Goal: Task Accomplishment & Management: Manage account settings

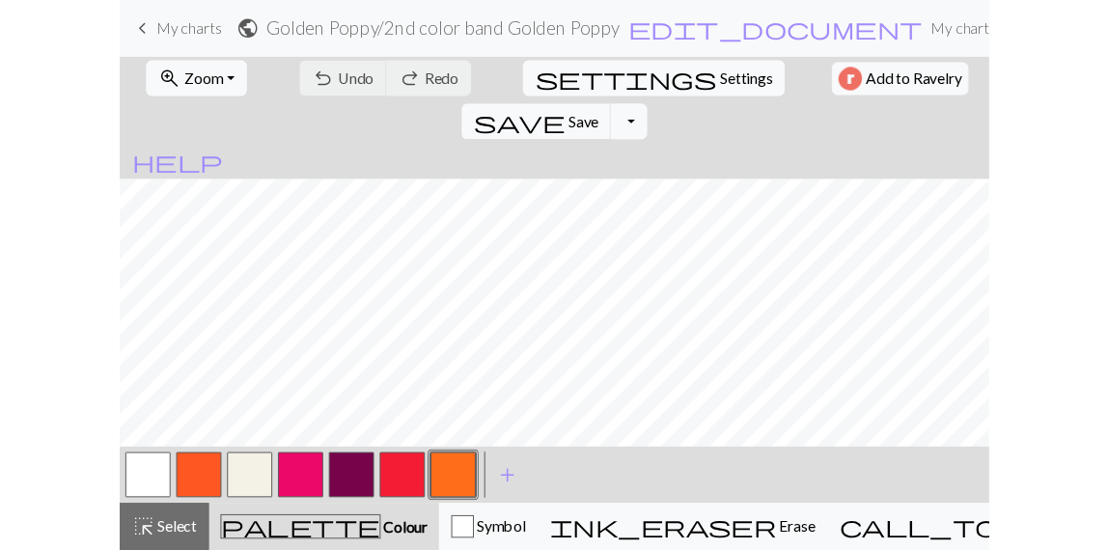
scroll to position [0, 68]
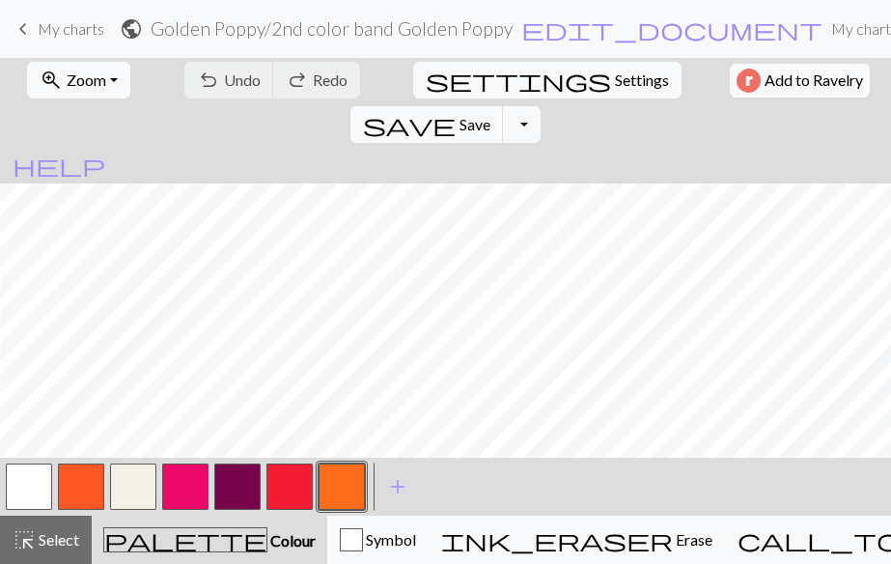
click at [285, 488] on button "button" at bounding box center [289, 486] width 46 height 46
click at [192, 478] on button "button" at bounding box center [185, 486] width 46 height 46
click at [399, 487] on span "add" at bounding box center [397, 486] width 23 height 27
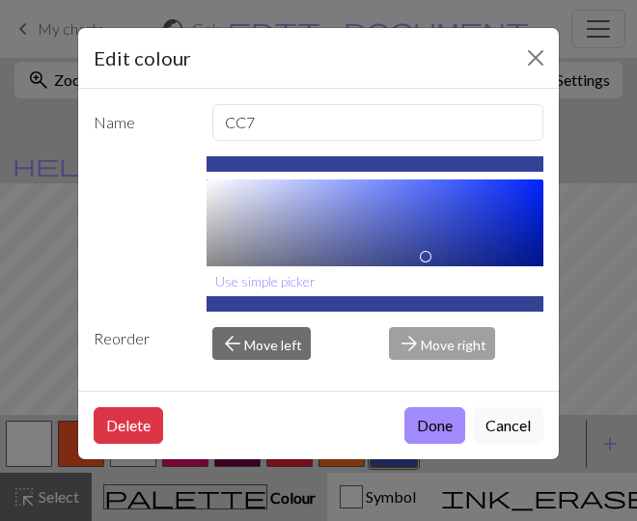
scroll to position [196, 0]
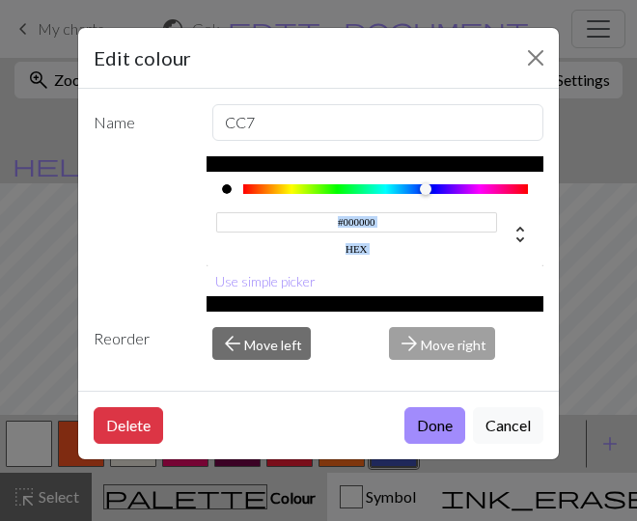
drag, startPoint x: 426, startPoint y: 234, endPoint x: 424, endPoint y: 303, distance: 69.5
click at [424, 303] on div "#000000 hex Use simple picker" at bounding box center [376, 233] width 338 height 155
click at [401, 224] on input "#000000" at bounding box center [357, 222] width 282 height 20
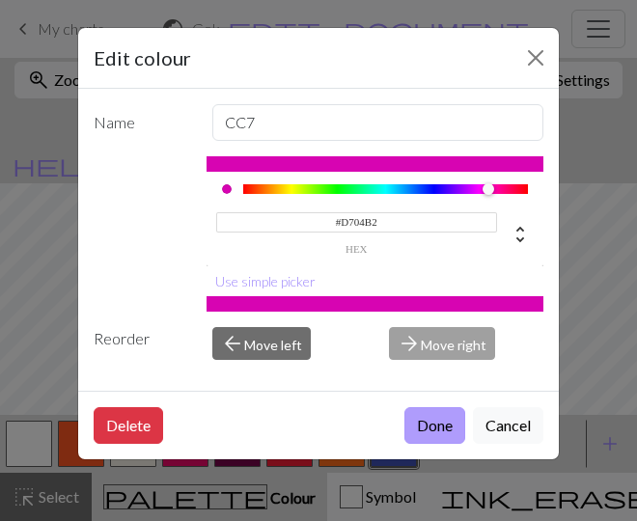
type input "#D704B2"
click at [440, 421] on button "Done" at bounding box center [434, 425] width 61 height 37
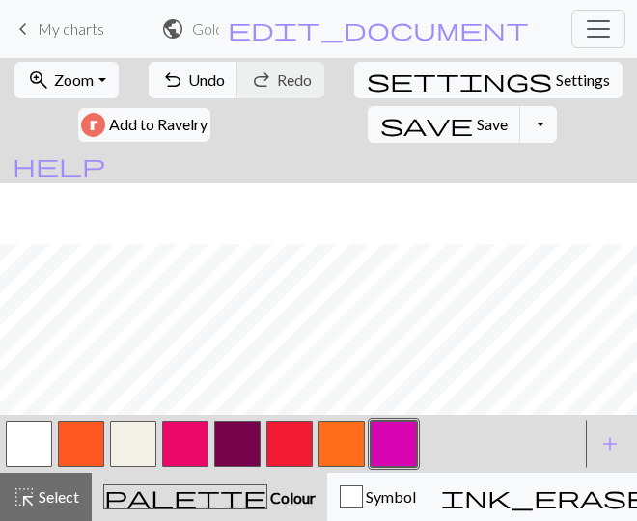
scroll to position [99, 0]
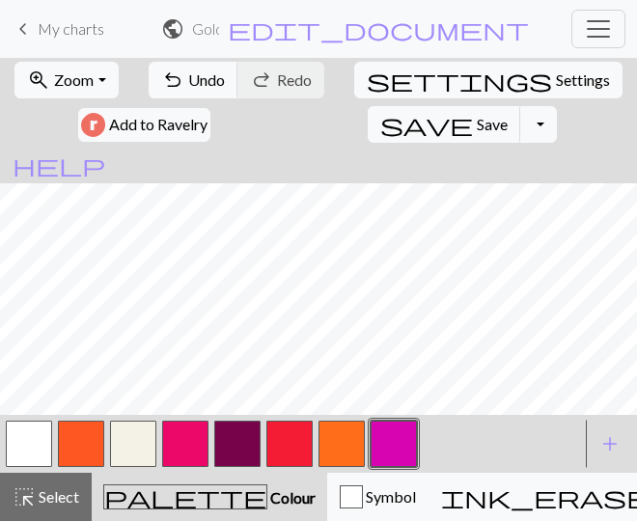
click at [179, 445] on button "button" at bounding box center [185, 444] width 46 height 46
click at [187, 82] on button "undo Undo Undo" at bounding box center [194, 80] width 90 height 37
click at [200, 79] on span "Undo" at bounding box center [206, 79] width 37 height 18
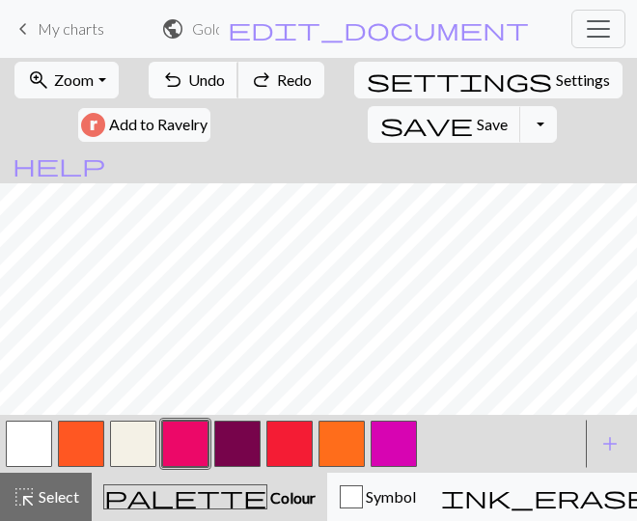
click at [200, 79] on span "Undo" at bounding box center [206, 79] width 37 height 18
click at [294, 449] on button "button" at bounding box center [289, 444] width 46 height 46
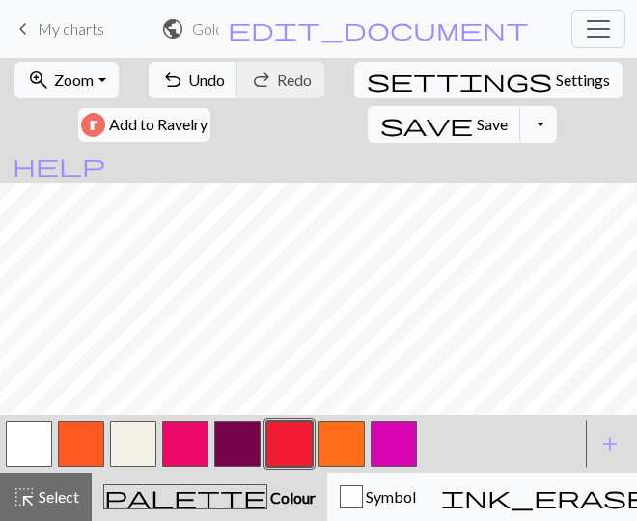
click at [391, 446] on button "button" at bounding box center [394, 444] width 46 height 46
click at [199, 75] on span "Undo" at bounding box center [206, 79] width 37 height 18
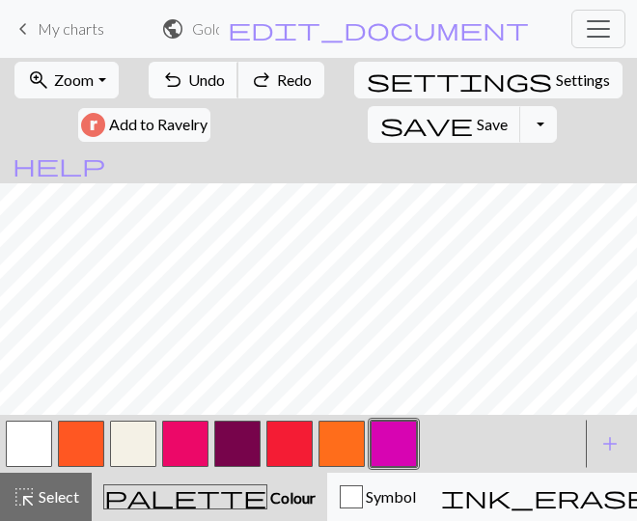
click at [199, 75] on span "Undo" at bounding box center [206, 79] width 37 height 18
click at [179, 443] on button "button" at bounding box center [185, 444] width 46 height 46
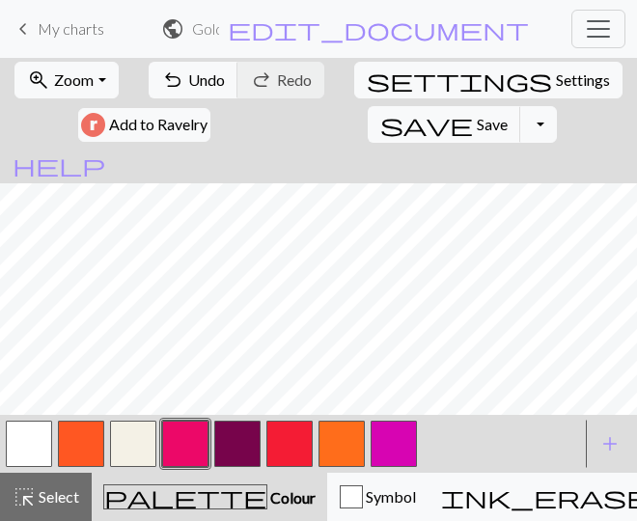
click at [398, 439] on button "button" at bounding box center [394, 444] width 46 height 46
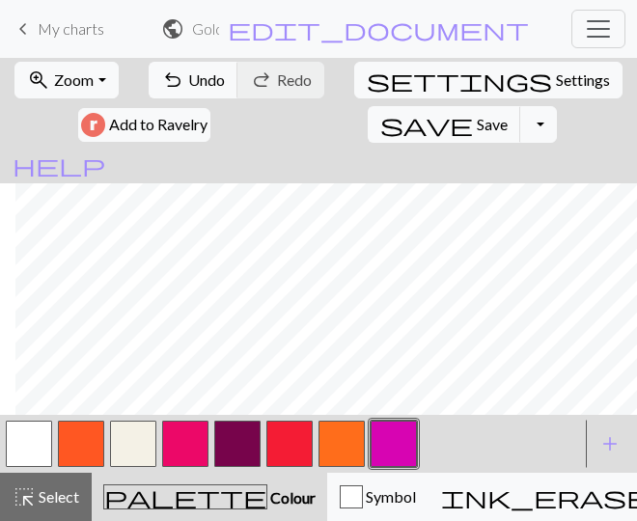
scroll to position [98, 0]
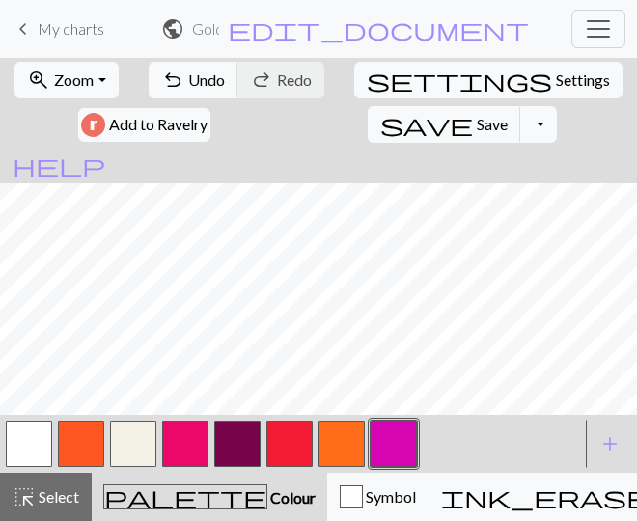
click at [182, 455] on button "button" at bounding box center [185, 444] width 46 height 46
click at [289, 440] on button "button" at bounding box center [289, 444] width 46 height 46
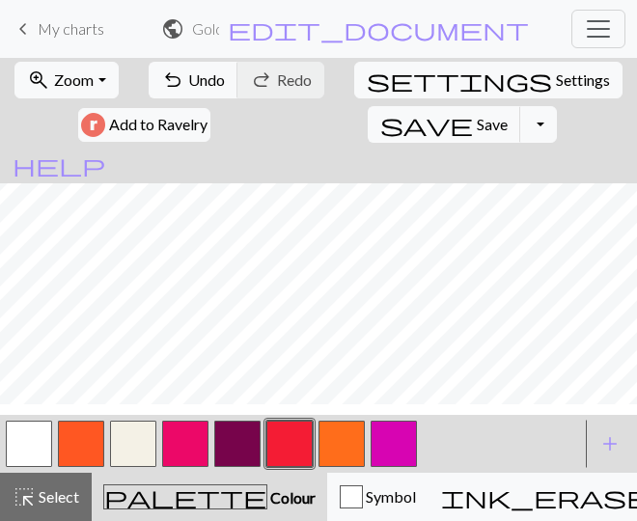
scroll to position [0, 0]
click at [84, 439] on button "button" at bounding box center [81, 444] width 46 height 46
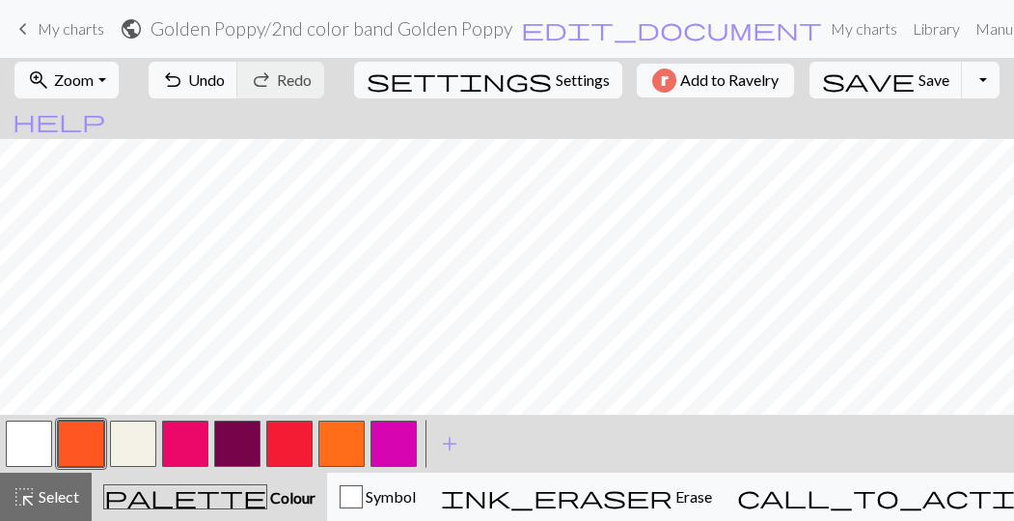
click at [237, 434] on button "button" at bounding box center [237, 444] width 46 height 46
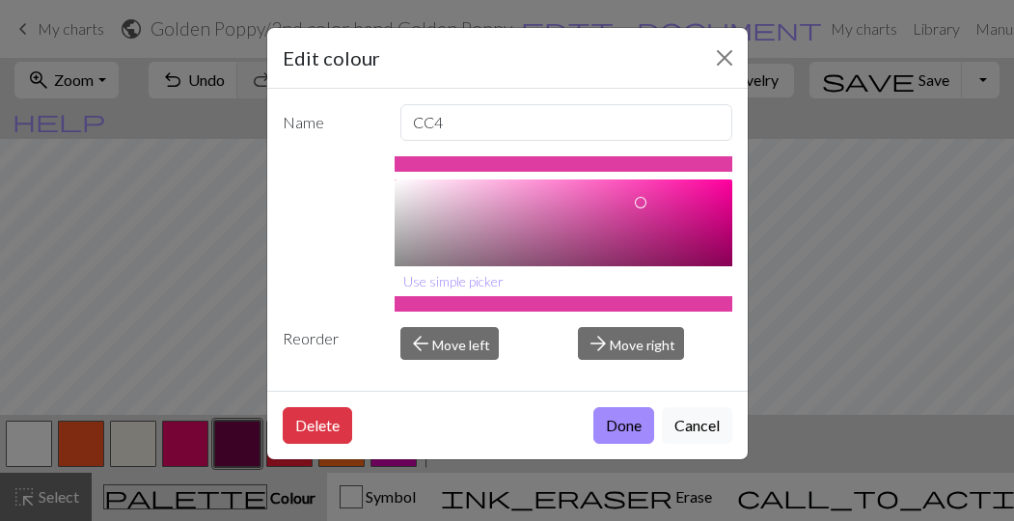
click at [642, 203] on div at bounding box center [564, 272] width 338 height 185
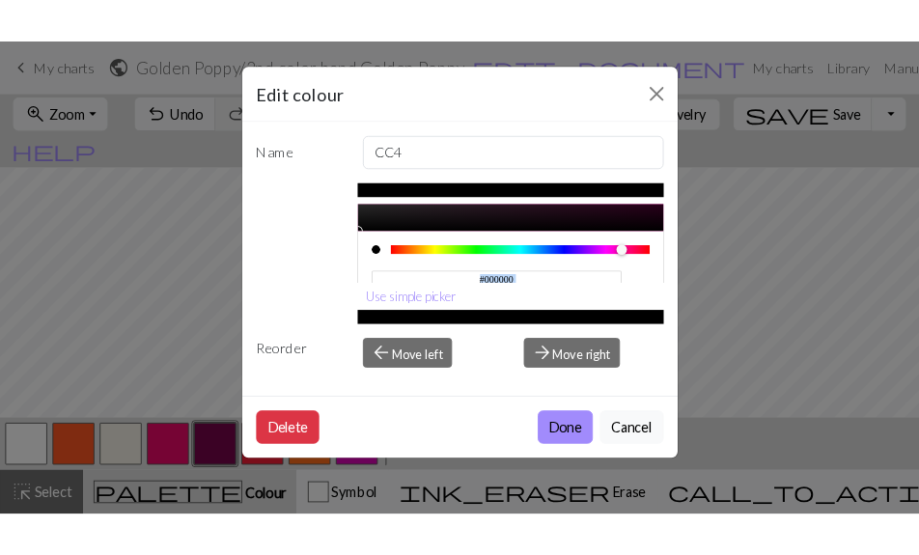
scroll to position [196, 0]
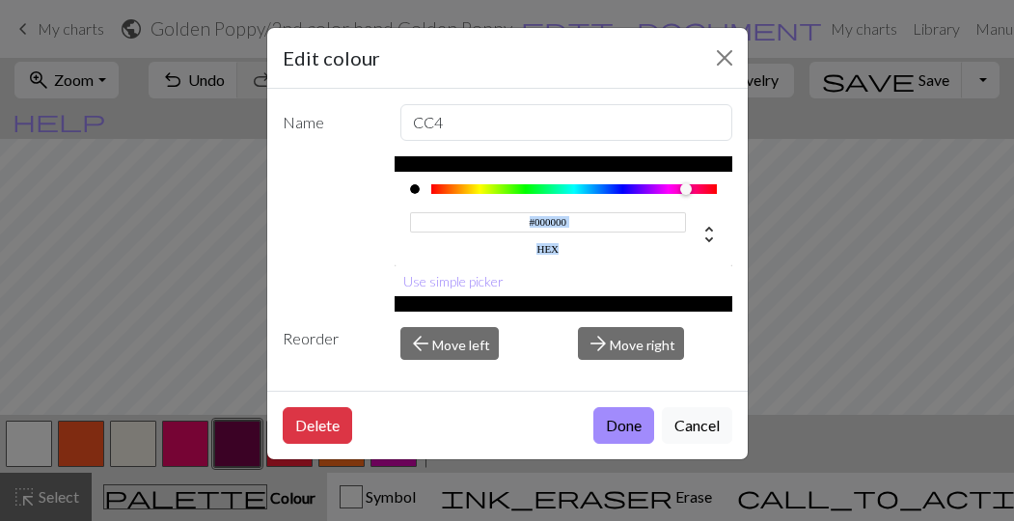
drag, startPoint x: 641, startPoint y: 200, endPoint x: 624, endPoint y: 263, distance: 64.8
click at [624, 263] on div "#000000 hex" at bounding box center [564, 125] width 338 height 283
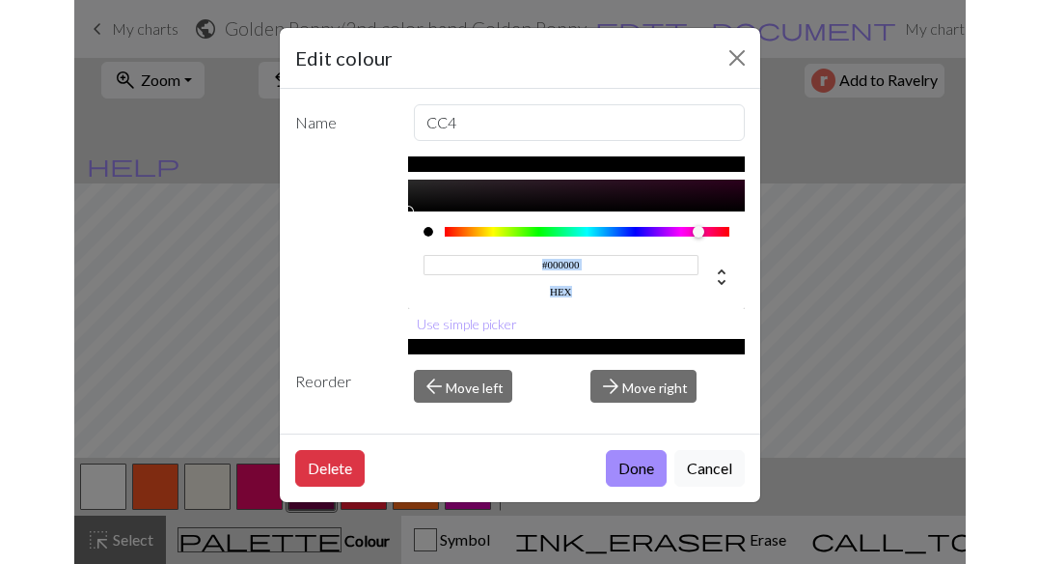
scroll to position [153, 0]
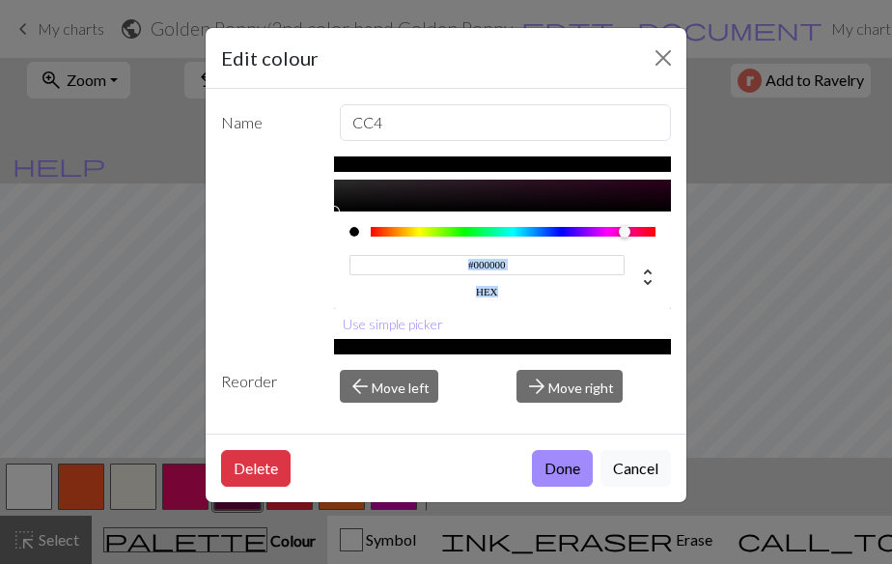
click at [530, 264] on input "#000000" at bounding box center [487, 265] width 276 height 20
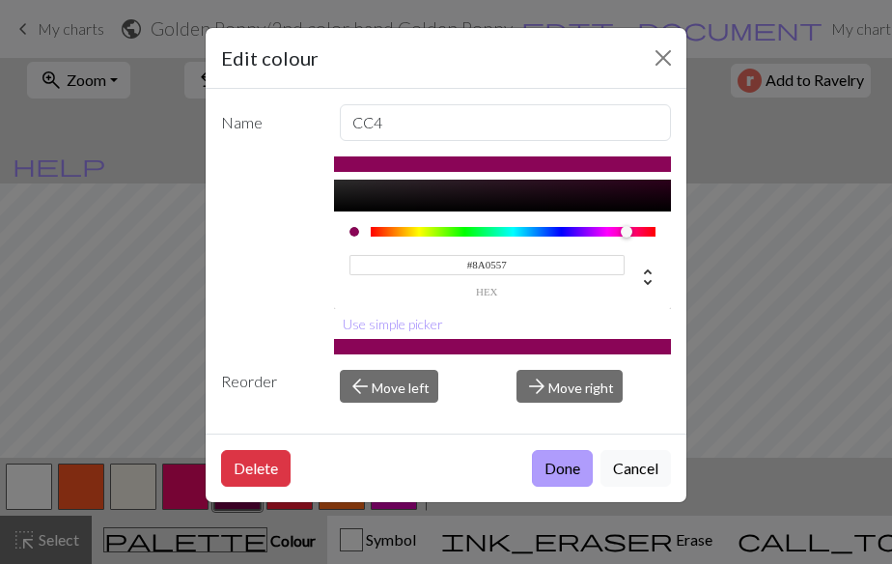
type input "#8A0557"
click at [556, 462] on button "Done" at bounding box center [562, 468] width 61 height 37
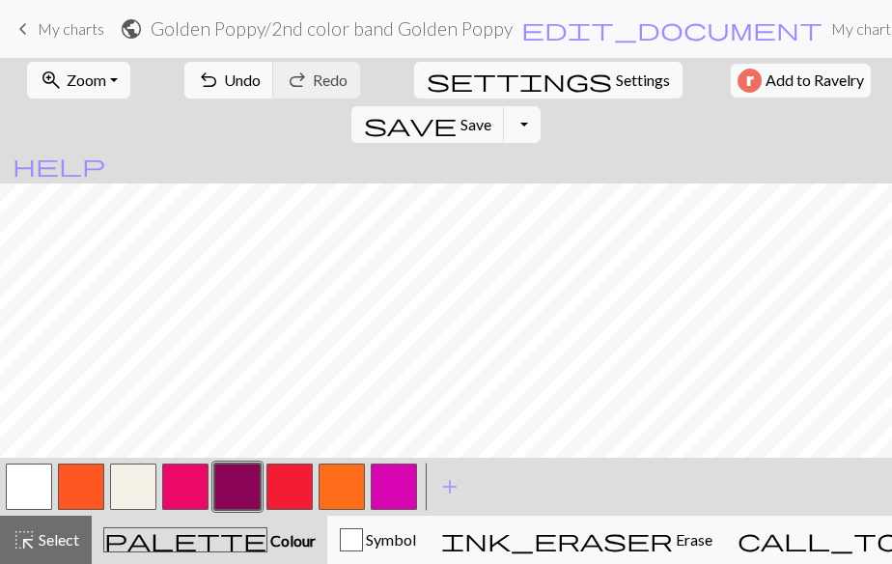
click at [234, 492] on button "button" at bounding box center [237, 486] width 46 height 46
click at [234, 492] on div "Edit colour Name CC4 #8A0557 hex Use simple picker Reorder arrow_back Move left…" at bounding box center [446, 282] width 892 height 564
click at [234, 492] on button "button" at bounding box center [237, 486] width 46 height 46
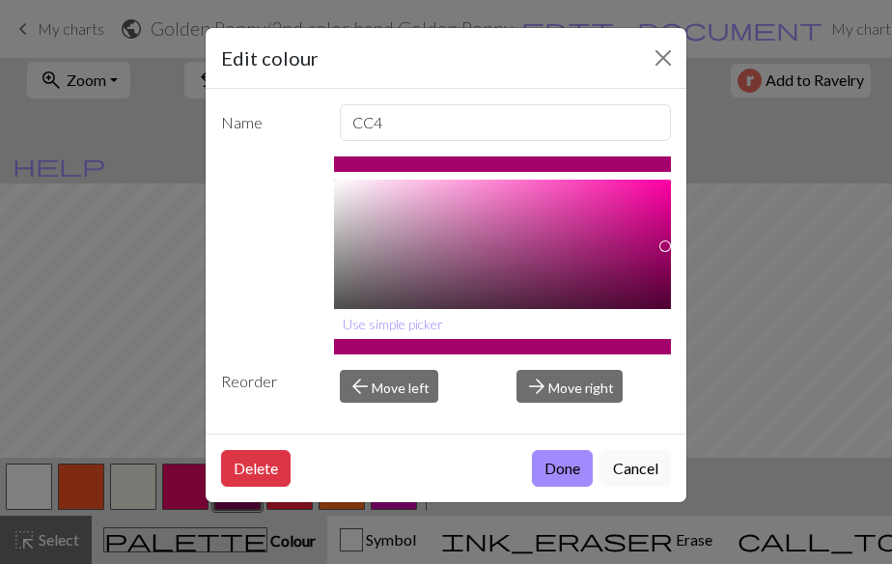
type input "#AB0270"
drag, startPoint x: 657, startPoint y: 266, endPoint x: 666, endPoint y: 240, distance: 27.5
click at [666, 240] on div at bounding box center [667, 241] width 12 height 12
click at [559, 476] on button "Done" at bounding box center [562, 468] width 61 height 37
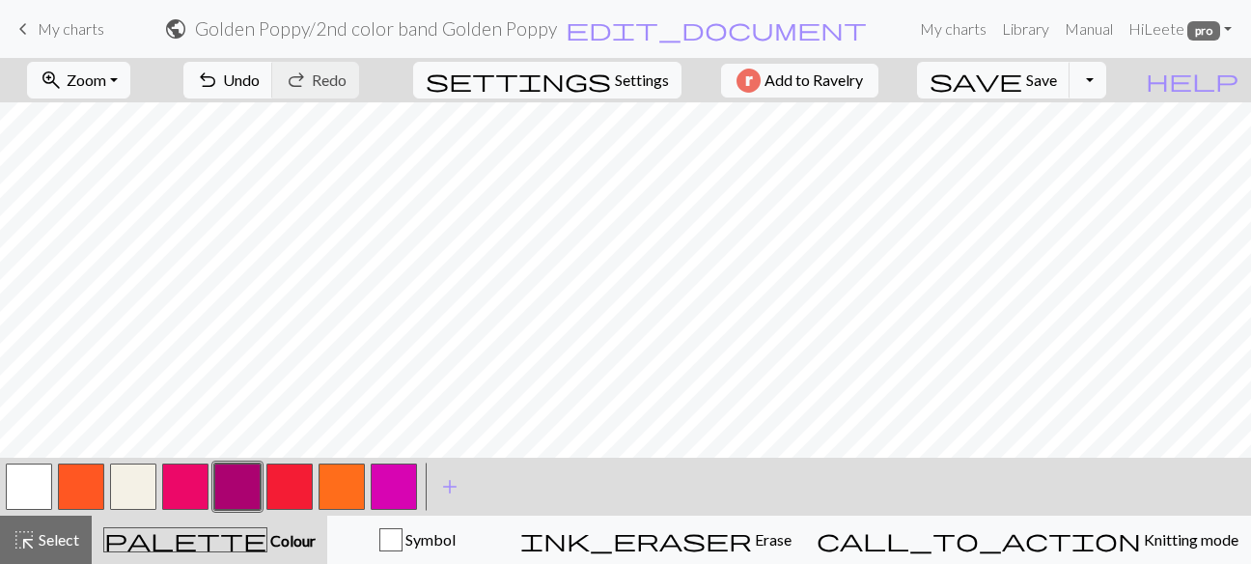
click at [192, 491] on button "button" at bounding box center [185, 486] width 46 height 46
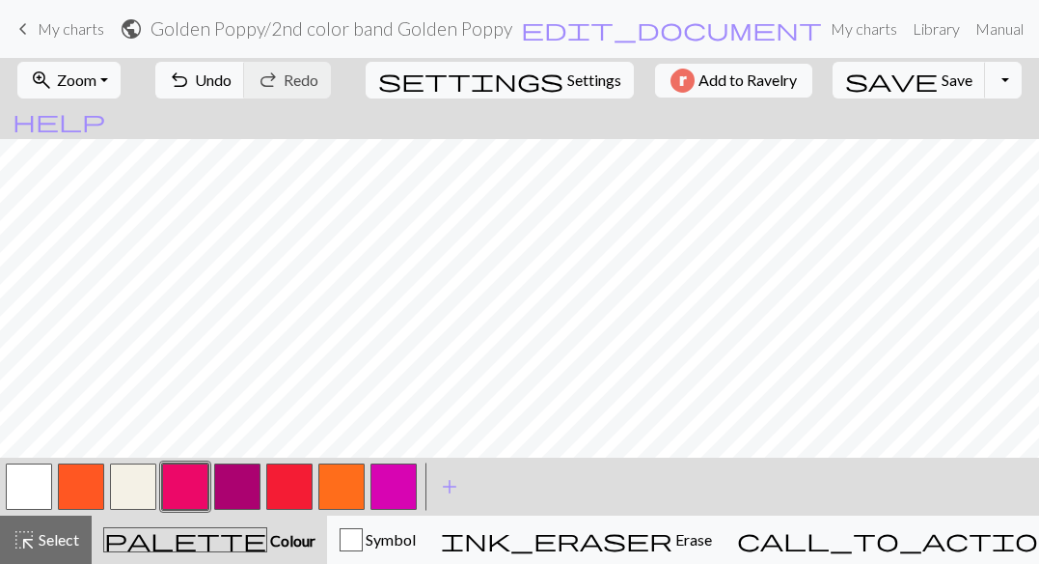
drag, startPoint x: 283, startPoint y: 489, endPoint x: 254, endPoint y: 489, distance: 29.0
click at [254, 489] on div at bounding box center [211, 486] width 417 height 52
click at [298, 490] on button "button" at bounding box center [289, 486] width 46 height 46
drag, startPoint x: 297, startPoint y: 491, endPoint x: 242, endPoint y: 483, distance: 55.7
click at [242, 485] on div at bounding box center [211, 486] width 417 height 52
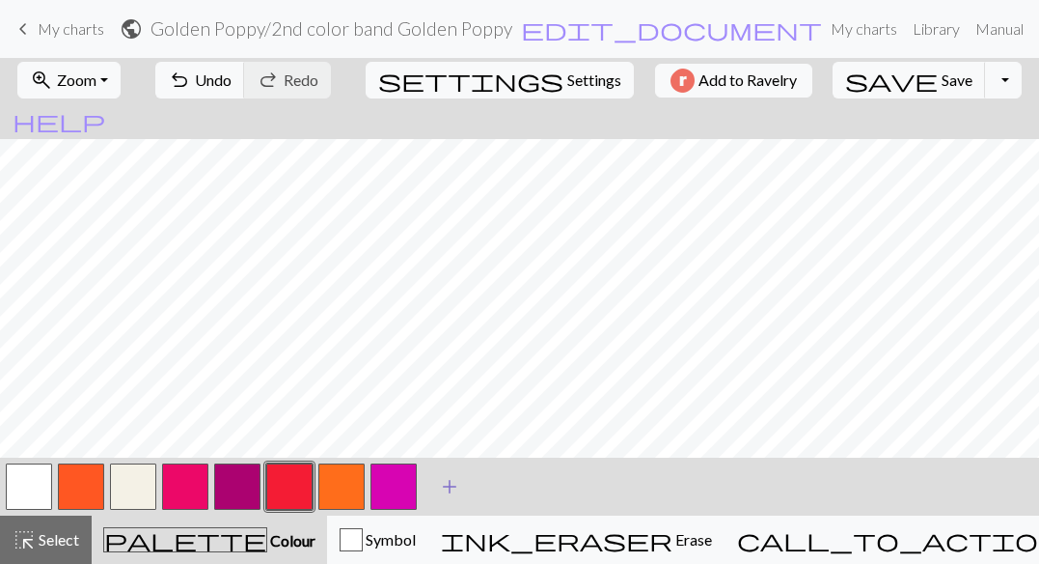
click at [453, 485] on span "add" at bounding box center [449, 486] width 23 height 27
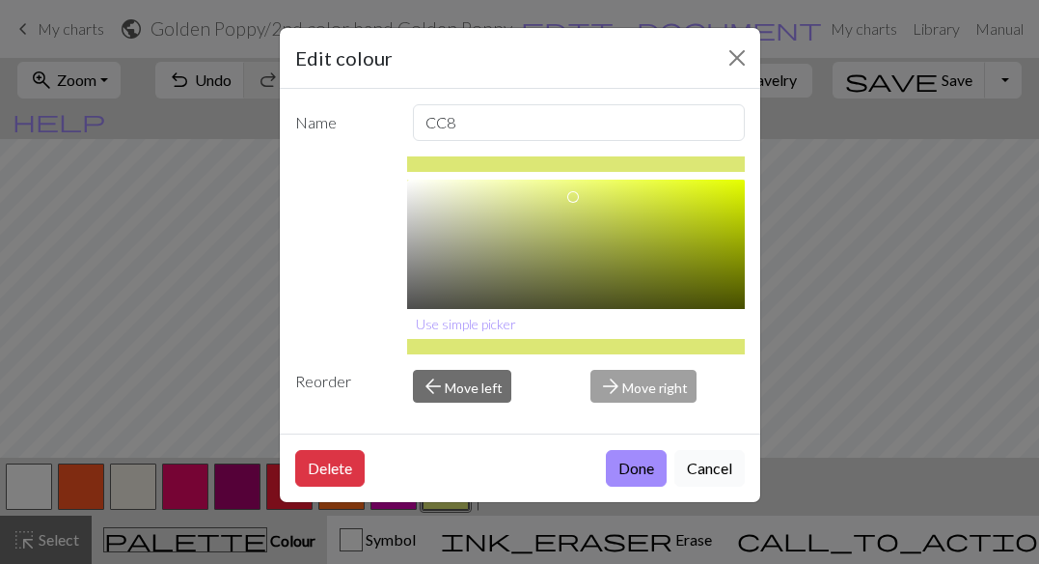
click at [709, 473] on button "Cancel" at bounding box center [710, 468] width 70 height 37
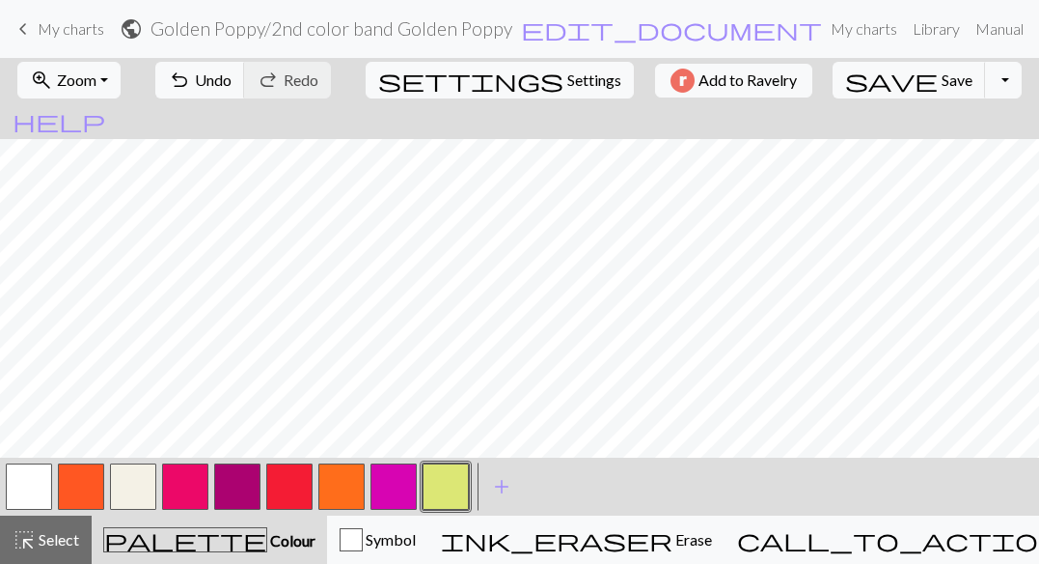
click at [444, 482] on button "button" at bounding box center [446, 486] width 46 height 46
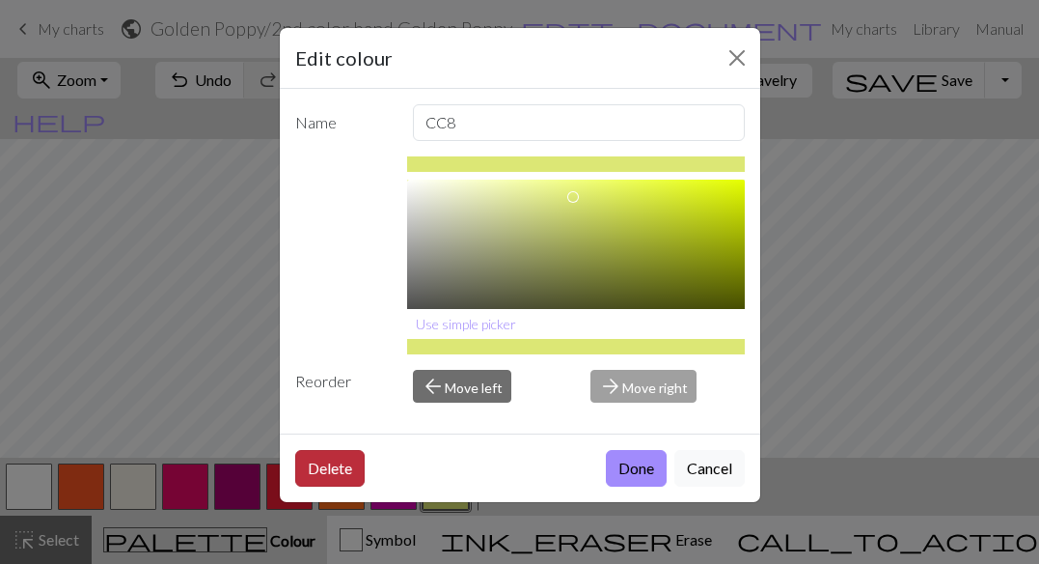
click at [325, 470] on button "Delete" at bounding box center [329, 468] width 69 height 37
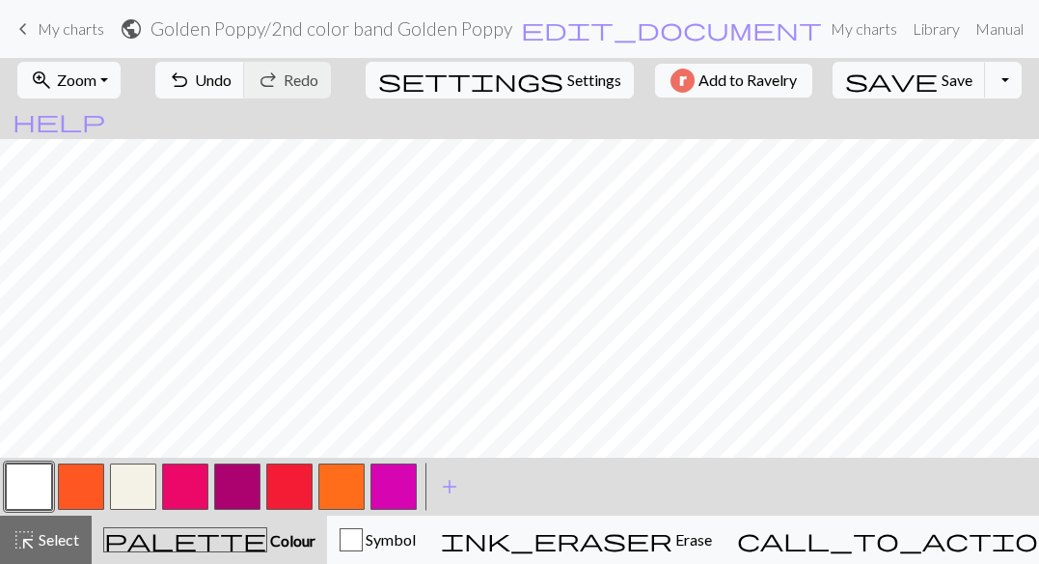
click at [302, 486] on button "button" at bounding box center [289, 486] width 46 height 46
click at [302, 486] on div "Edit colour Name CC5 #F41C34 hex Use simple picker Reorder arrow_back Move left…" at bounding box center [519, 282] width 1039 height 564
click at [293, 487] on button "button" at bounding box center [289, 486] width 46 height 46
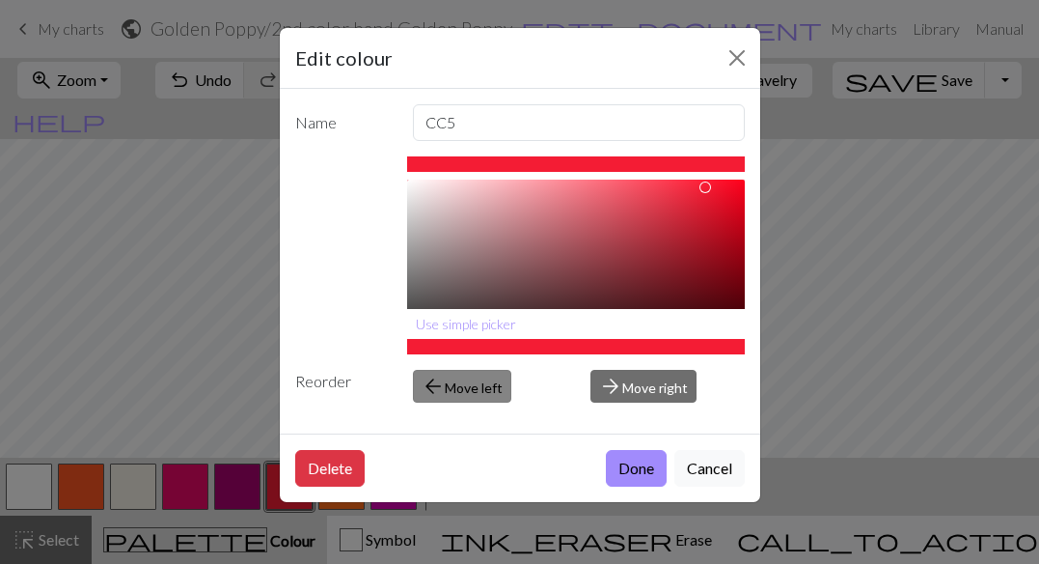
click at [458, 381] on button "arrow_back Move left" at bounding box center [462, 386] width 98 height 33
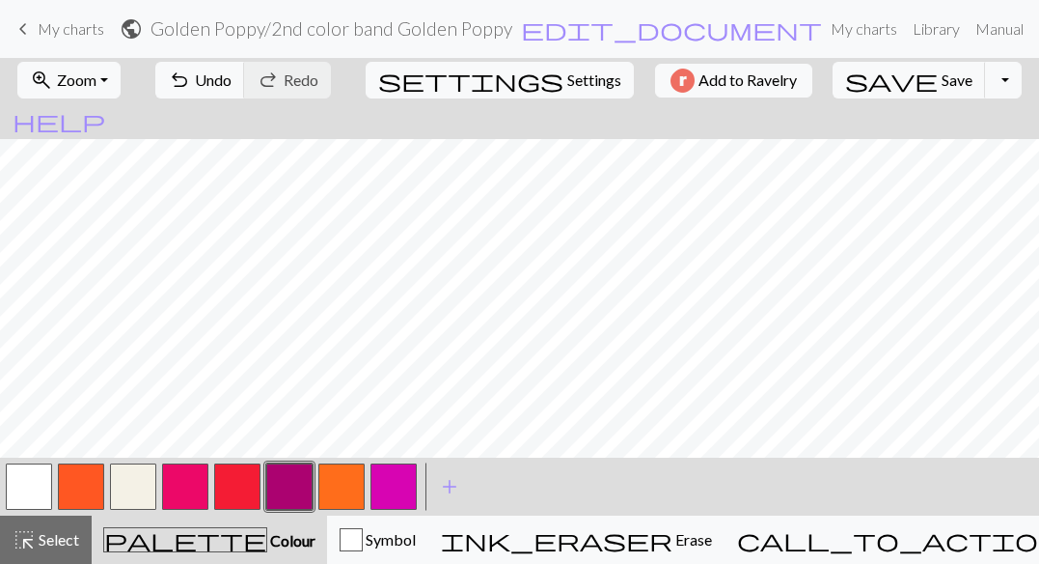
click at [245, 497] on button "button" at bounding box center [237, 486] width 46 height 46
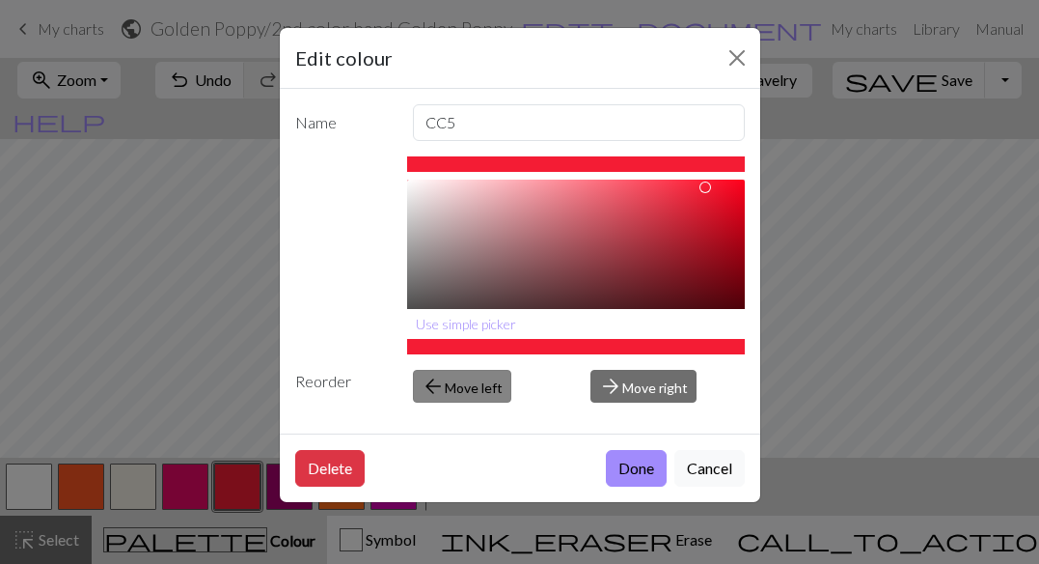
click at [450, 378] on button "arrow_back Move left" at bounding box center [462, 386] width 98 height 33
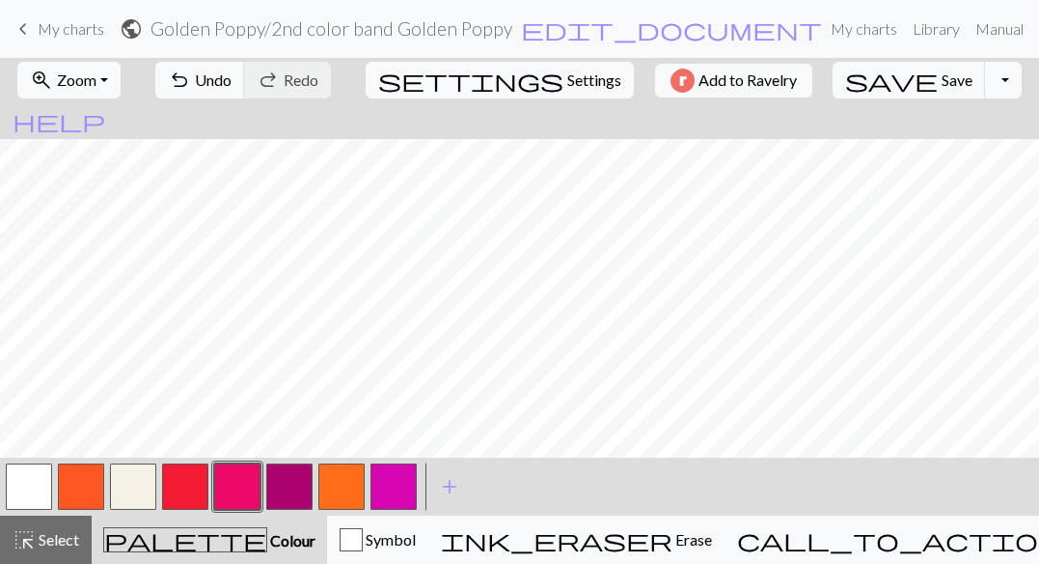
click at [191, 499] on button "button" at bounding box center [185, 486] width 46 height 46
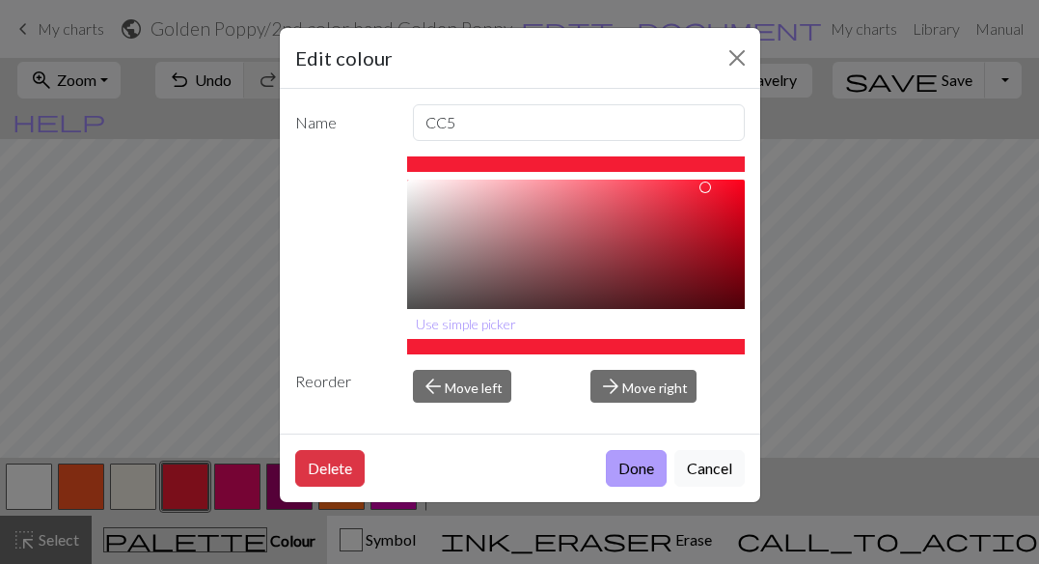
click at [629, 470] on button "Done" at bounding box center [636, 468] width 61 height 37
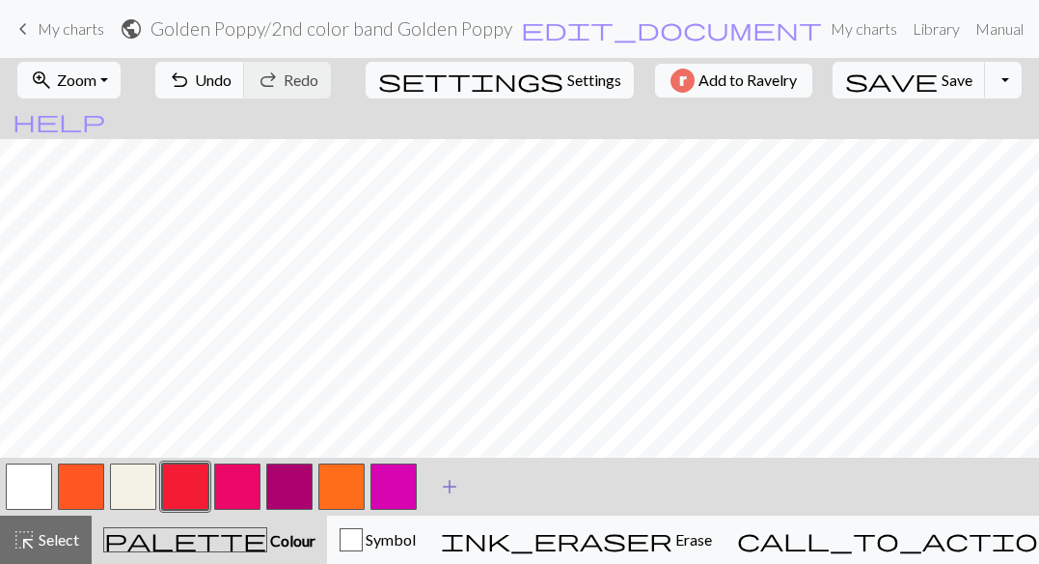
click at [450, 487] on span "add" at bounding box center [449, 486] width 23 height 27
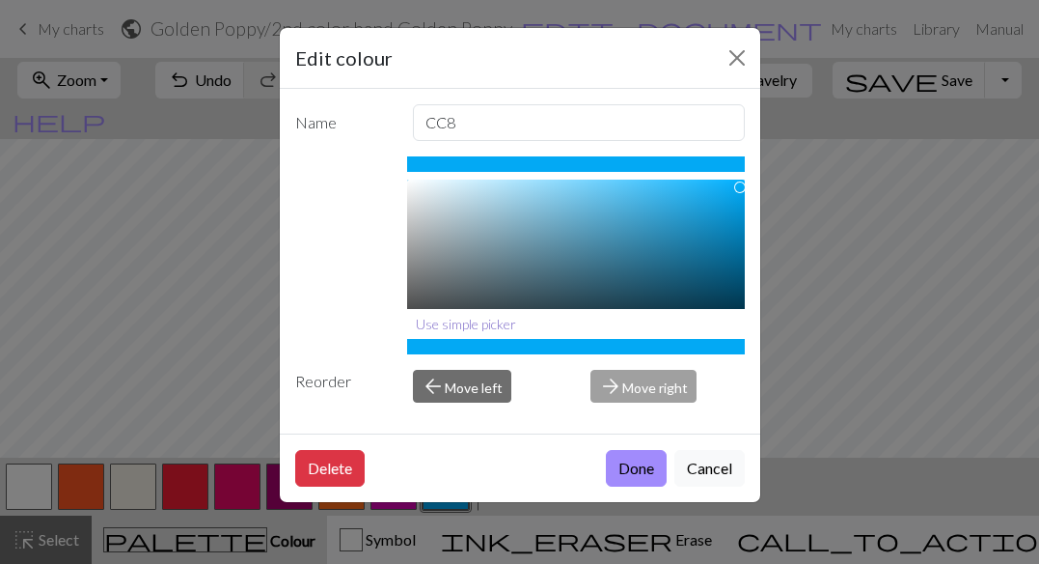
click at [472, 326] on button "Use simple picker" at bounding box center [466, 324] width 118 height 30
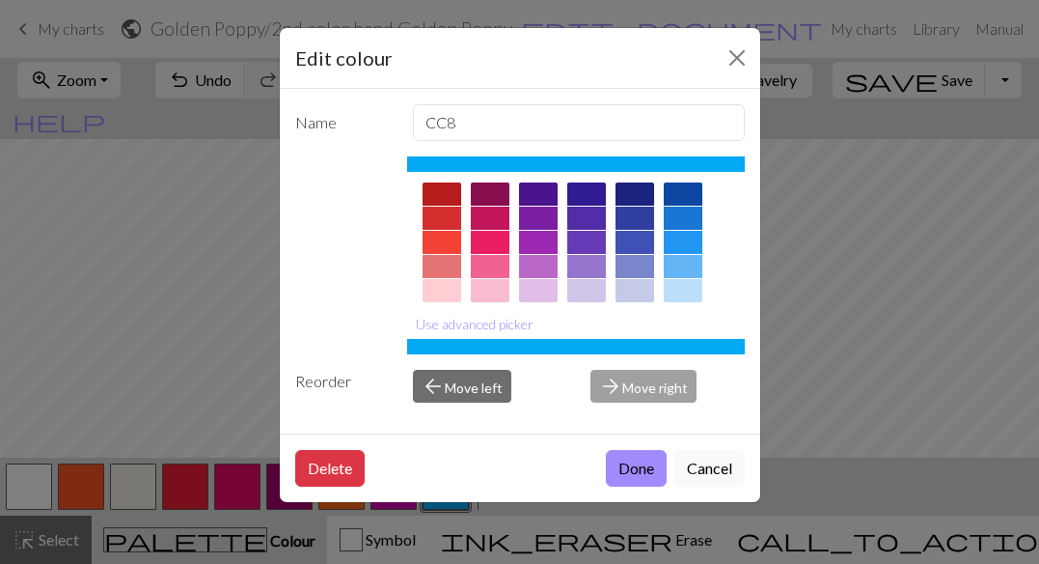
scroll to position [4, 0]
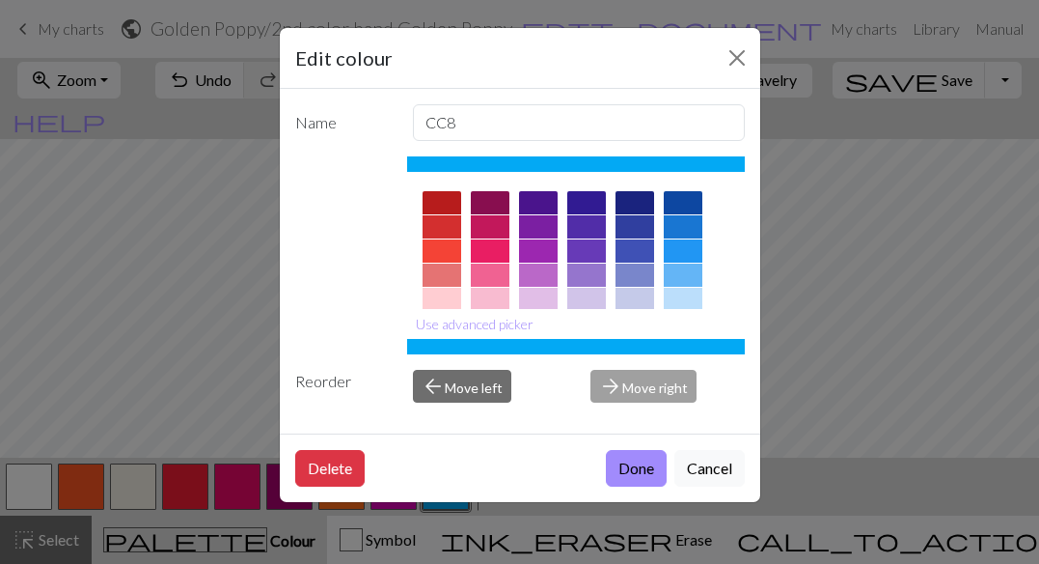
click at [442, 231] on div at bounding box center [442, 226] width 39 height 23
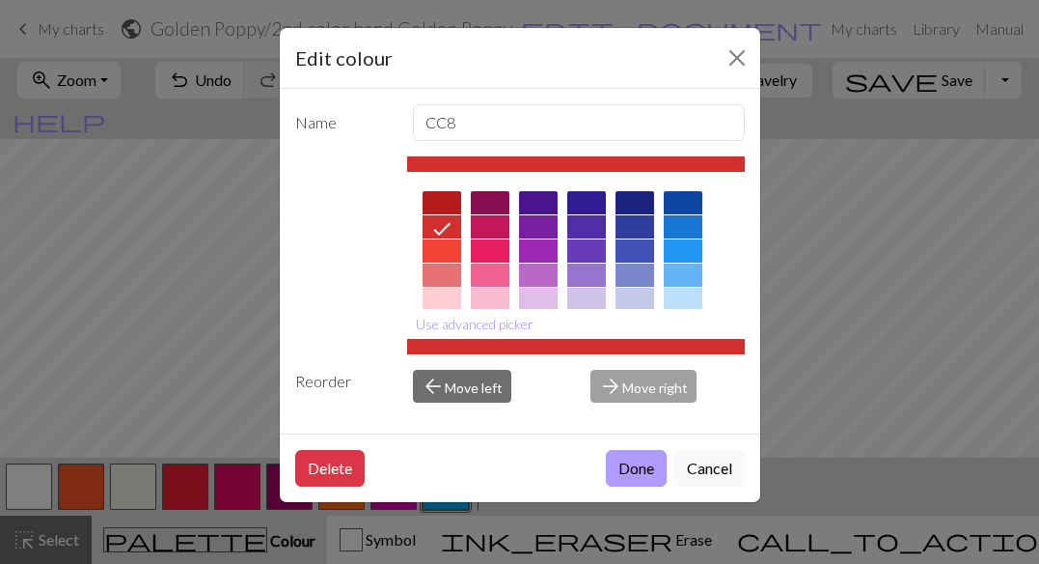
click at [639, 472] on button "Done" at bounding box center [636, 468] width 61 height 37
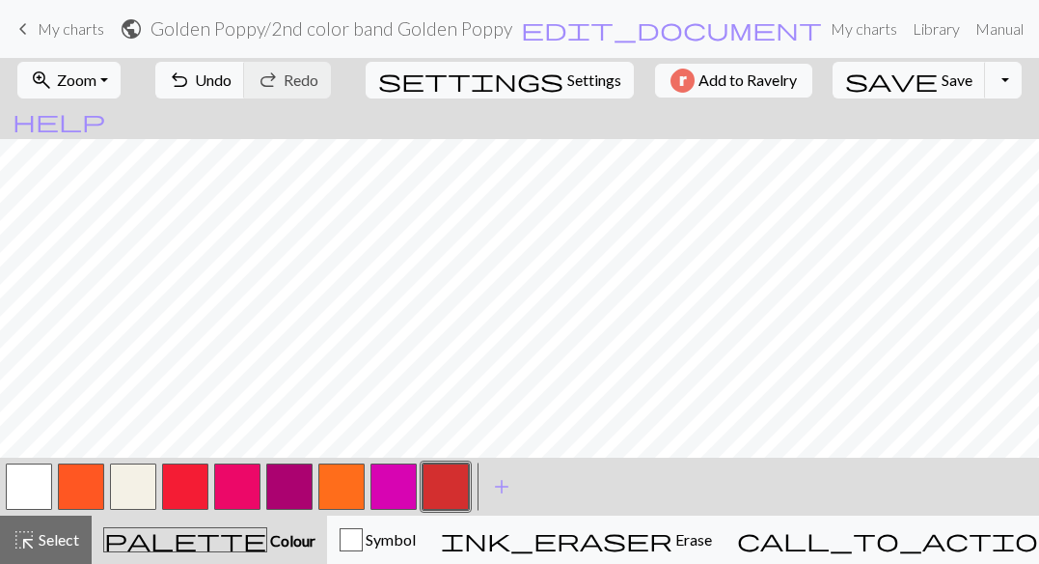
click at [444, 482] on button "button" at bounding box center [446, 486] width 46 height 46
click at [444, 495] on button "button" at bounding box center [446, 486] width 46 height 46
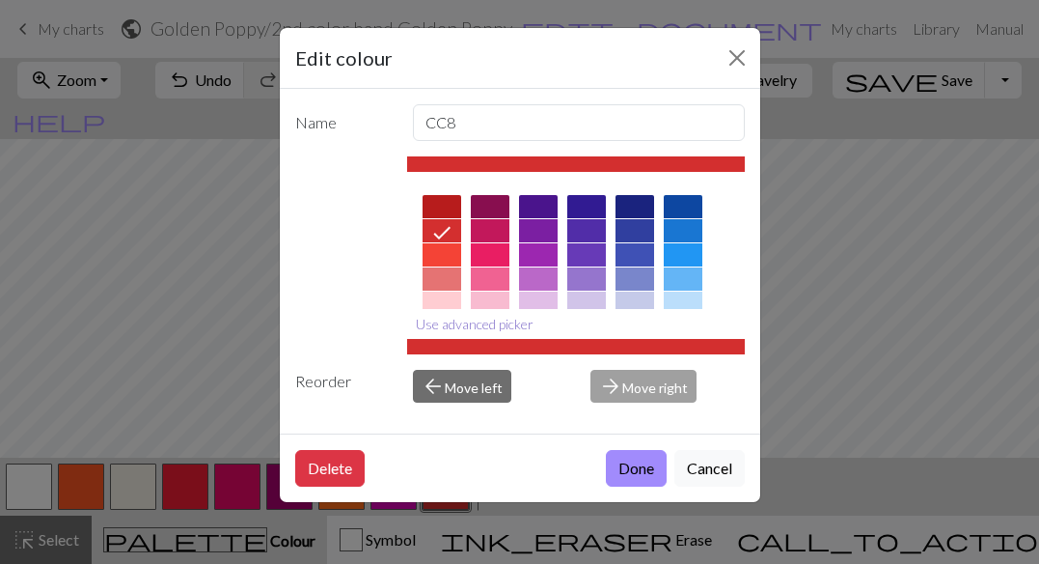
click at [480, 326] on button "Use advanced picker" at bounding box center [474, 324] width 135 height 30
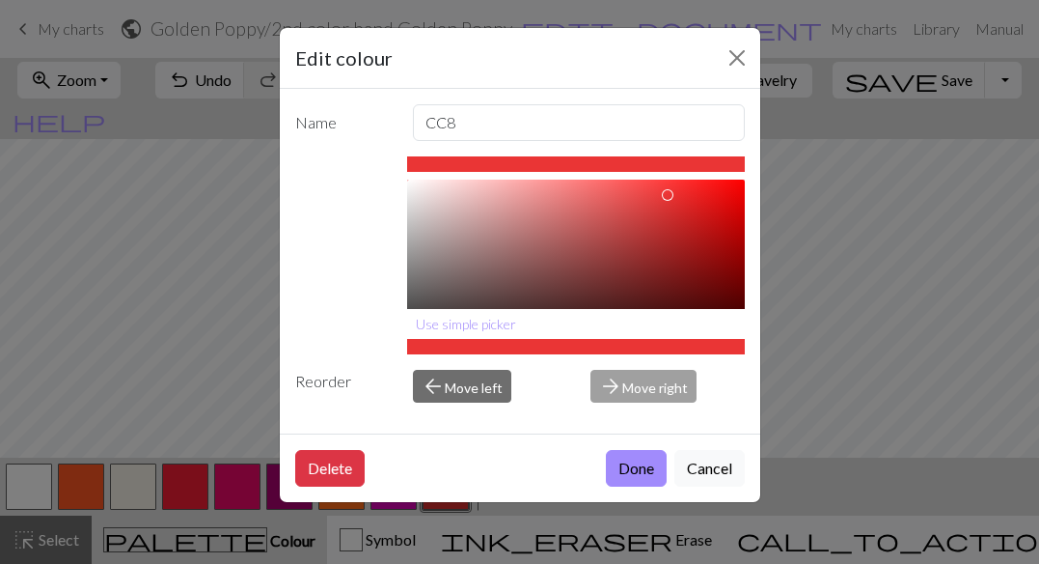
type input "#EC3636"
drag, startPoint x: 667, startPoint y: 211, endPoint x: 668, endPoint y: 193, distance: 18.4
click at [668, 193] on div at bounding box center [668, 193] width 12 height 12
click at [651, 464] on button "Done" at bounding box center [636, 468] width 61 height 37
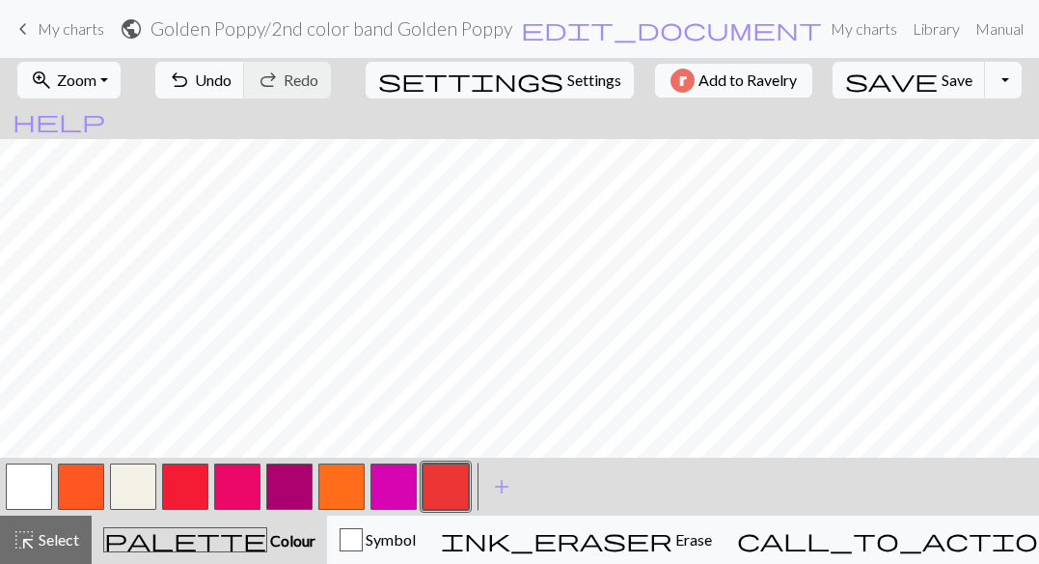
click at [451, 485] on button "button" at bounding box center [446, 486] width 46 height 46
click at [451, 485] on div "Edit colour Name CC8 #EC3636 hex Use simple picker Reorder arrow_back Move left…" at bounding box center [519, 282] width 1039 height 564
click at [451, 485] on button "button" at bounding box center [446, 486] width 46 height 46
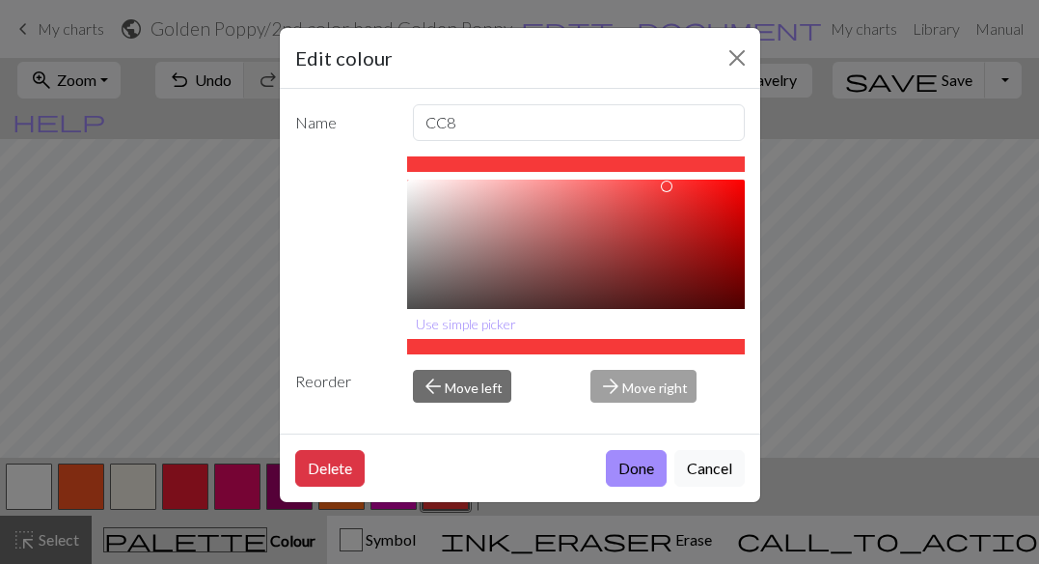
type input "#F73A3A"
click at [666, 185] on div at bounding box center [665, 186] width 12 height 12
click at [629, 458] on button "Done" at bounding box center [636, 468] width 61 height 37
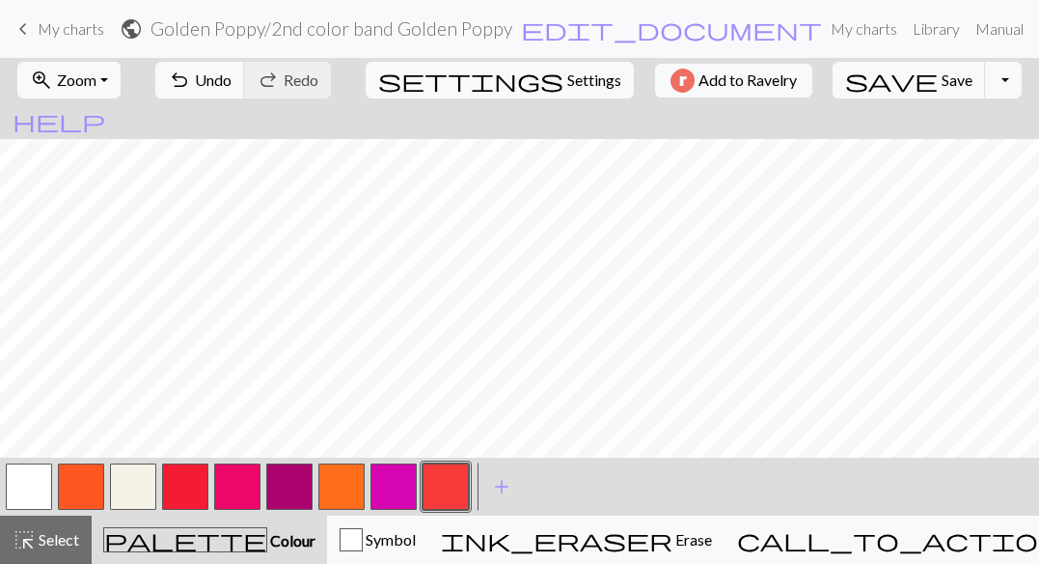
click at [449, 490] on button "button" at bounding box center [446, 486] width 46 height 46
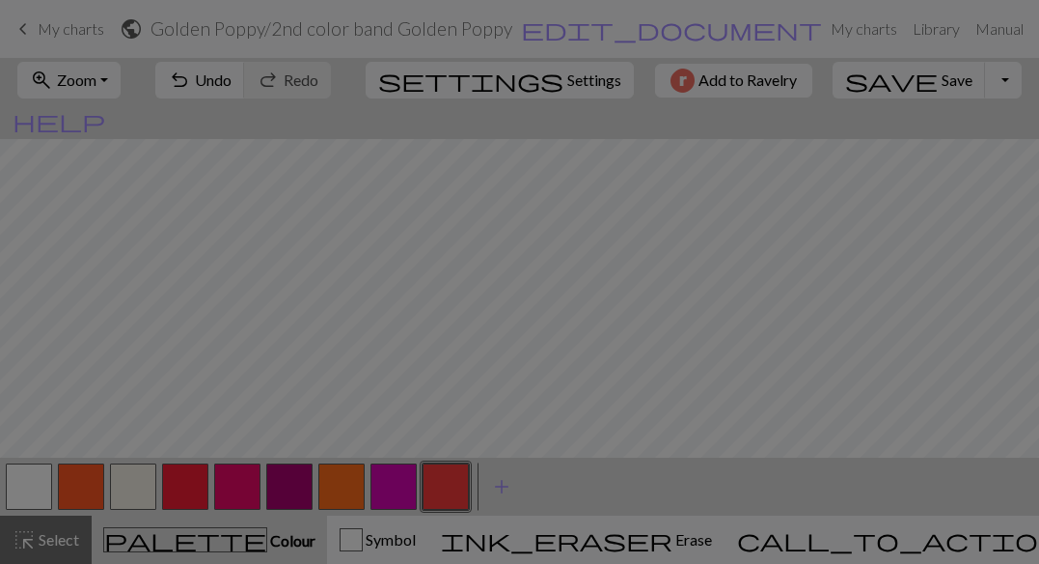
click at [449, 490] on div "Edit colour Name CC8 #F73A3A hex Use simple picker Reorder arrow_back Move left…" at bounding box center [519, 282] width 1039 height 564
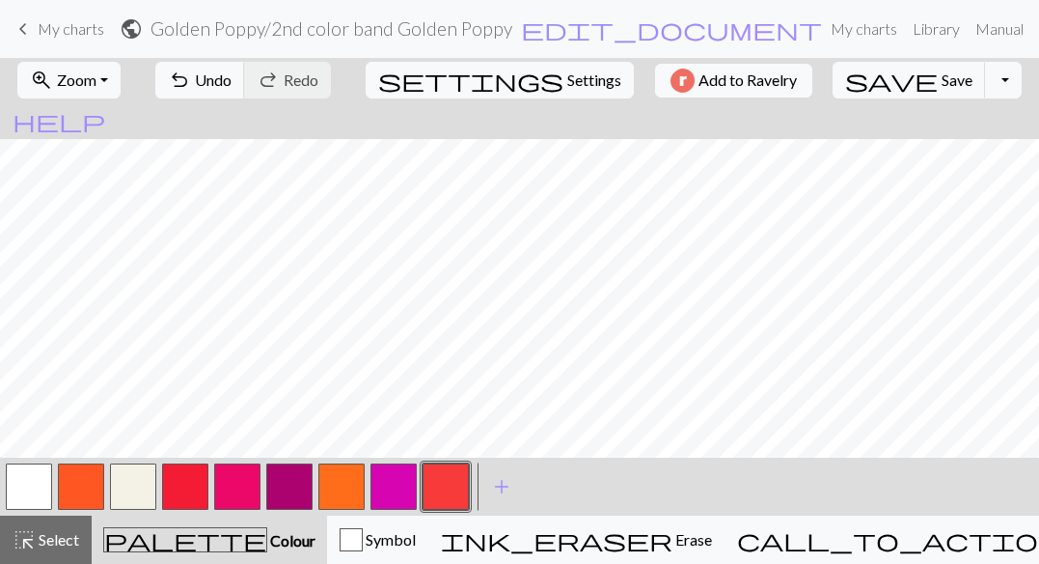
click at [449, 490] on button "button" at bounding box center [446, 486] width 46 height 46
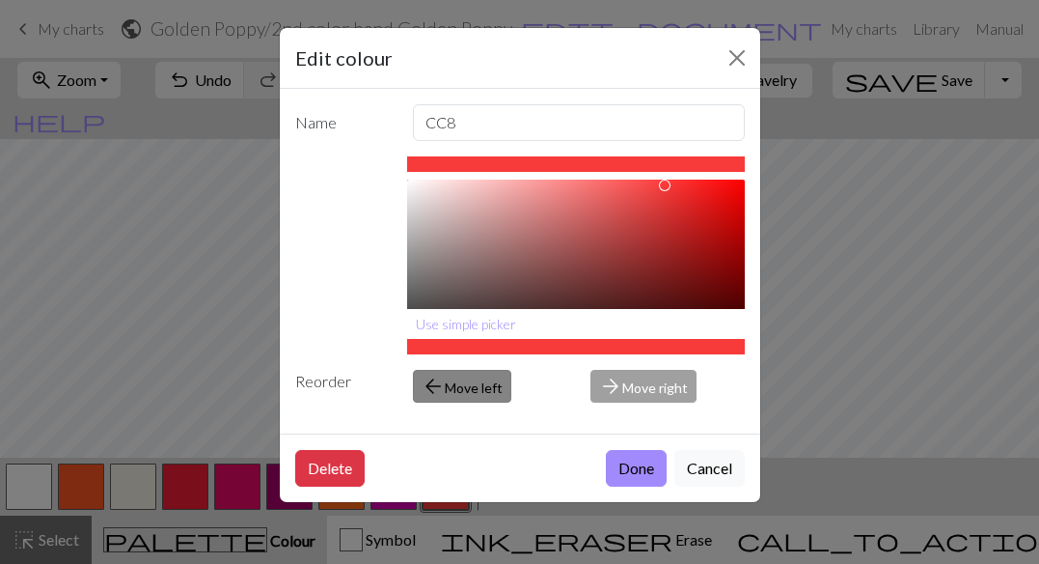
click at [454, 381] on button "arrow_back Move left" at bounding box center [462, 386] width 98 height 33
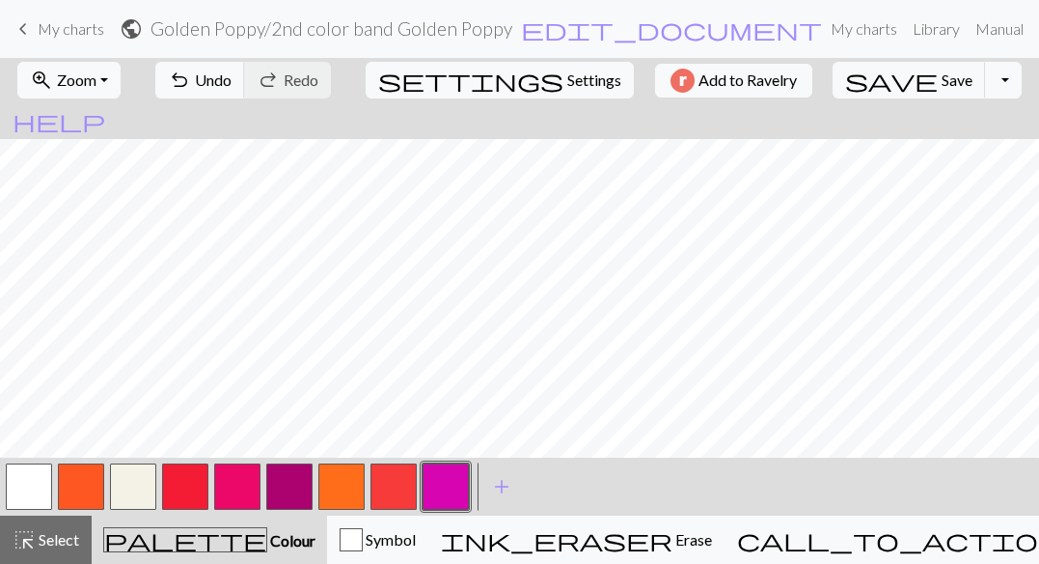
click at [384, 490] on button "button" at bounding box center [394, 486] width 46 height 46
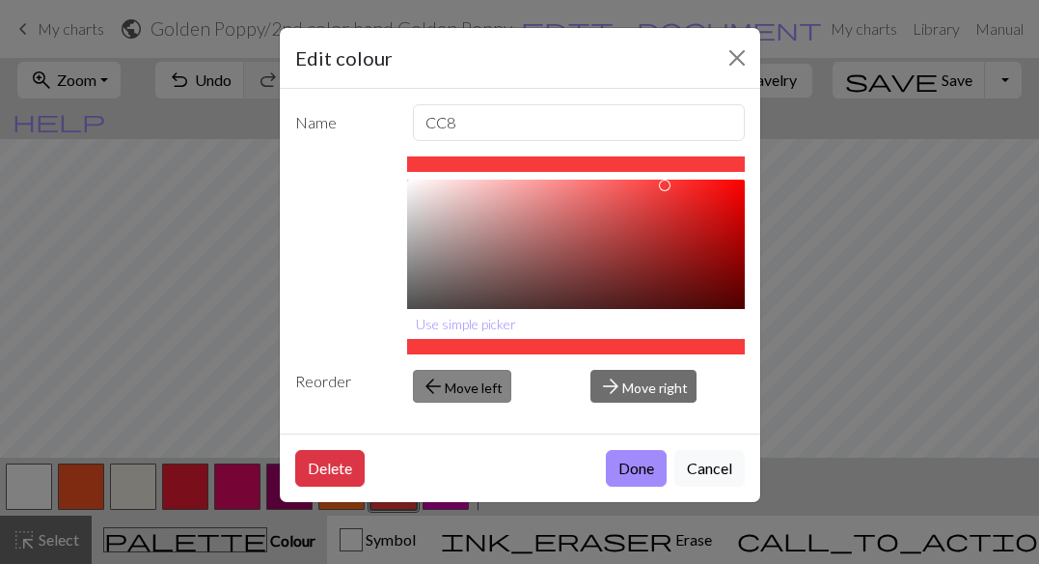
click at [445, 383] on button "arrow_back Move left" at bounding box center [462, 386] width 98 height 33
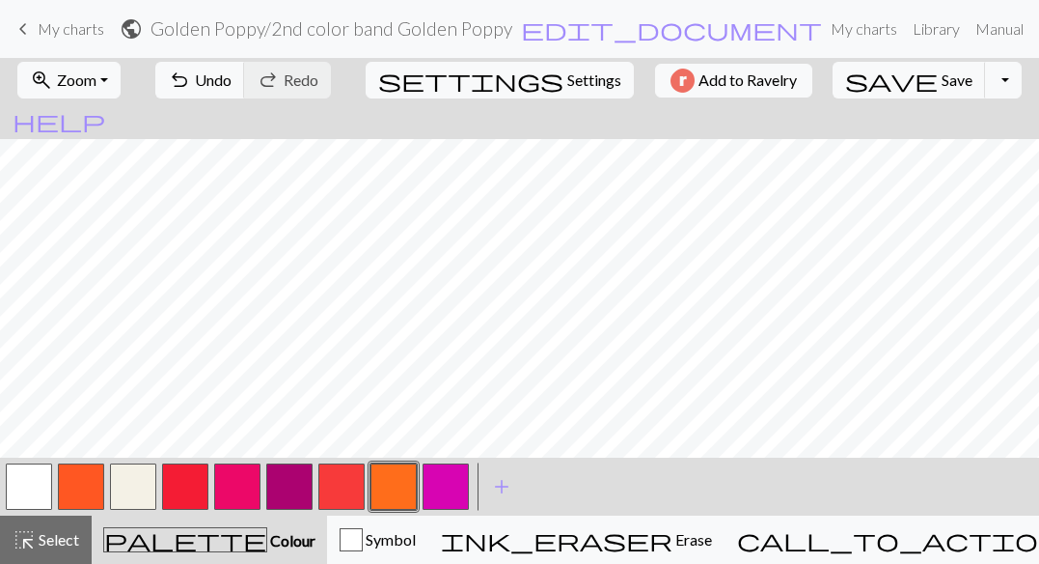
click at [333, 486] on button "button" at bounding box center [342, 486] width 46 height 46
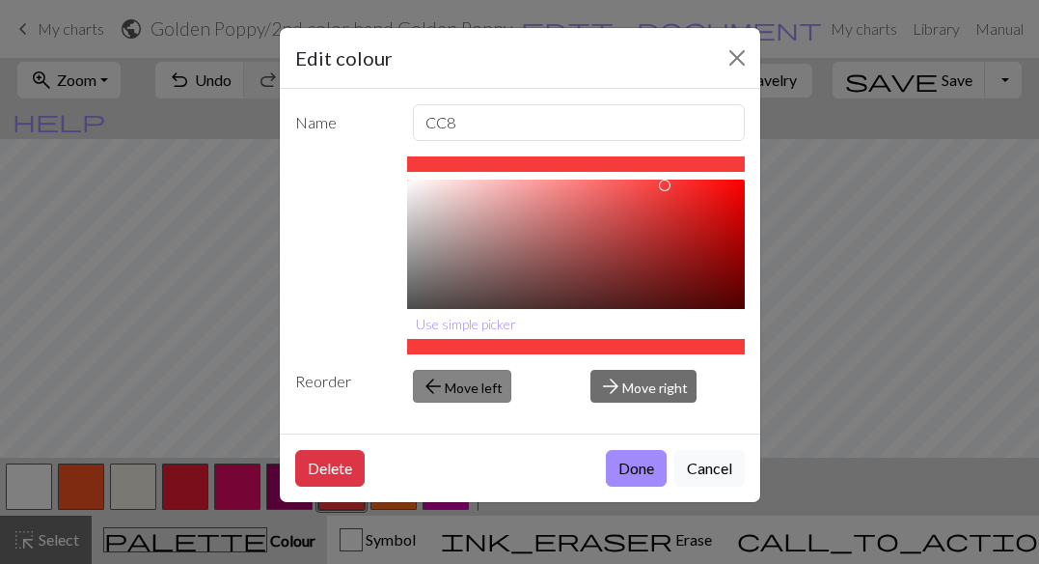
click at [444, 390] on button "arrow_back Move left" at bounding box center [462, 386] width 98 height 33
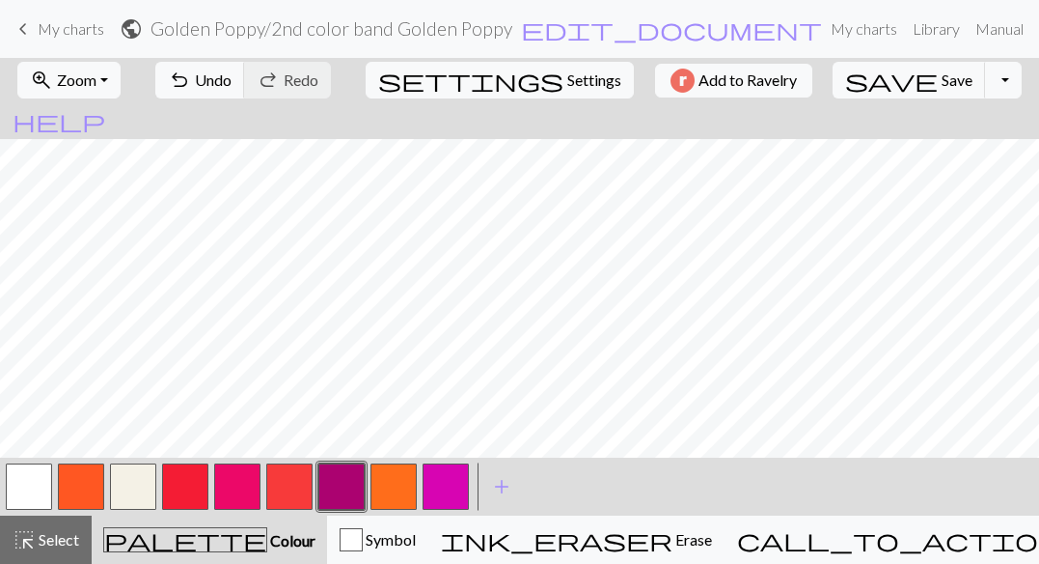
click at [287, 485] on button "button" at bounding box center [289, 486] width 46 height 46
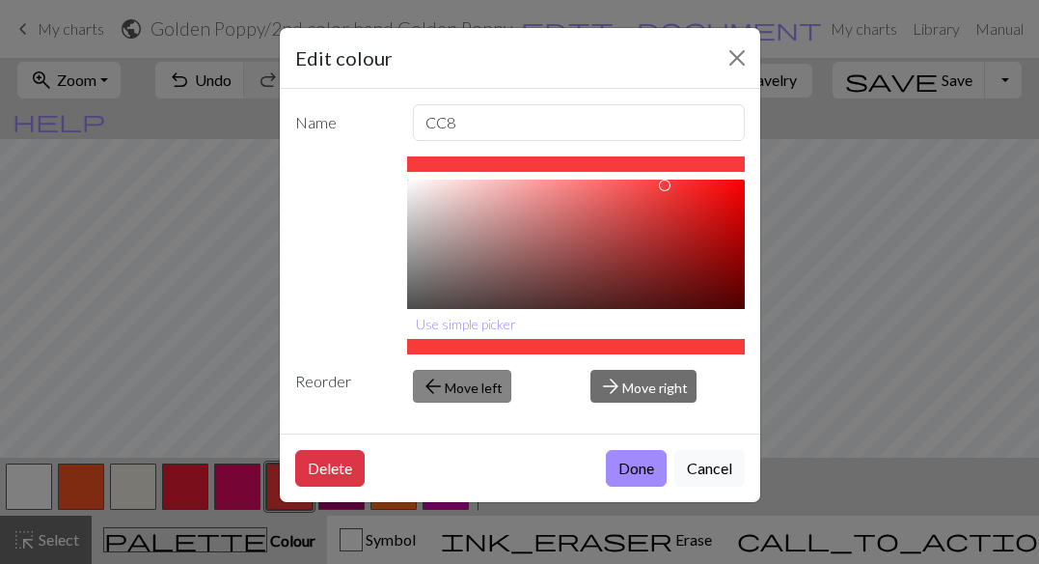
click at [438, 391] on span "arrow_back" at bounding box center [433, 386] width 23 height 27
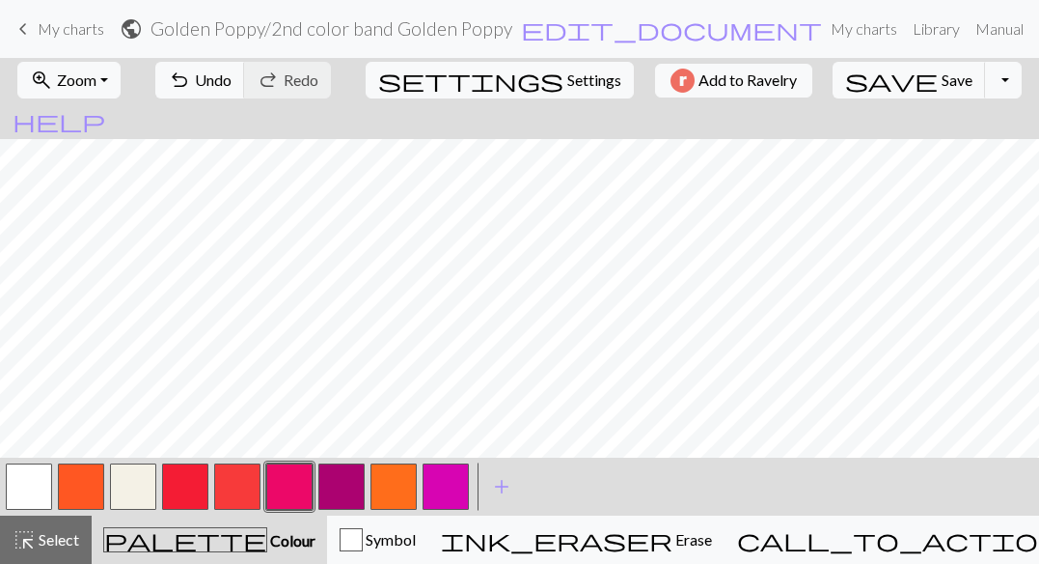
click at [230, 483] on button "button" at bounding box center [237, 486] width 46 height 46
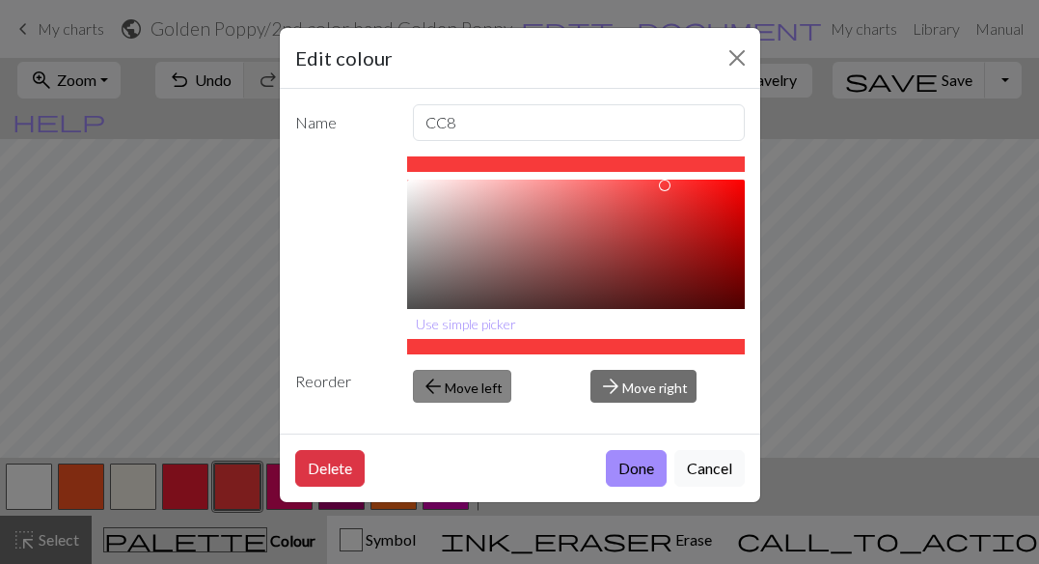
click at [459, 382] on button "arrow_back Move left" at bounding box center [462, 386] width 98 height 33
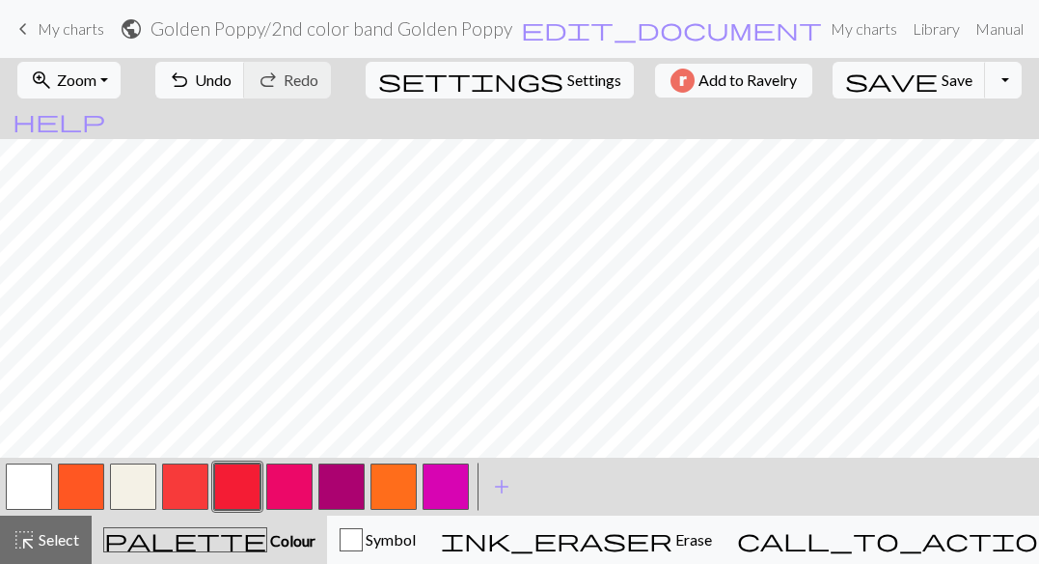
click at [72, 485] on button "button" at bounding box center [81, 486] width 46 height 46
click at [75, 484] on button "button" at bounding box center [81, 486] width 46 height 46
click at [75, 484] on div "Edit colour Name CC1 #FF5722 hex Use simple picker Reorder arrow_back Move left…" at bounding box center [519, 282] width 1039 height 564
click at [75, 484] on button "button" at bounding box center [81, 486] width 46 height 46
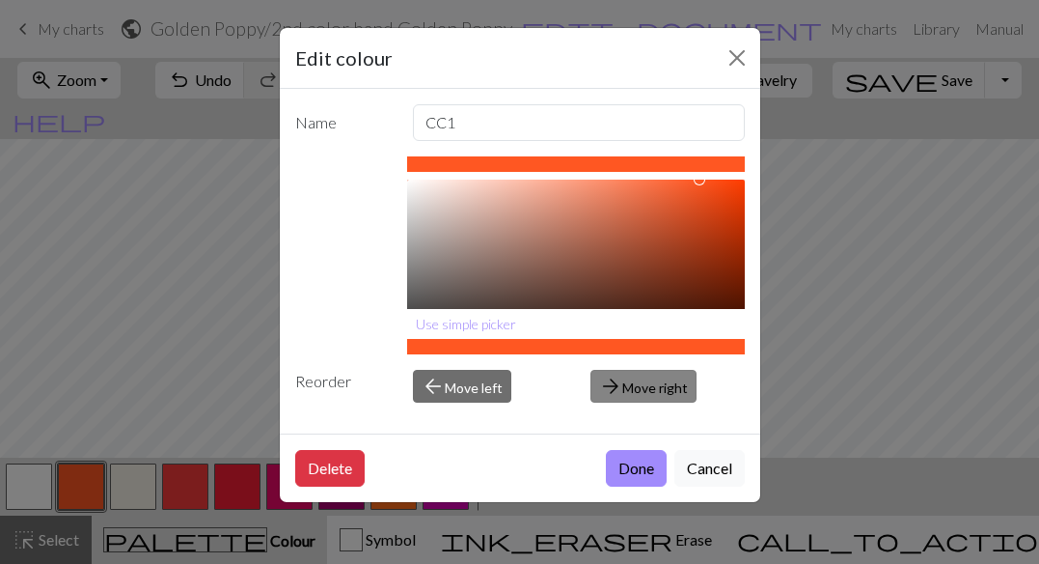
click at [670, 386] on button "arrow_forward Move right" at bounding box center [644, 386] width 106 height 33
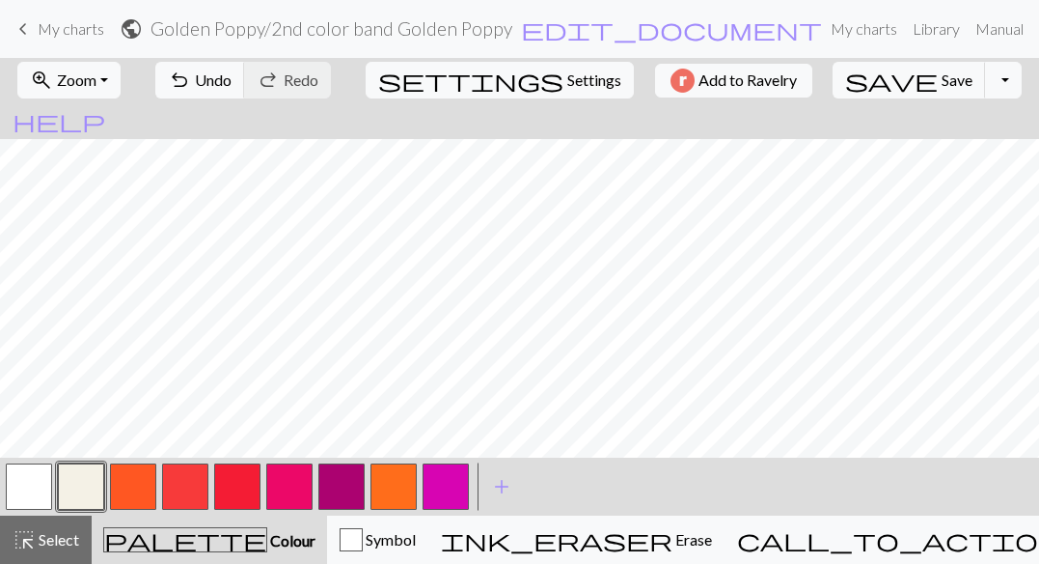
click at [139, 488] on button "button" at bounding box center [133, 486] width 46 height 46
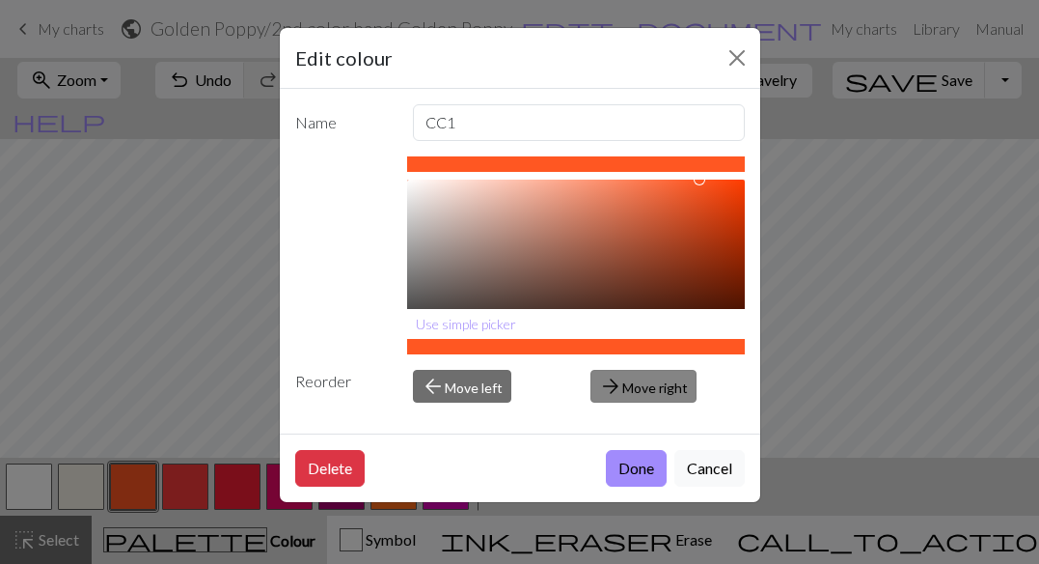
click at [623, 381] on button "arrow_forward Move right" at bounding box center [644, 386] width 106 height 33
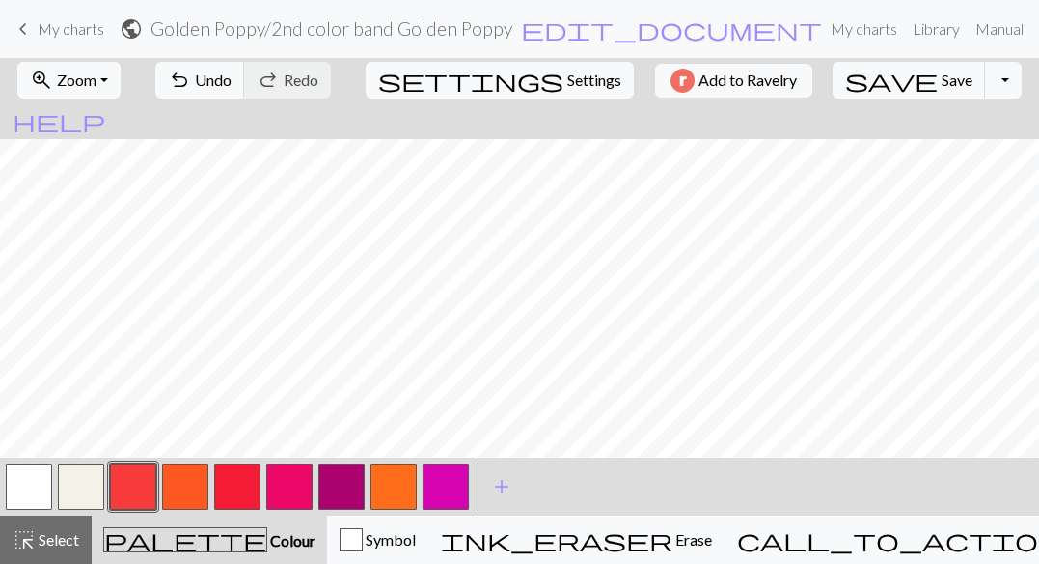
click at [189, 497] on button "button" at bounding box center [185, 486] width 46 height 46
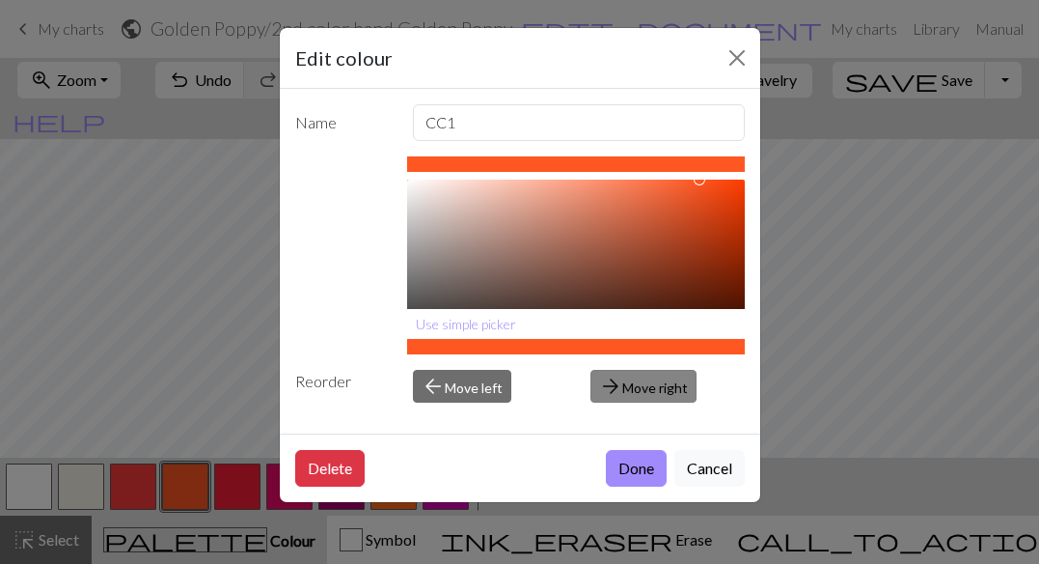
click at [638, 381] on button "arrow_forward Move right" at bounding box center [644, 386] width 106 height 33
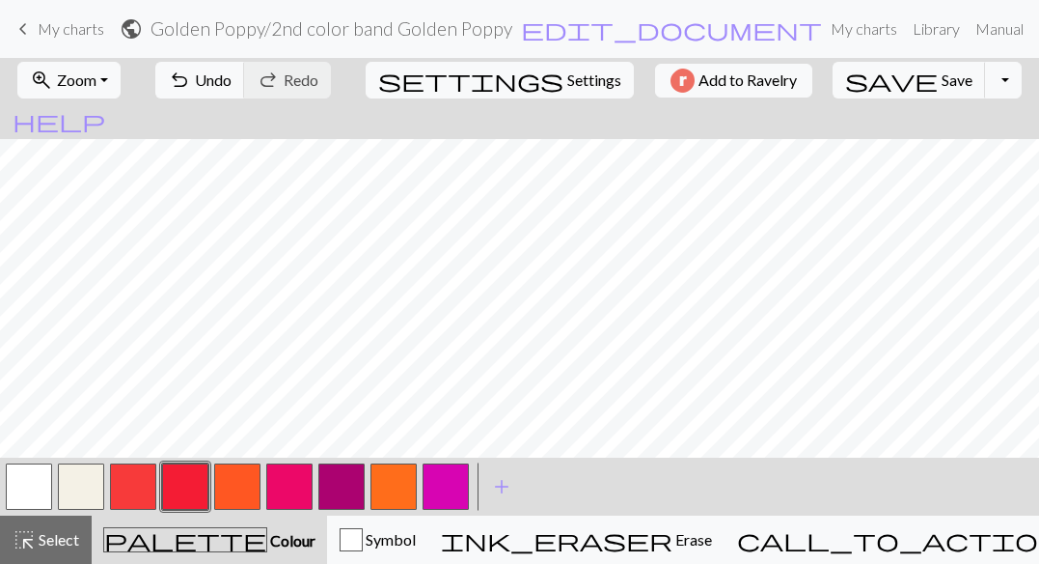
click at [234, 484] on button "button" at bounding box center [237, 486] width 46 height 46
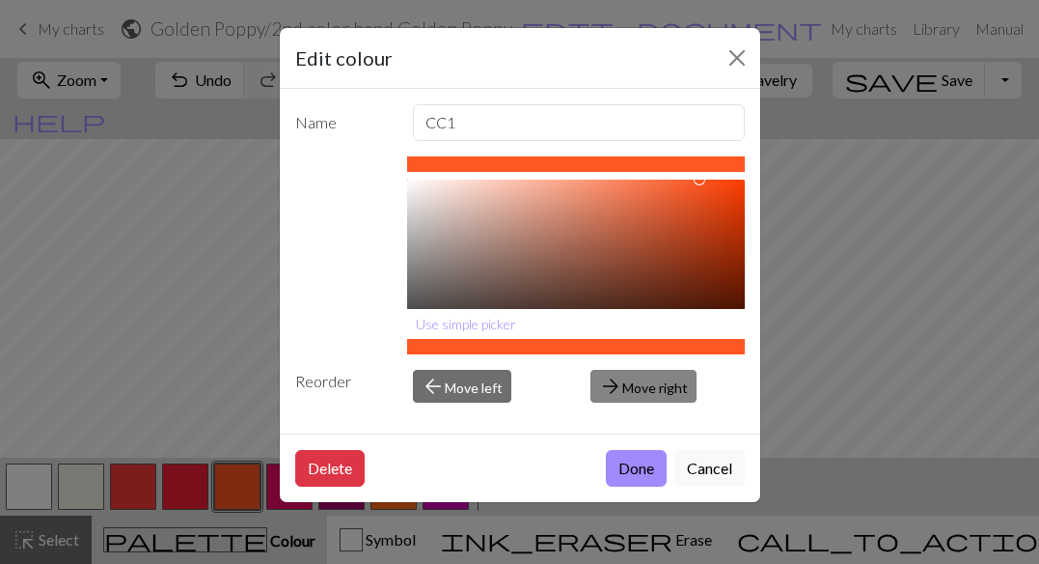
click at [638, 381] on button "arrow_forward Move right" at bounding box center [644, 386] width 106 height 33
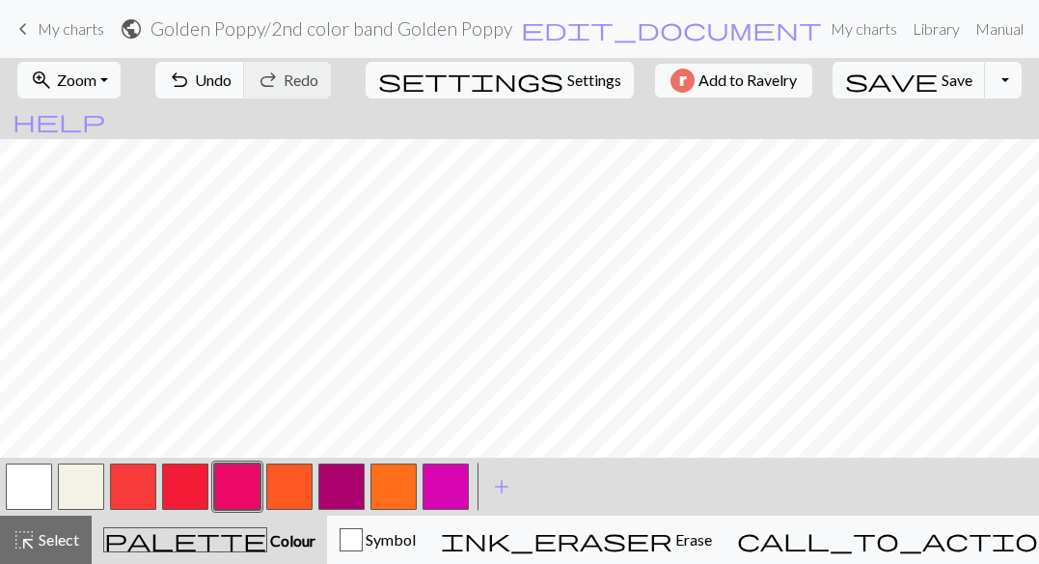
click at [300, 488] on button "button" at bounding box center [289, 486] width 46 height 46
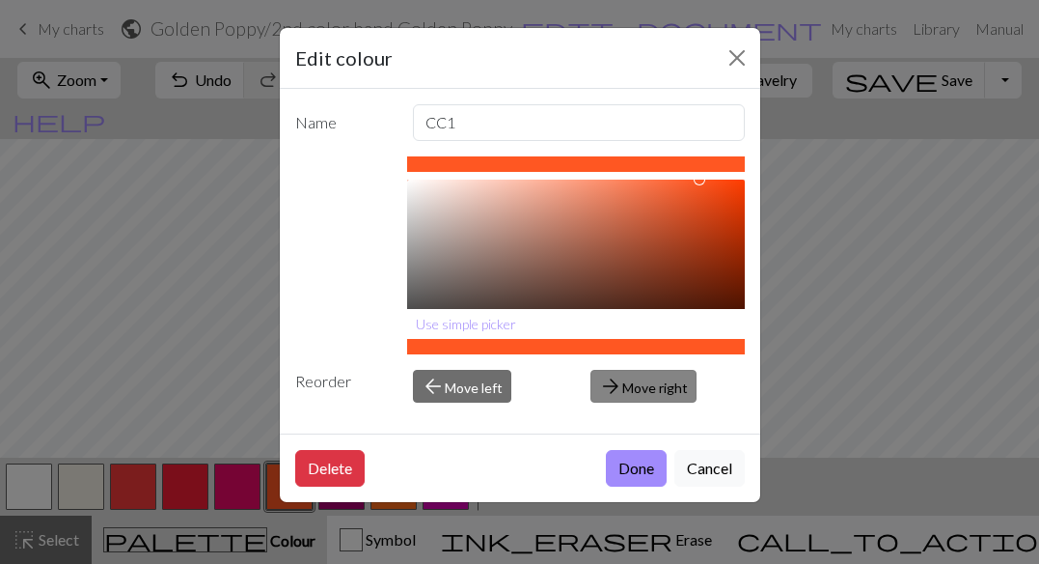
click at [651, 385] on button "arrow_forward Move right" at bounding box center [644, 386] width 106 height 33
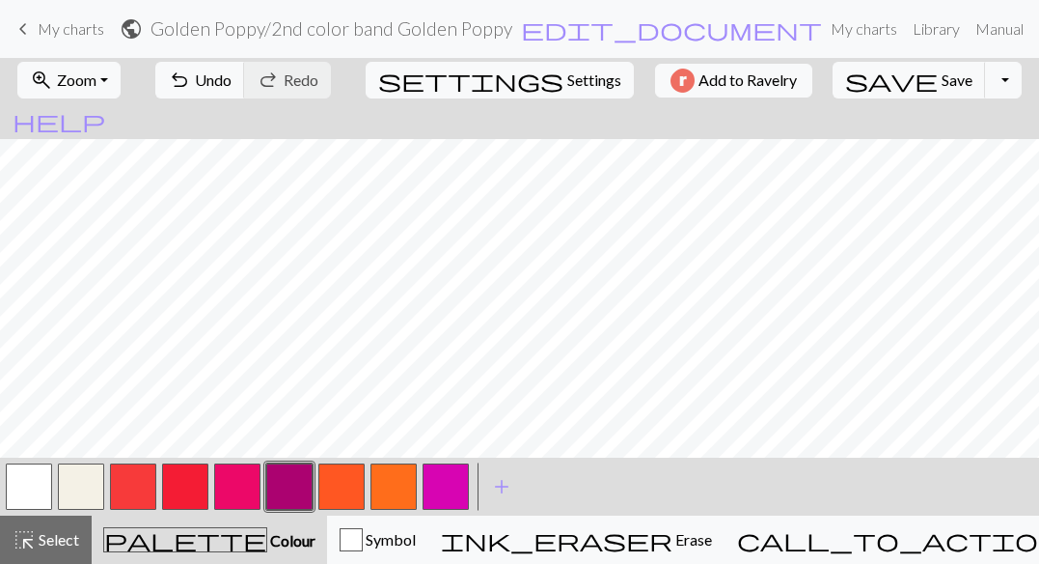
click at [129, 494] on button "button" at bounding box center [133, 486] width 46 height 46
click at [171, 484] on button "button" at bounding box center [185, 486] width 46 height 46
click at [237, 488] on button "button" at bounding box center [237, 486] width 46 height 46
click at [505, 486] on span "add" at bounding box center [501, 486] width 23 height 27
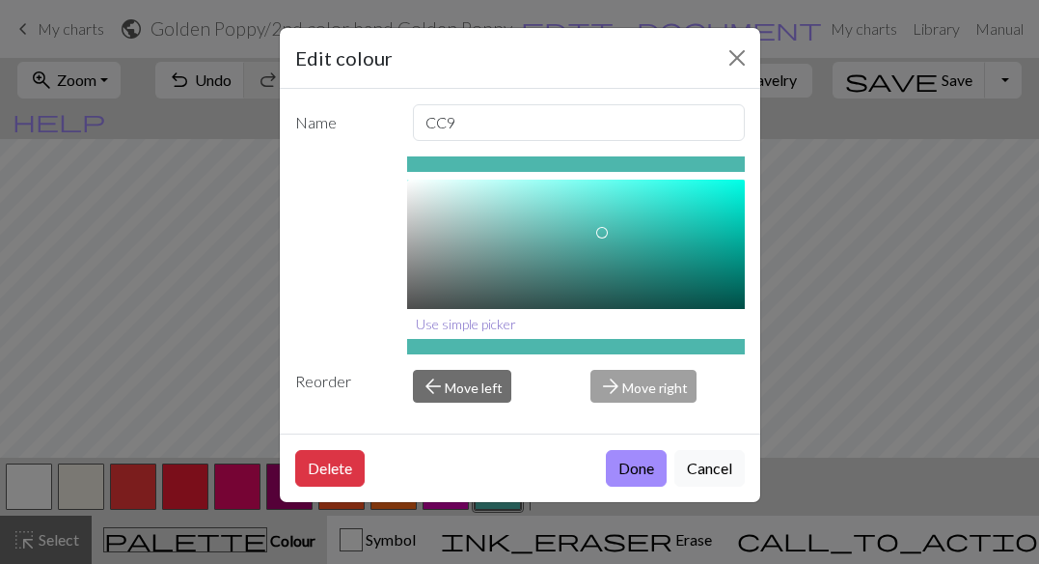
click at [439, 320] on button "Use simple picker" at bounding box center [466, 324] width 118 height 30
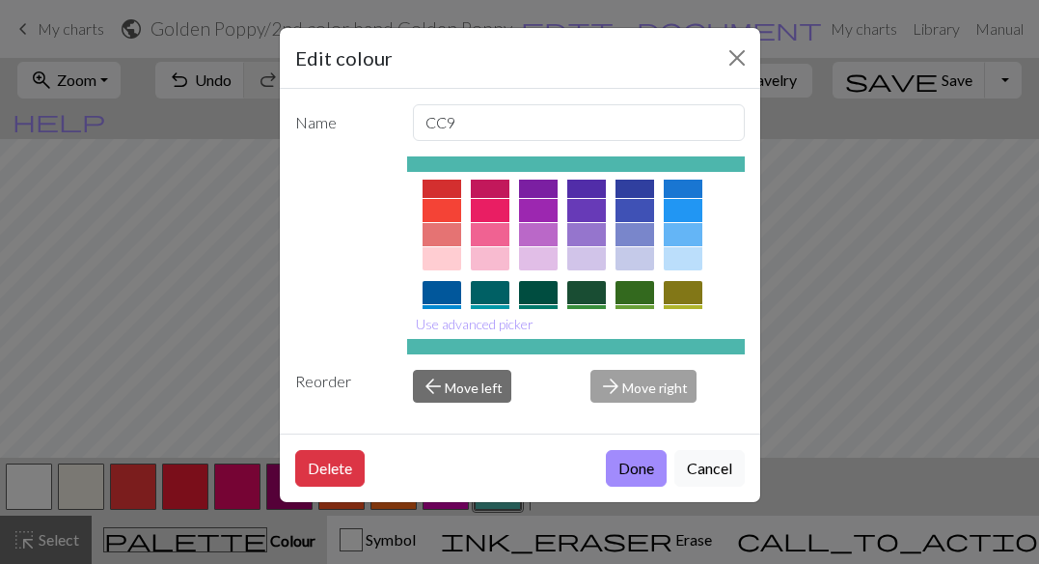
scroll to position [45, 0]
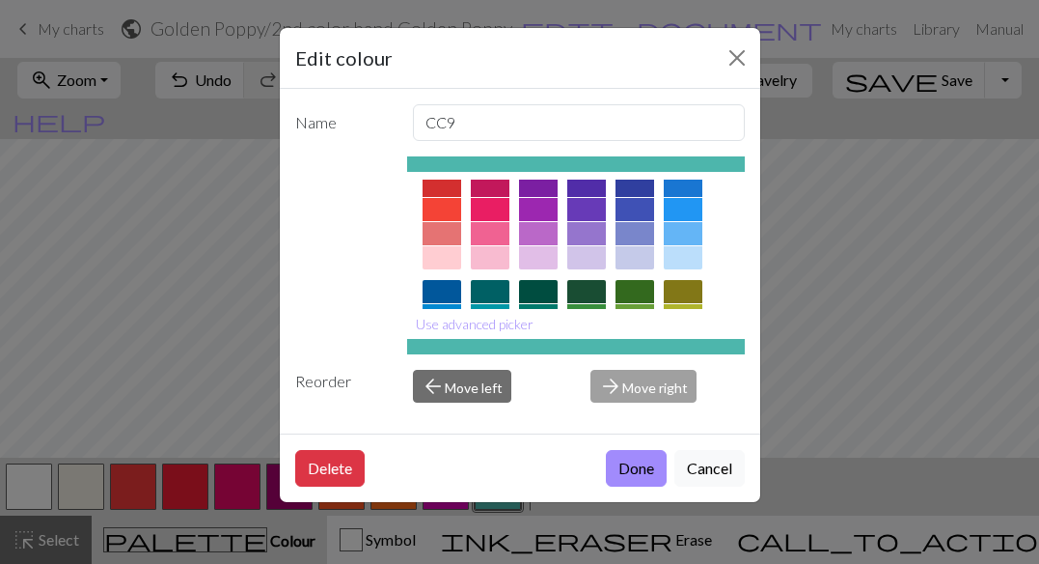
click at [486, 208] on div at bounding box center [490, 209] width 39 height 23
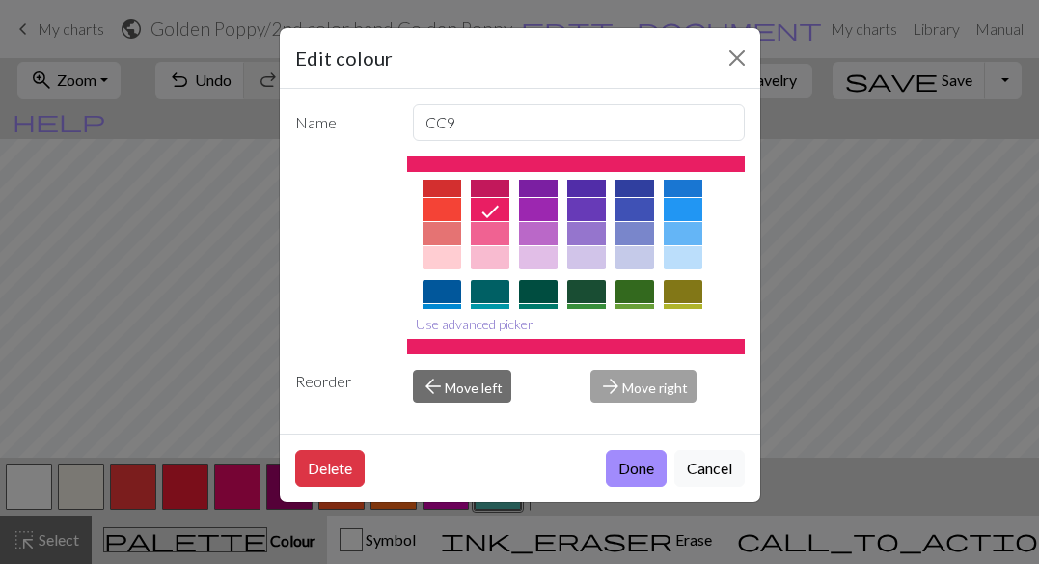
click at [499, 322] on button "Use advanced picker" at bounding box center [474, 324] width 135 height 30
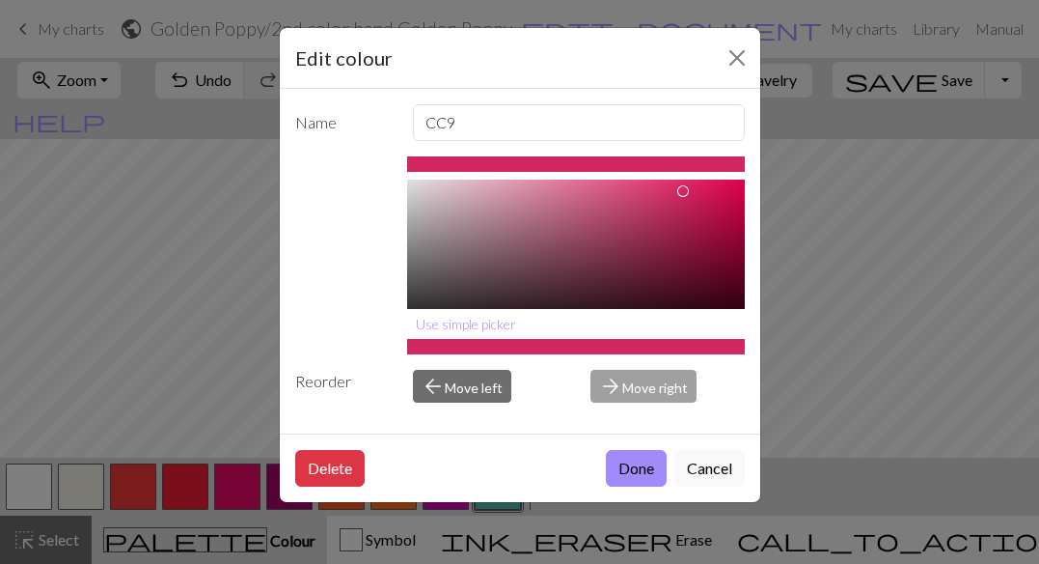
scroll to position [0, 0]
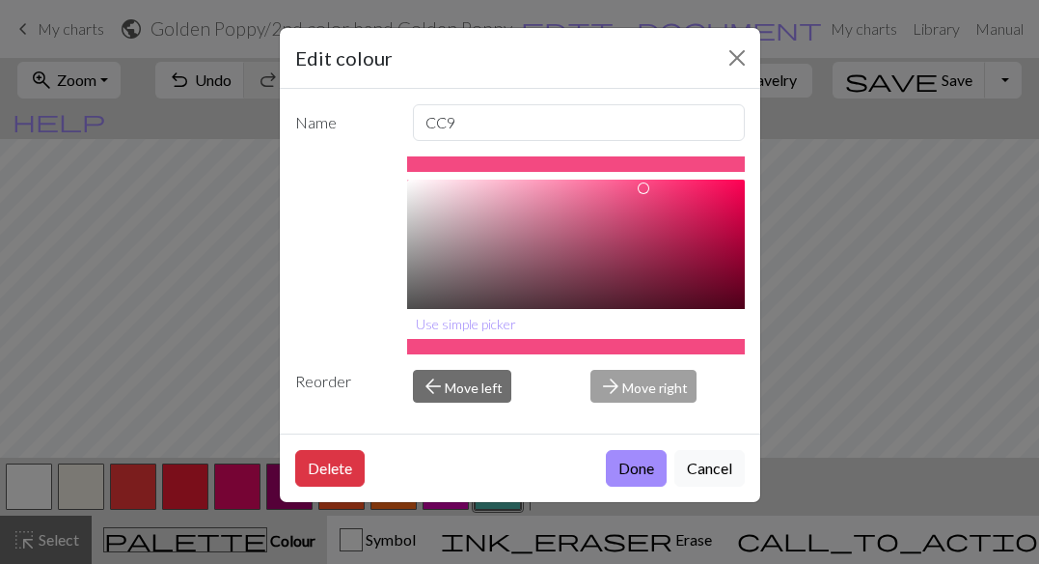
drag, startPoint x: 717, startPoint y: 185, endPoint x: 643, endPoint y: 188, distance: 74.4
click at [643, 188] on div at bounding box center [644, 188] width 12 height 12
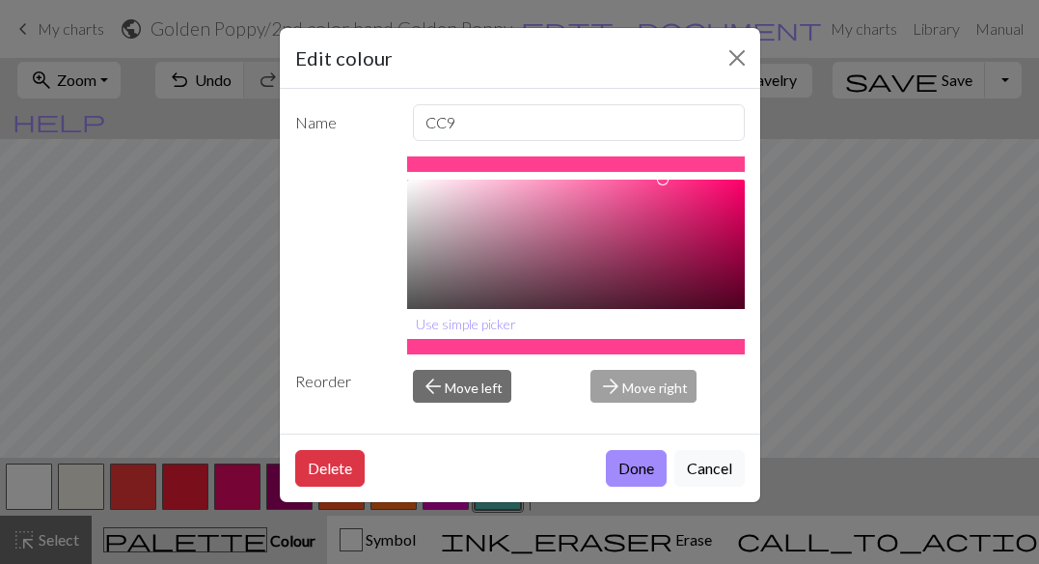
type input "#FF3B8E"
drag, startPoint x: 643, startPoint y: 188, endPoint x: 667, endPoint y: 174, distance: 28.1
click at [667, 174] on div "#FF3B8E hex Use simple picker" at bounding box center [576, 255] width 338 height 198
click at [643, 468] on button "Done" at bounding box center [636, 468] width 61 height 37
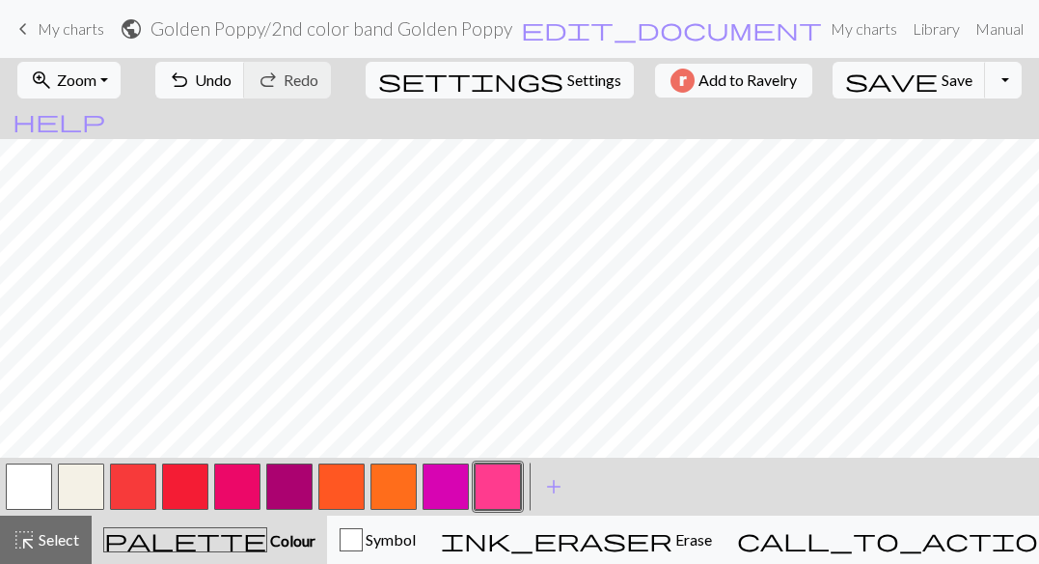
click at [497, 485] on button "button" at bounding box center [498, 486] width 46 height 46
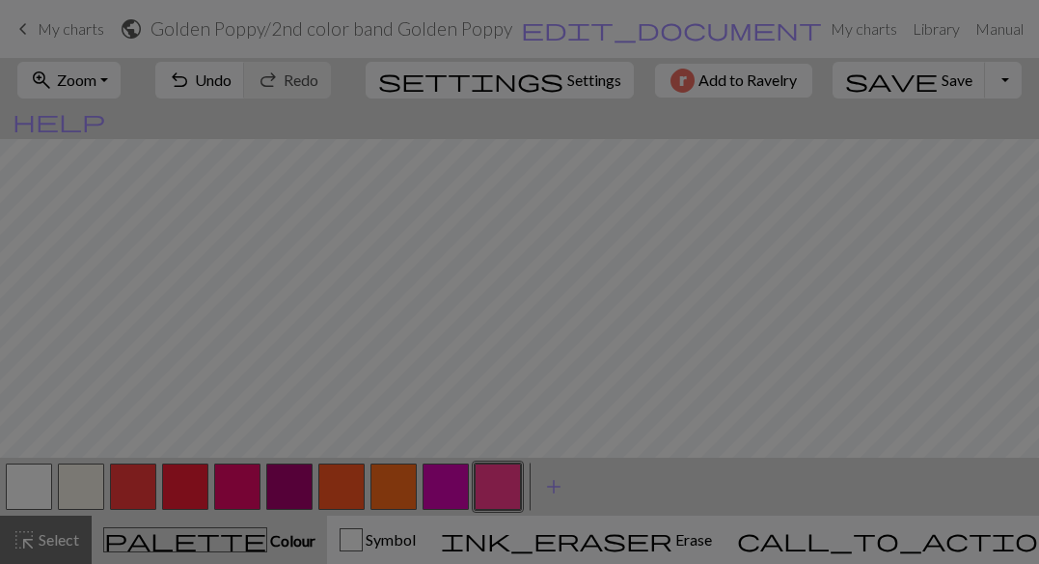
click at [497, 485] on div "Edit colour Name CC9 #FF3B8E hex Use simple picker Reorder arrow_back Move left…" at bounding box center [519, 282] width 1039 height 564
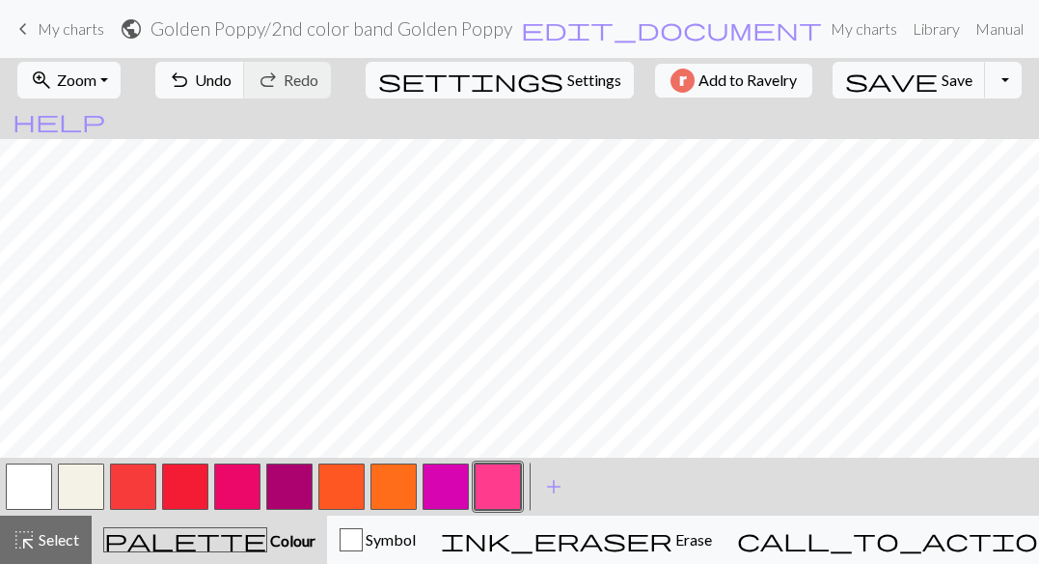
click at [497, 485] on button "button" at bounding box center [498, 486] width 46 height 46
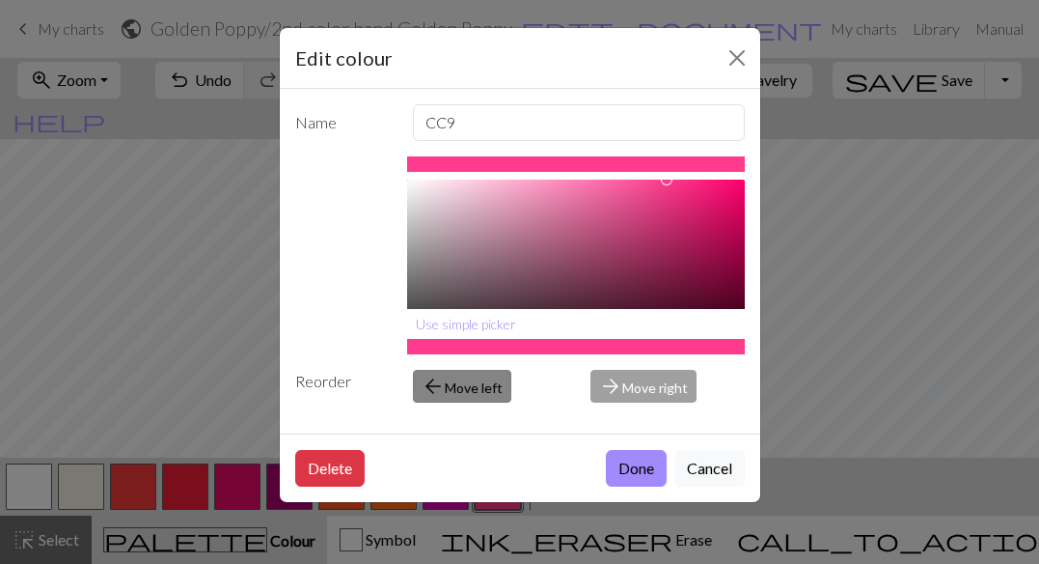
click at [467, 385] on button "arrow_back Move left" at bounding box center [462, 386] width 98 height 33
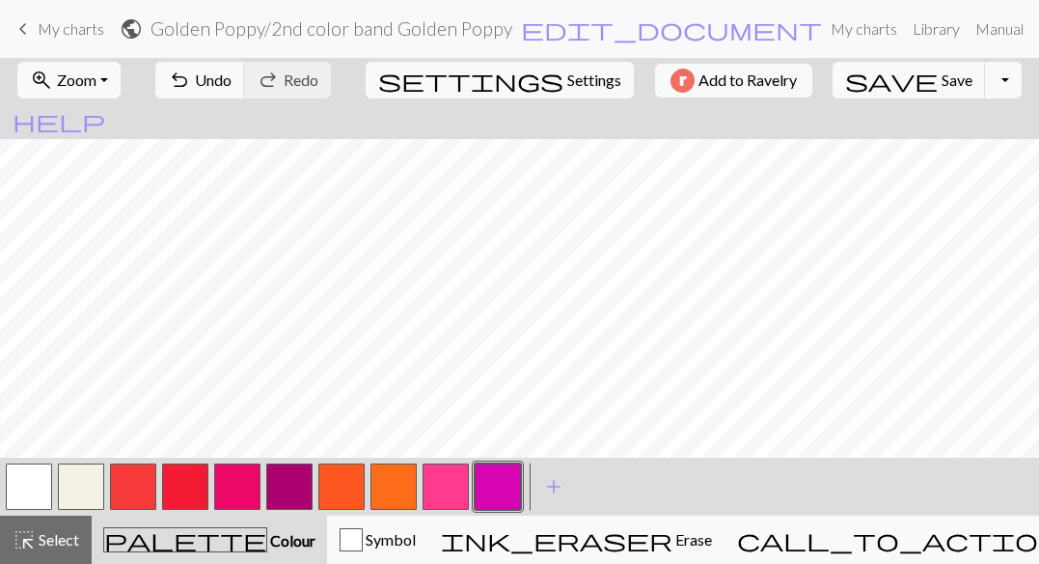
click at [431, 484] on button "button" at bounding box center [446, 486] width 46 height 46
click at [447, 483] on button "button" at bounding box center [446, 486] width 46 height 46
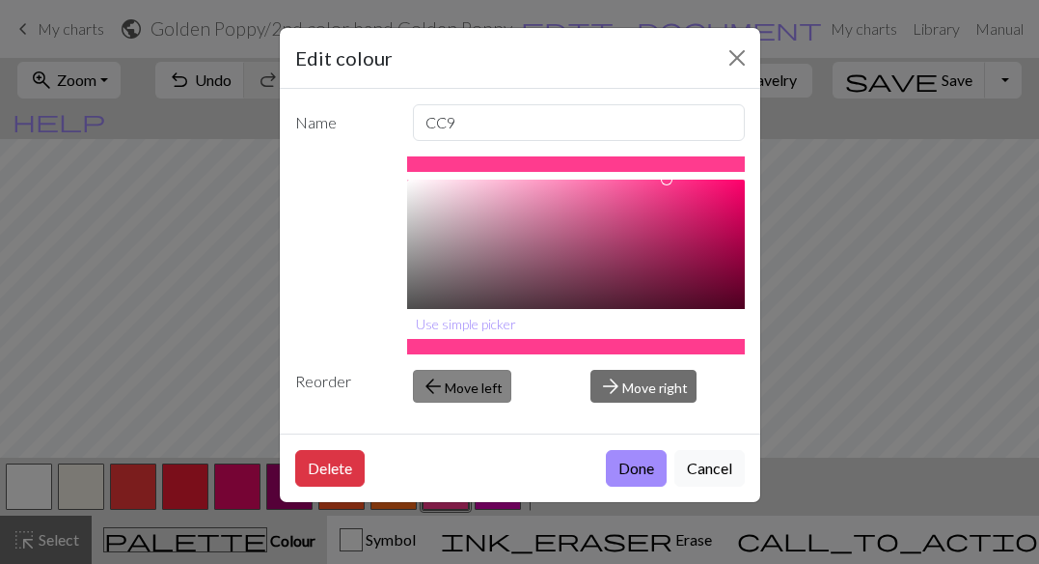
click at [462, 396] on button "arrow_back Move left" at bounding box center [462, 386] width 98 height 33
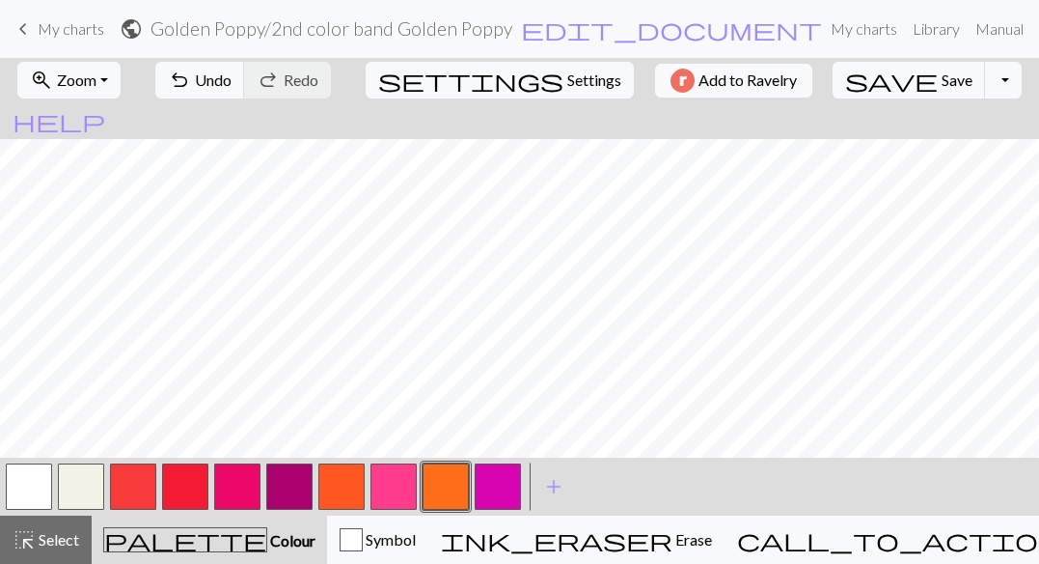
click at [389, 480] on button "button" at bounding box center [394, 486] width 46 height 46
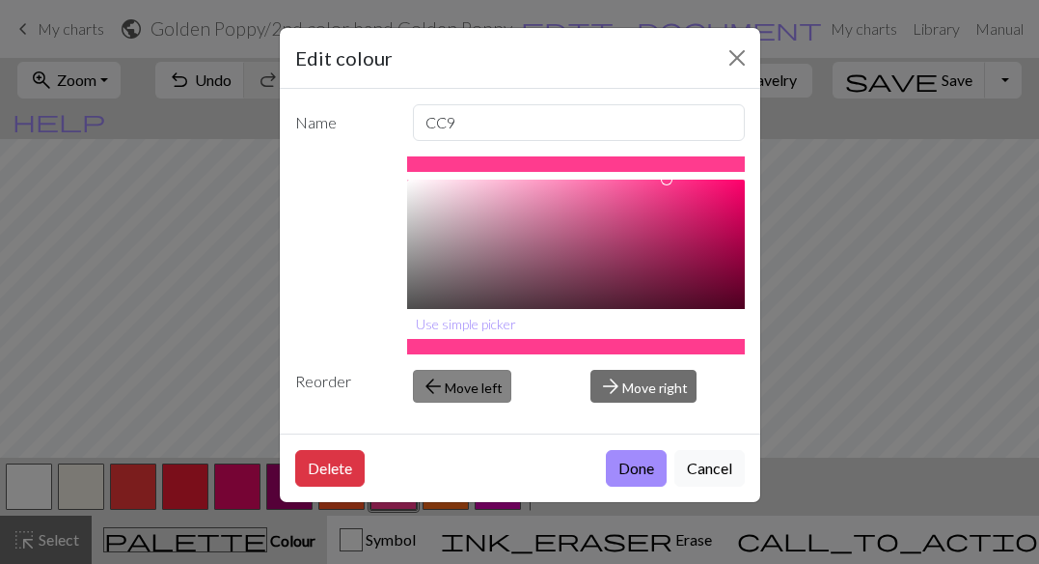
click at [458, 380] on button "arrow_back Move left" at bounding box center [462, 386] width 98 height 33
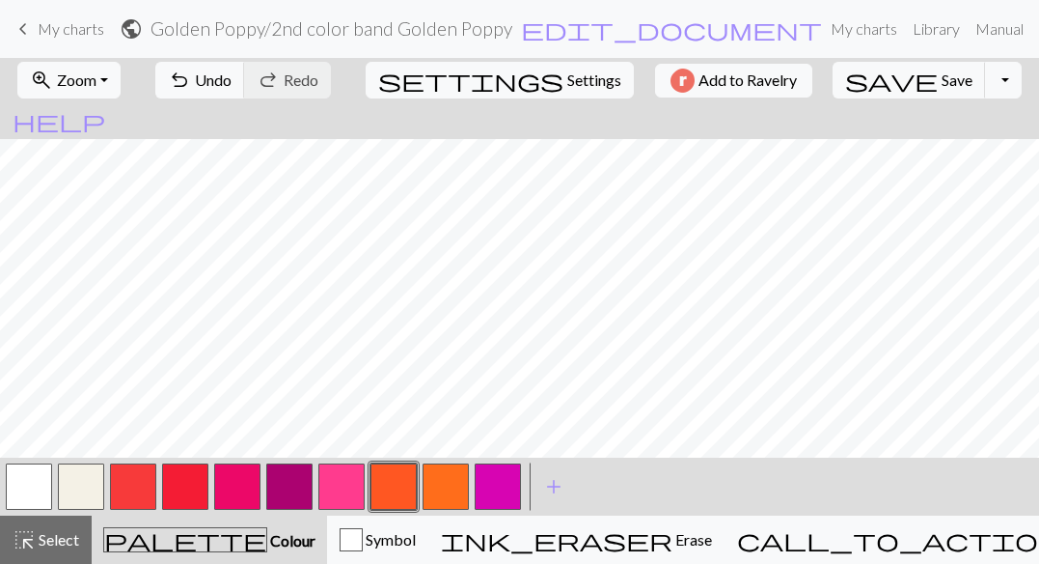
click at [336, 480] on button "button" at bounding box center [342, 486] width 46 height 46
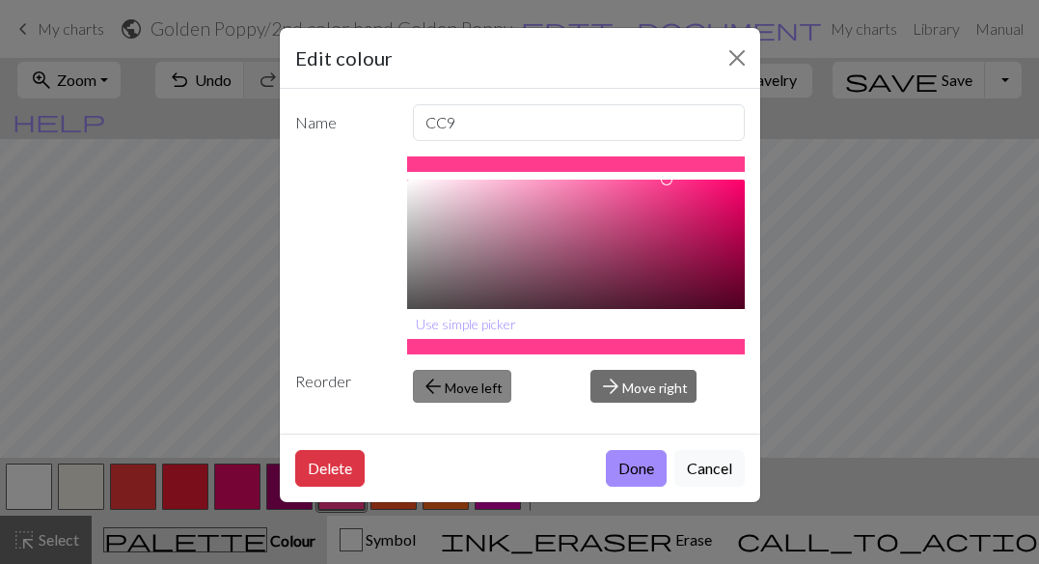
click at [455, 381] on button "arrow_back Move left" at bounding box center [462, 386] width 98 height 33
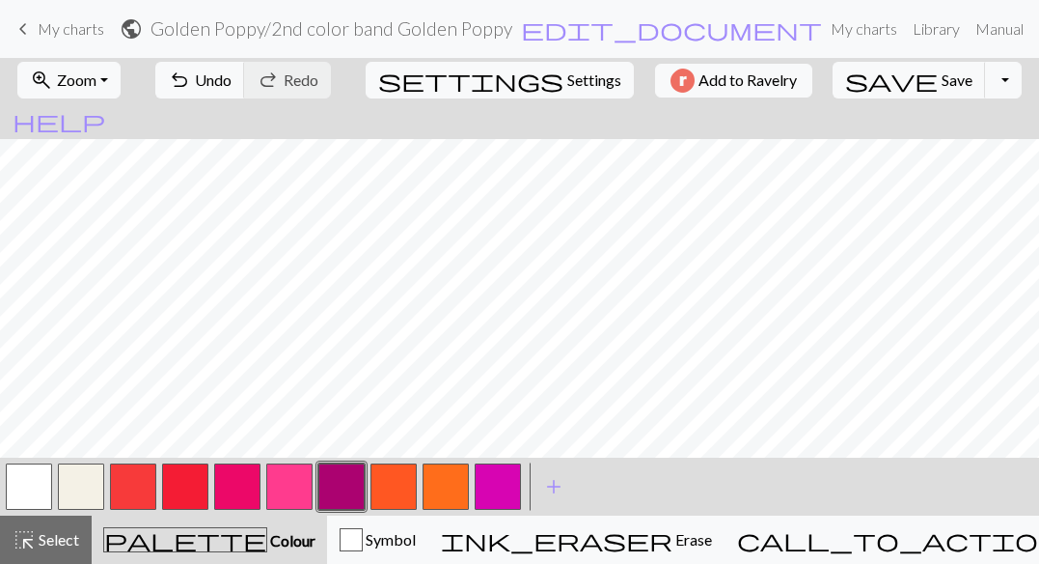
click at [298, 485] on button "button" at bounding box center [289, 486] width 46 height 46
click at [182, 480] on button "button" at bounding box center [185, 486] width 46 height 46
click at [238, 487] on button "button" at bounding box center [237, 486] width 46 height 46
click at [493, 485] on button "button" at bounding box center [498, 486] width 46 height 46
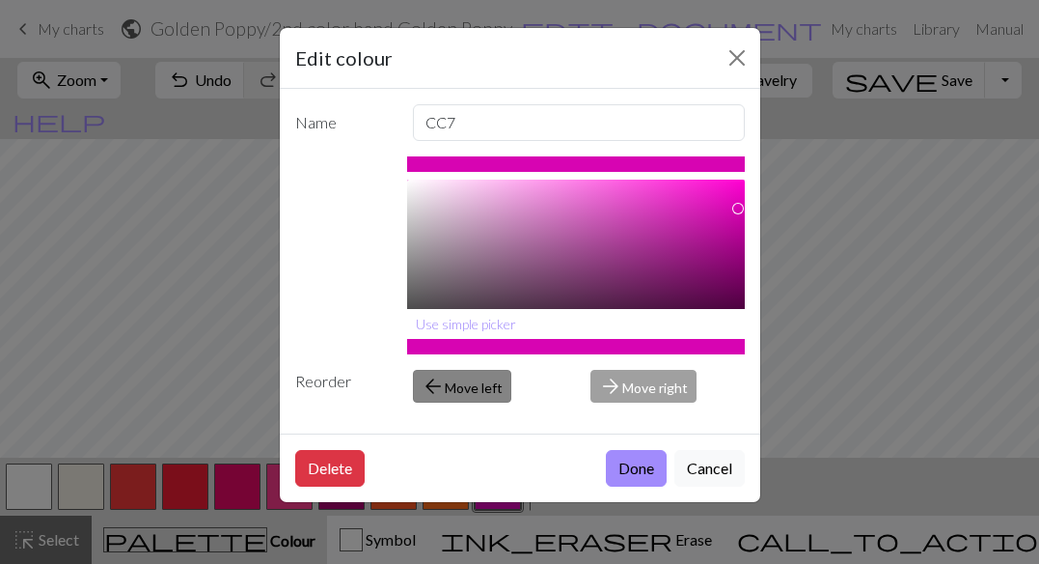
click at [479, 388] on button "arrow_back Move left" at bounding box center [462, 386] width 98 height 33
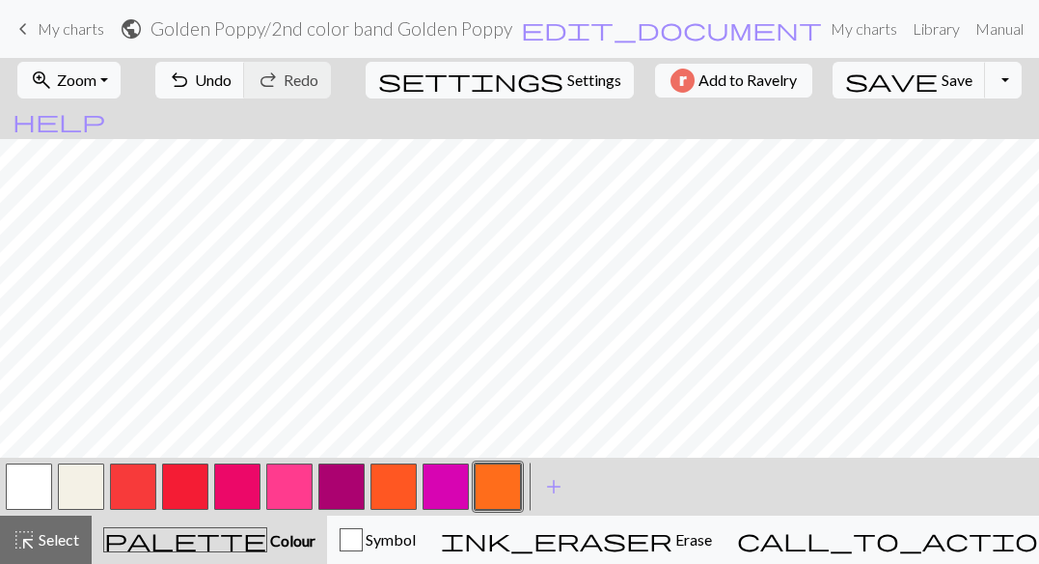
click at [437, 497] on button "button" at bounding box center [446, 486] width 46 height 46
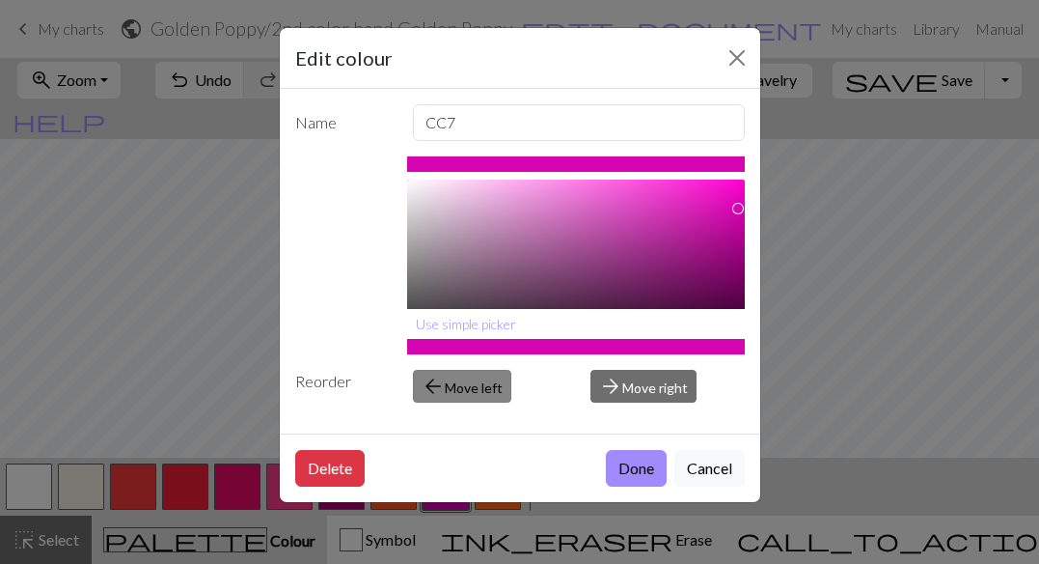
click at [469, 381] on button "arrow_back Move left" at bounding box center [462, 386] width 98 height 33
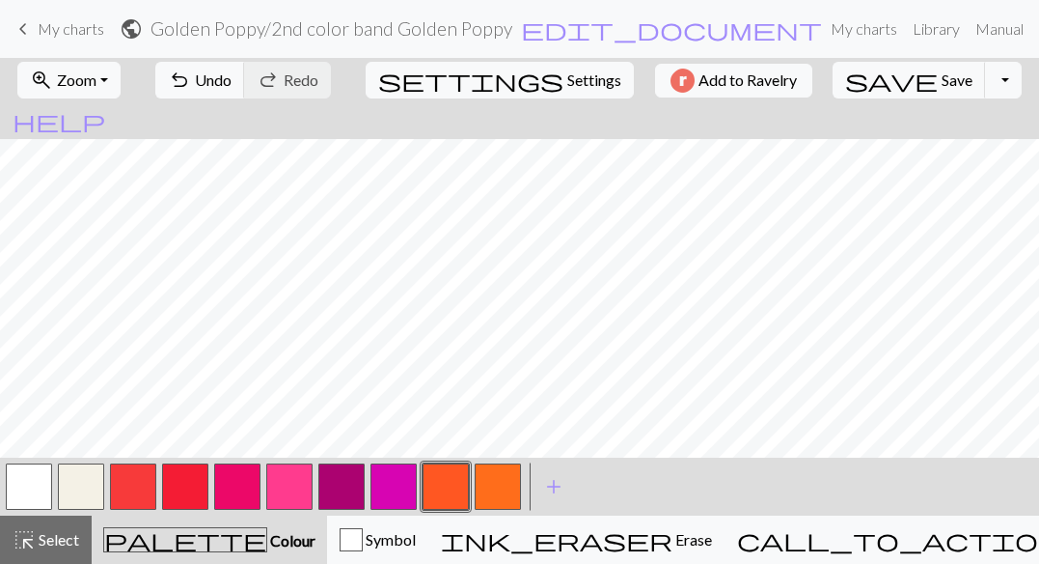
click at [395, 478] on button "button" at bounding box center [394, 486] width 46 height 46
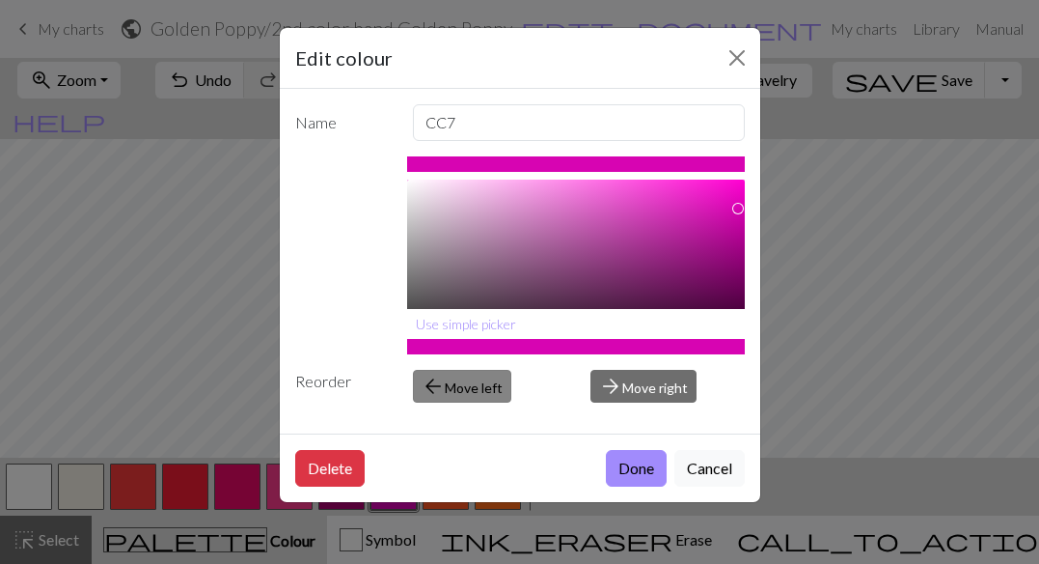
click at [446, 385] on button "arrow_back Move left" at bounding box center [462, 386] width 98 height 33
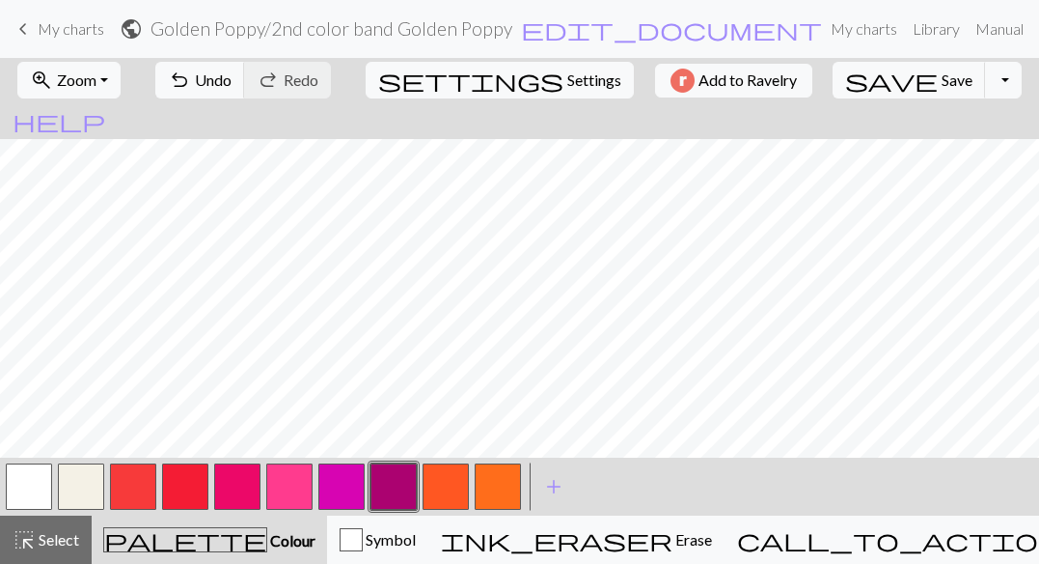
click at [339, 482] on button "button" at bounding box center [342, 486] width 46 height 46
click at [290, 486] on button "button" at bounding box center [289, 486] width 46 height 46
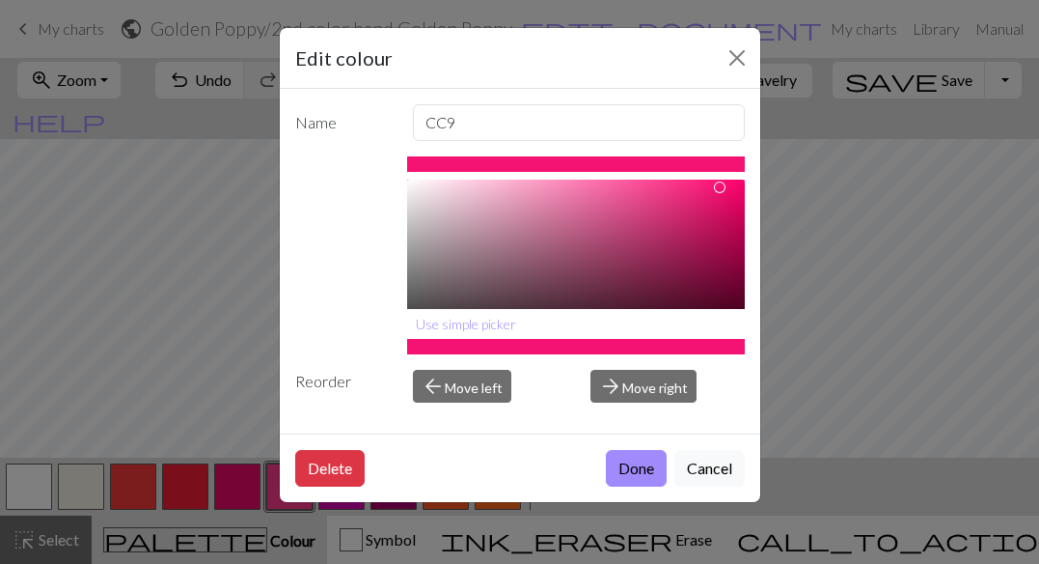
type input "#F41071"
drag, startPoint x: 665, startPoint y: 181, endPoint x: 722, endPoint y: 187, distance: 57.2
click at [722, 187] on div at bounding box center [723, 187] width 12 height 12
click at [638, 466] on button "Done" at bounding box center [636, 468] width 61 height 37
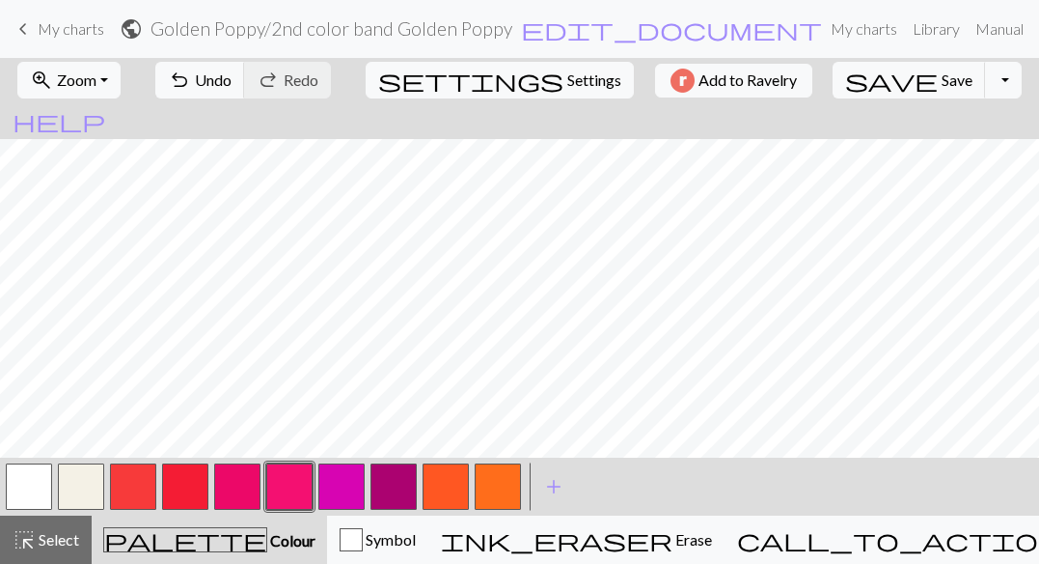
click at [281, 485] on button "button" at bounding box center [289, 486] width 46 height 46
click at [281, 485] on div "Edit colour Name CC9 #F41071 hex Use simple picker Reorder arrow_back Move left…" at bounding box center [519, 282] width 1039 height 564
click at [281, 485] on button "button" at bounding box center [289, 486] width 46 height 46
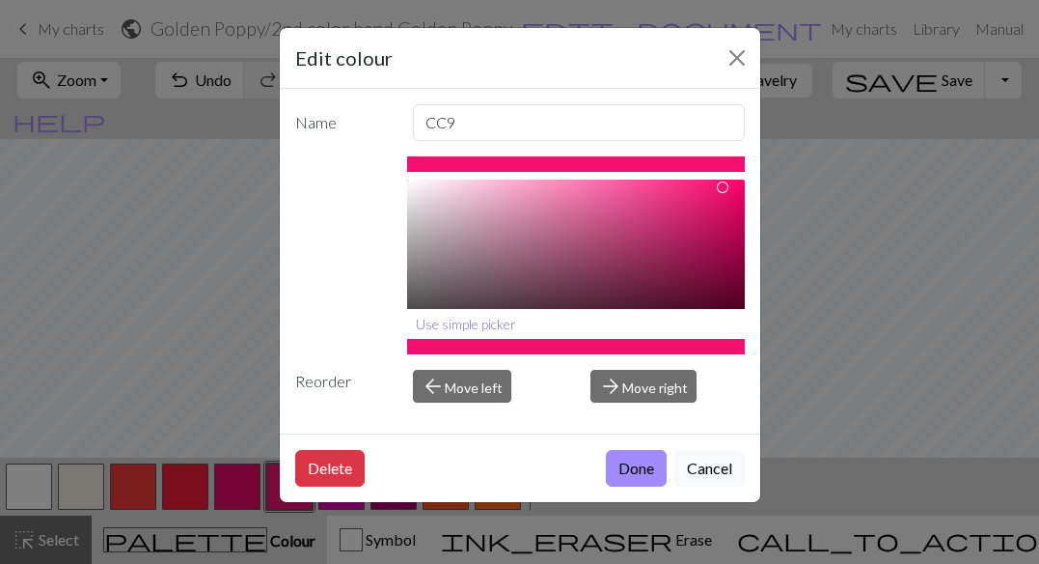
click at [456, 323] on button "Use simple picker" at bounding box center [466, 324] width 118 height 30
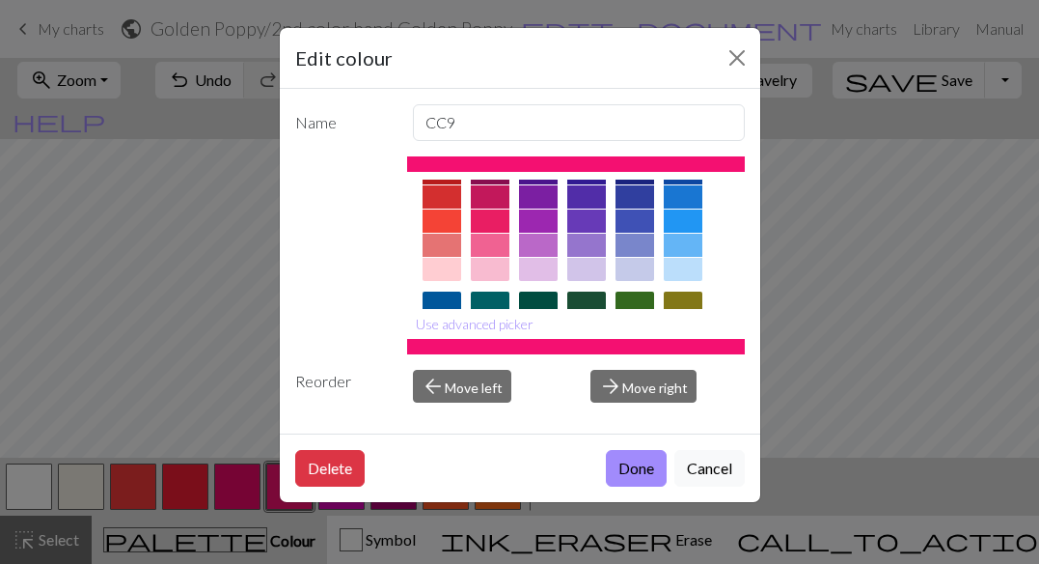
scroll to position [32, 0]
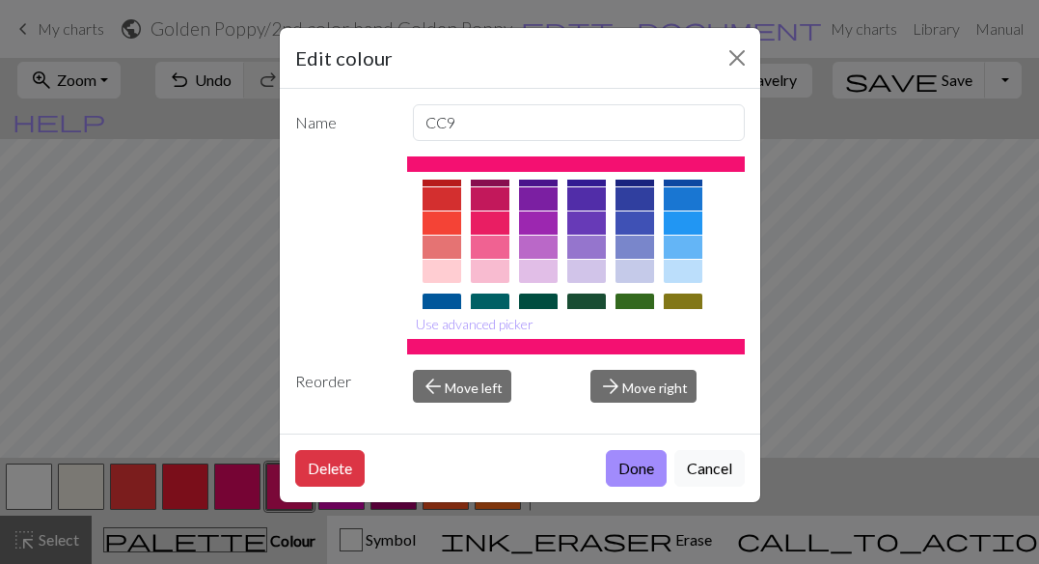
click at [490, 245] on div at bounding box center [490, 247] width 39 height 23
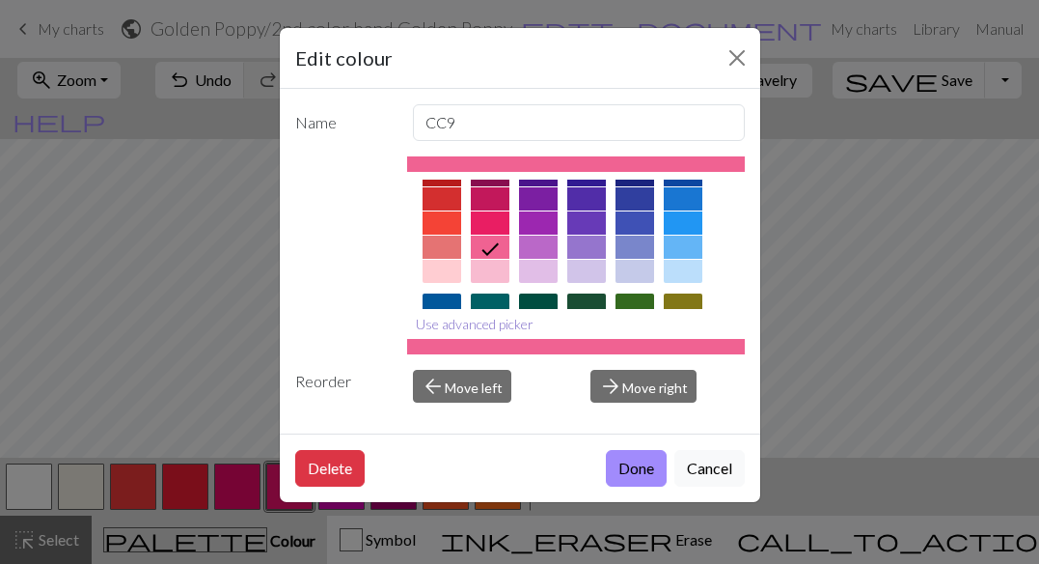
click at [491, 323] on button "Use advanced picker" at bounding box center [474, 324] width 135 height 30
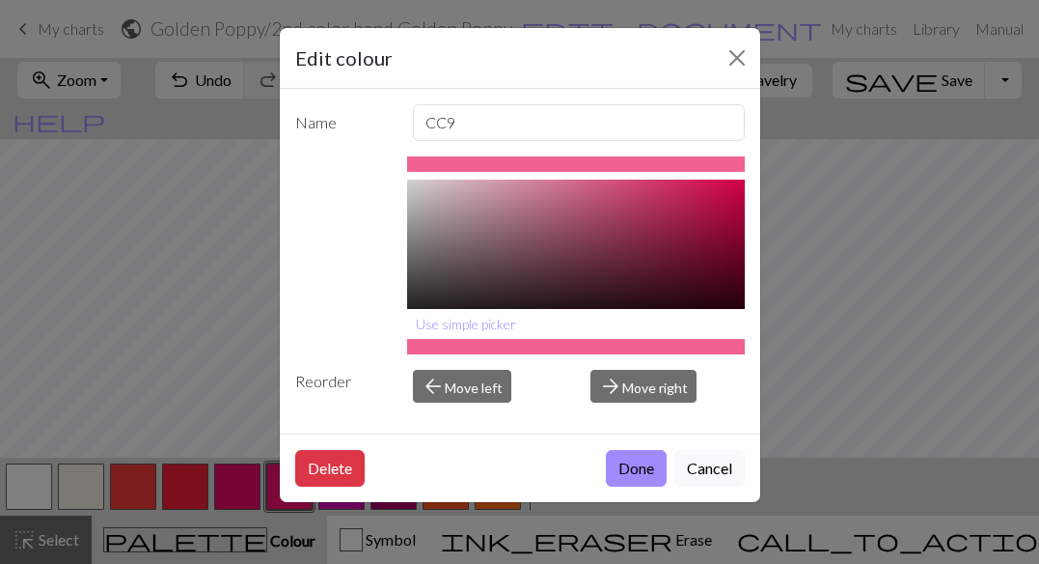
click at [663, 190] on div at bounding box center [576, 240] width 338 height 185
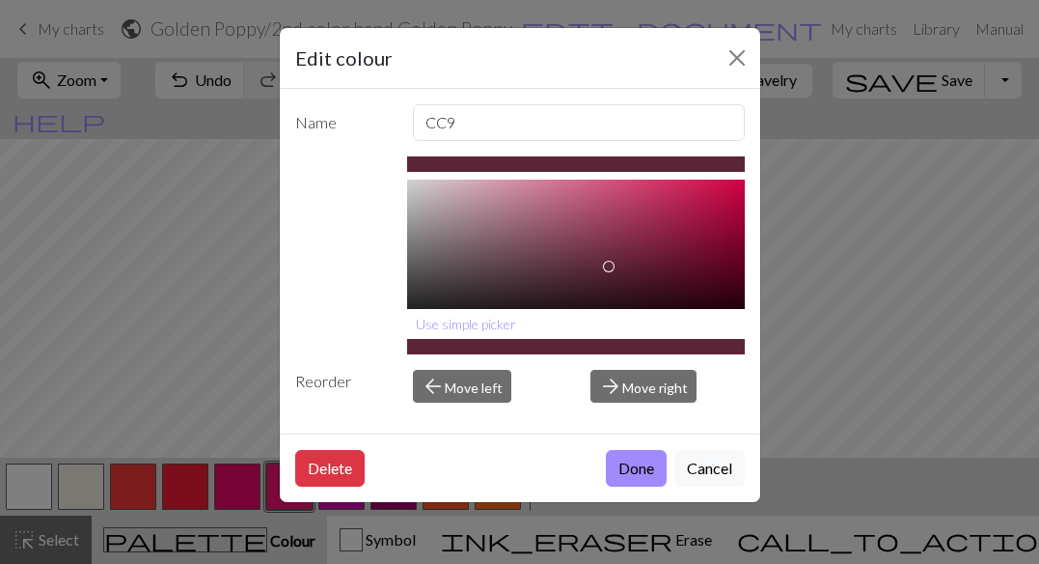
scroll to position [0, 0]
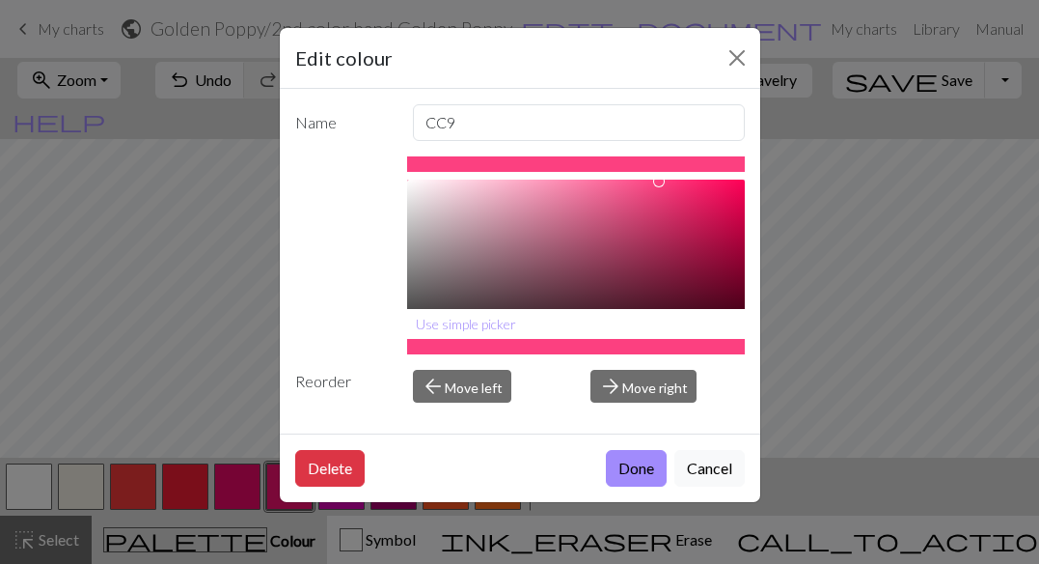
type input "#FF3F7F"
drag, startPoint x: 663, startPoint y: 190, endPoint x: 661, endPoint y: 180, distance: 10.8
click at [661, 180] on div at bounding box center [661, 180] width 12 height 12
click at [627, 472] on button "Done" at bounding box center [636, 468] width 61 height 37
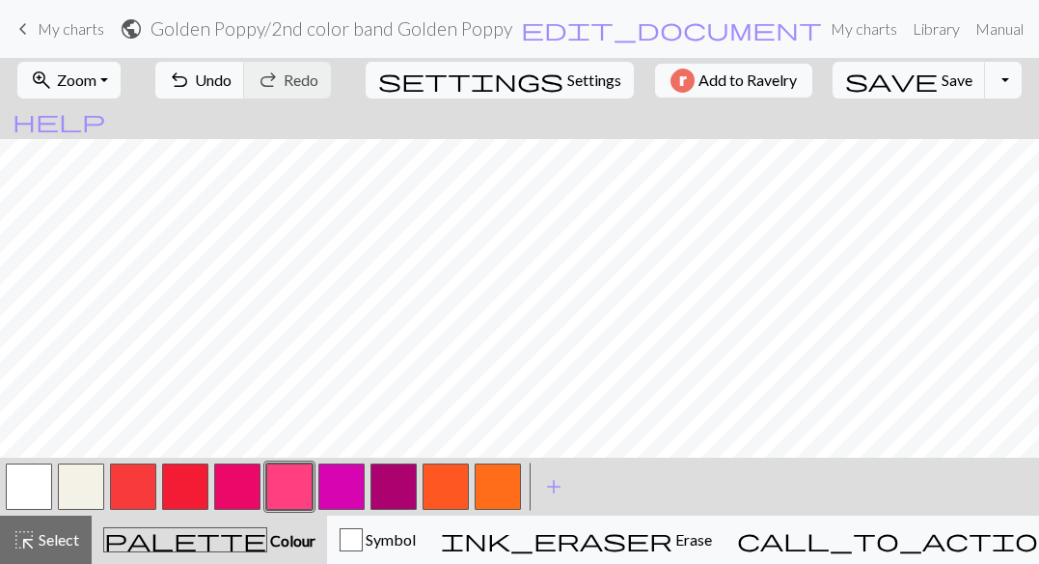
click at [346, 486] on button "button" at bounding box center [342, 486] width 46 height 46
click at [232, 78] on span "Undo" at bounding box center [213, 79] width 37 height 18
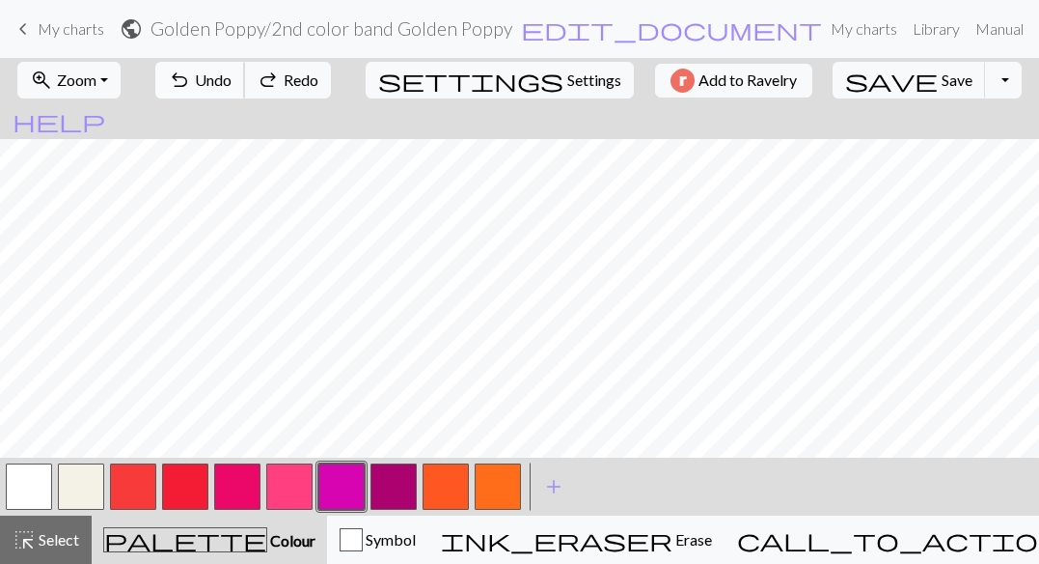
click at [232, 78] on span "Undo" at bounding box center [213, 79] width 37 height 18
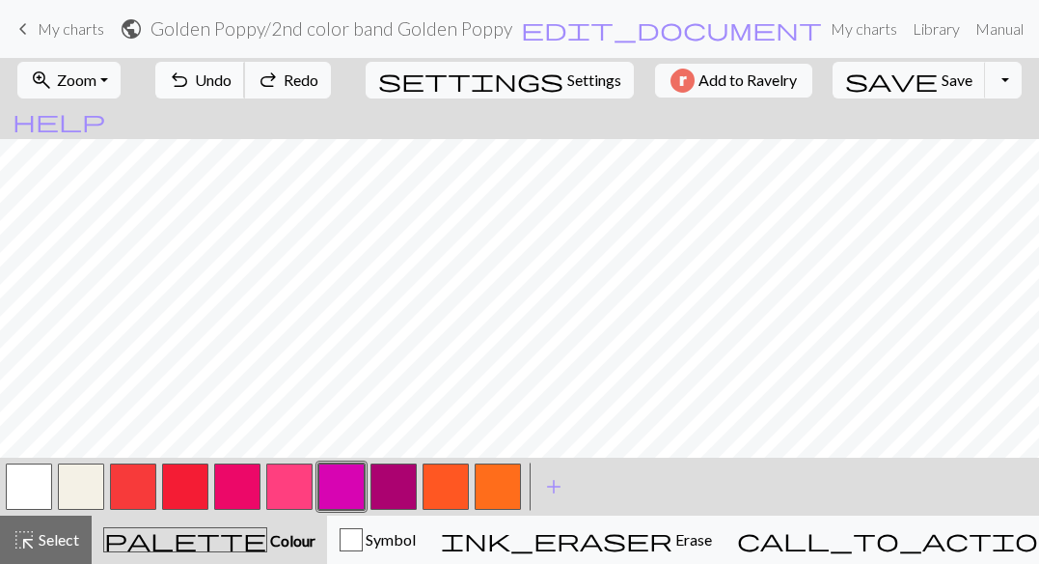
click at [232, 78] on span "Undo" at bounding box center [213, 79] width 37 height 18
click at [232, 80] on span "Undo" at bounding box center [213, 79] width 37 height 18
click at [232, 79] on span "Undo" at bounding box center [213, 79] width 37 height 18
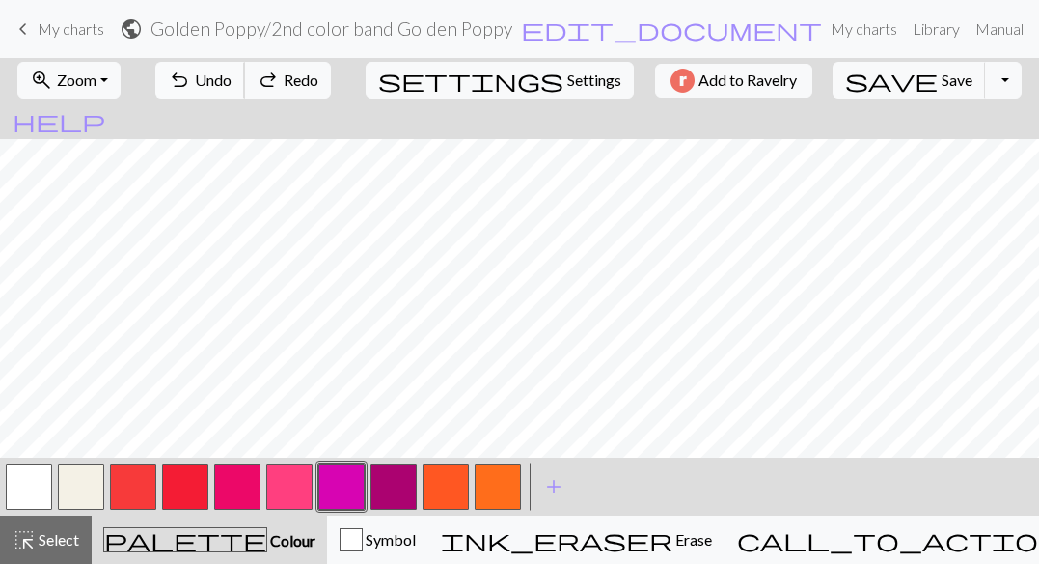
click at [232, 79] on span "Undo" at bounding box center [213, 79] width 37 height 18
click at [232, 76] on span "Undo" at bounding box center [213, 79] width 37 height 18
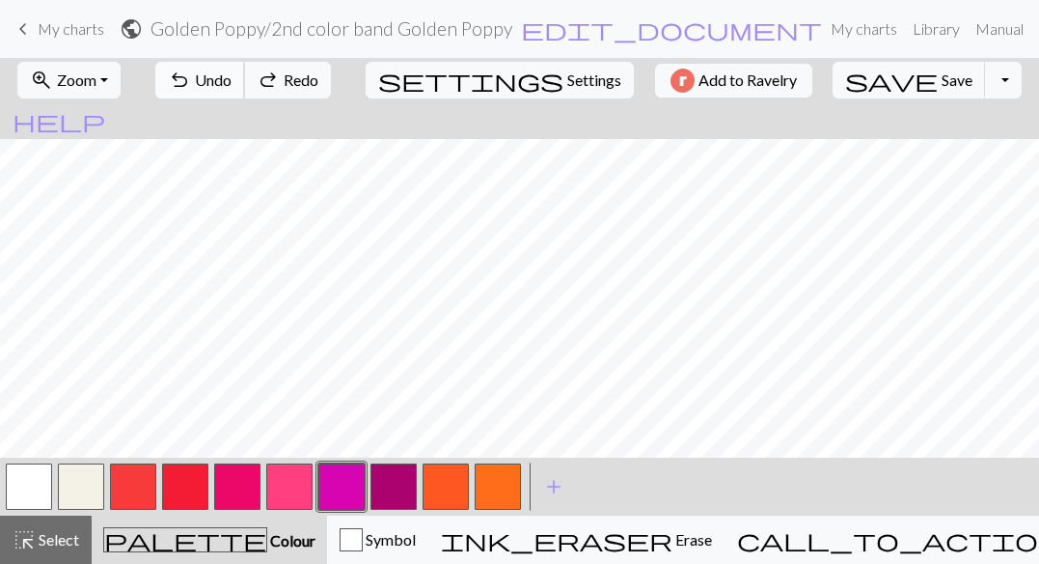
click at [232, 76] on span "Undo" at bounding box center [213, 79] width 37 height 18
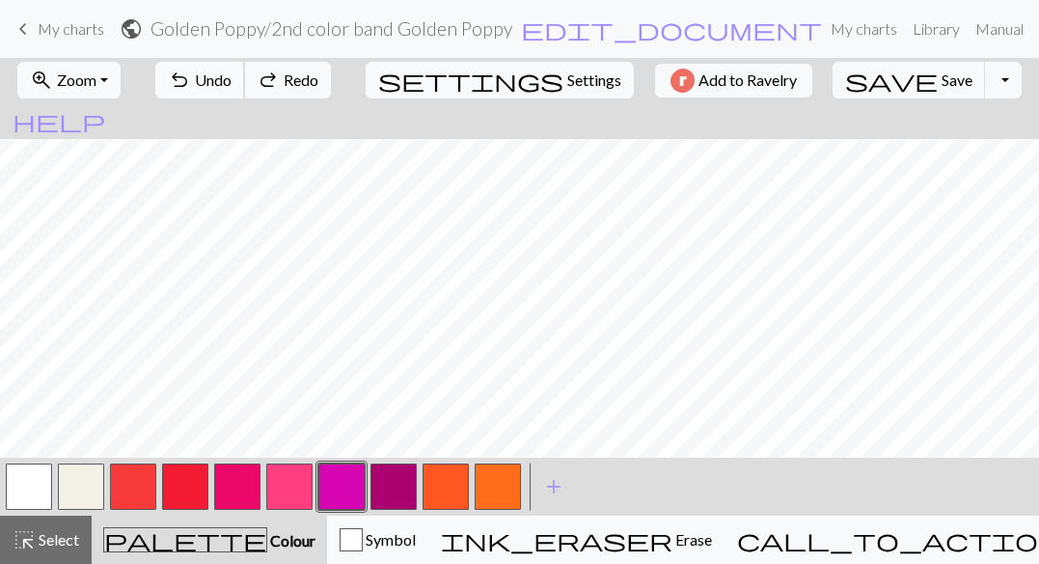
click at [232, 76] on span "Undo" at bounding box center [213, 79] width 37 height 18
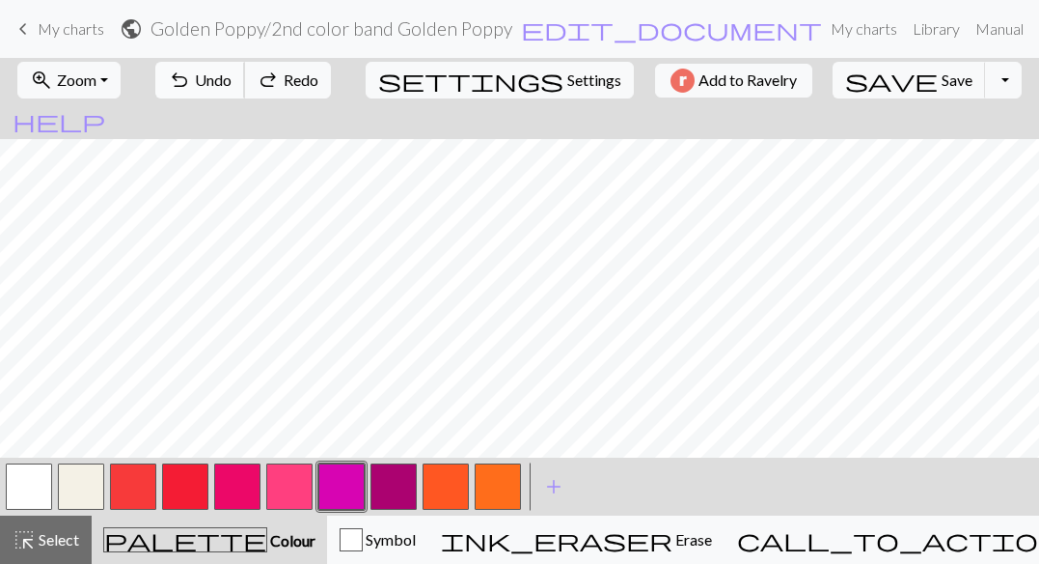
click at [232, 76] on span "Undo" at bounding box center [213, 79] width 37 height 18
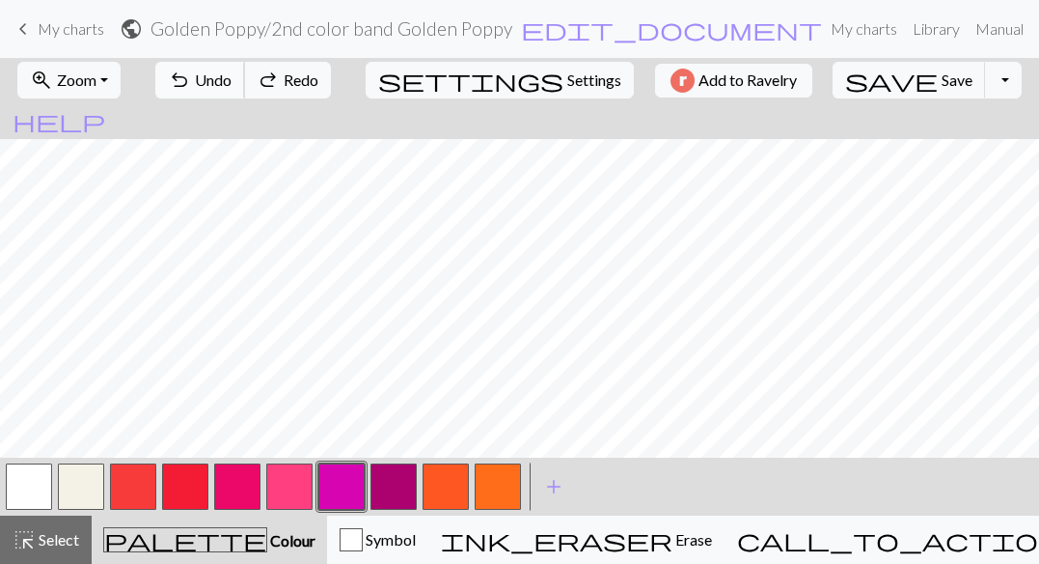
click at [232, 76] on span "Undo" at bounding box center [213, 79] width 37 height 18
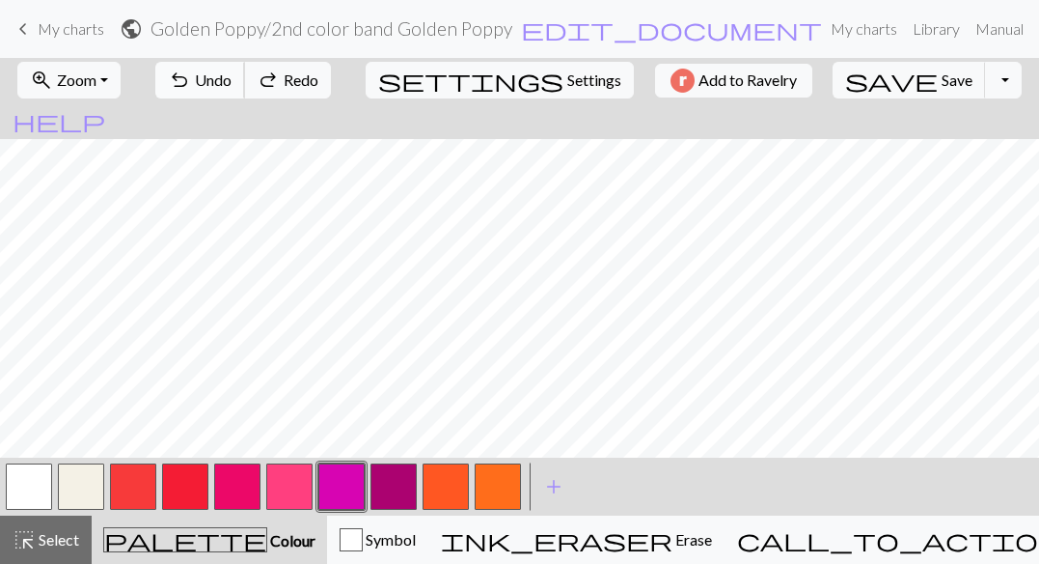
click at [232, 76] on span "Undo" at bounding box center [213, 79] width 37 height 18
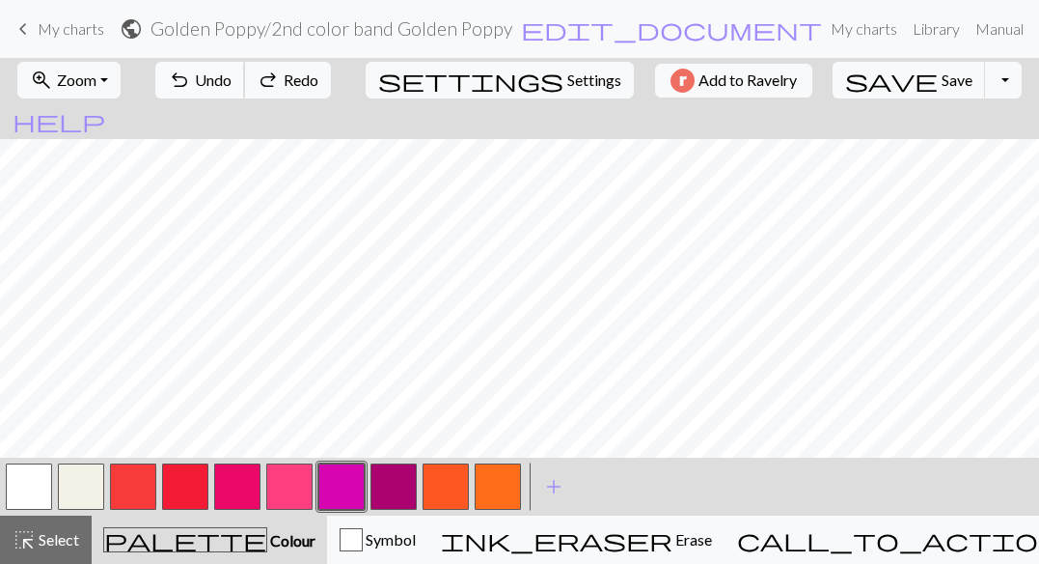
click at [232, 76] on span "Undo" at bounding box center [213, 79] width 37 height 18
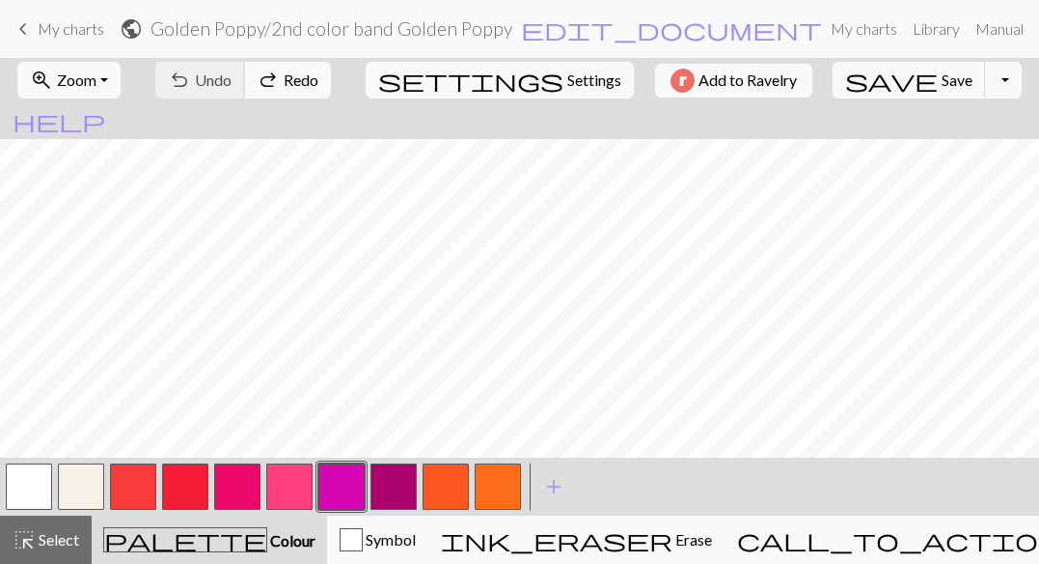
click at [262, 76] on div "undo Undo Undo redo Redo Redo" at bounding box center [243, 80] width 205 height 44
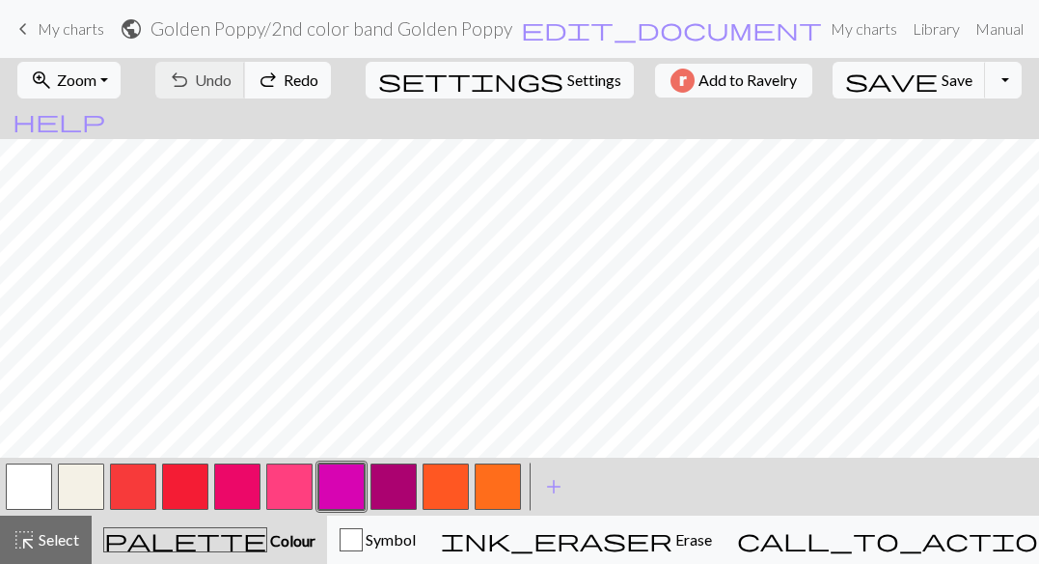
click at [262, 76] on div "undo Undo Undo redo Redo Redo" at bounding box center [243, 80] width 205 height 44
click at [263, 77] on div "undo Undo Undo redo Redo Redo" at bounding box center [243, 80] width 205 height 44
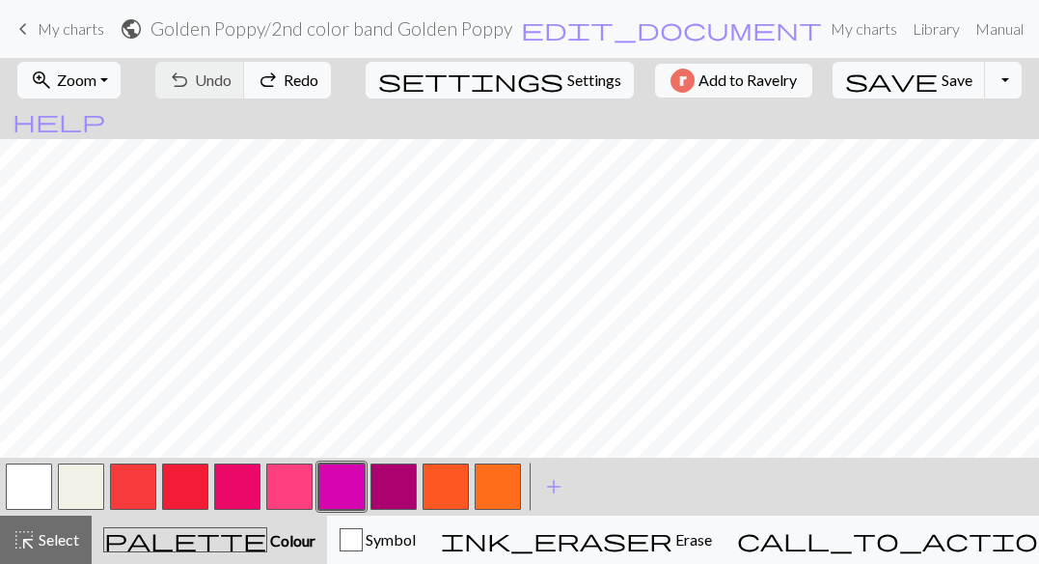
click at [263, 77] on div "undo Undo Undo redo Redo Redo" at bounding box center [243, 80] width 205 height 44
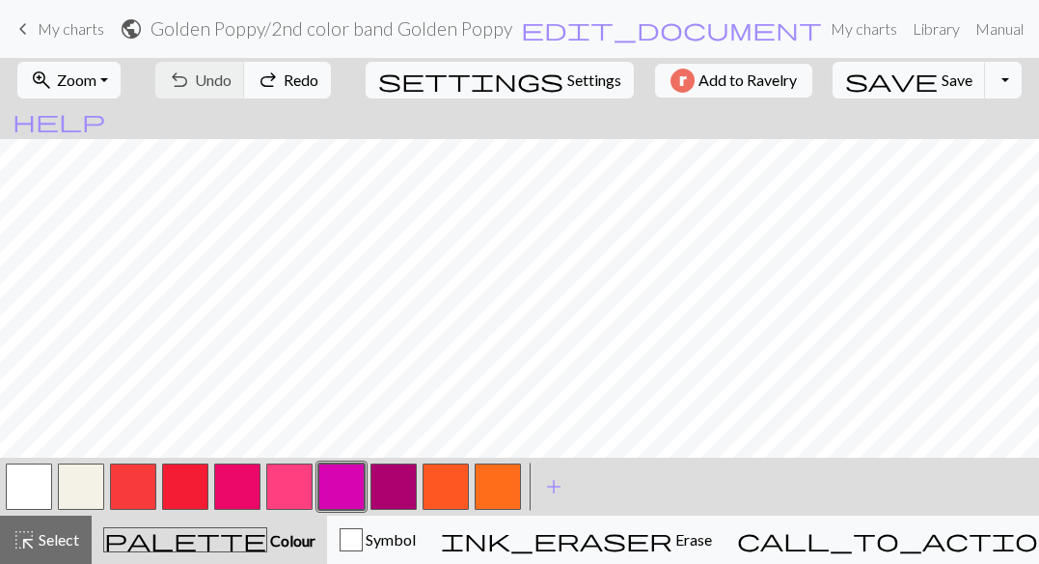
click at [263, 77] on div "undo Undo Undo redo Redo Redo" at bounding box center [243, 80] width 205 height 44
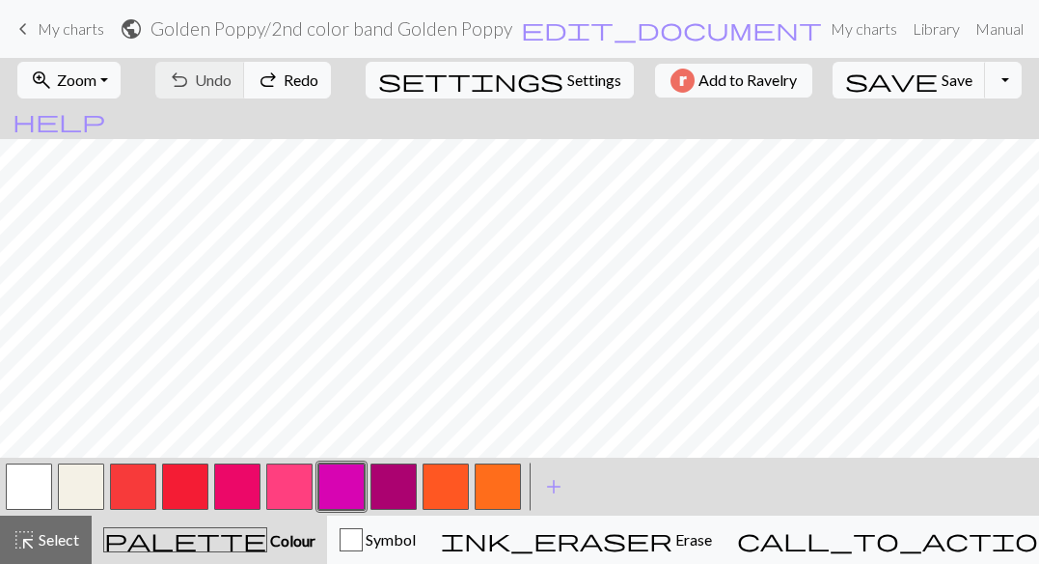
click at [263, 77] on div "undo Undo Undo redo Redo Redo" at bounding box center [243, 80] width 205 height 44
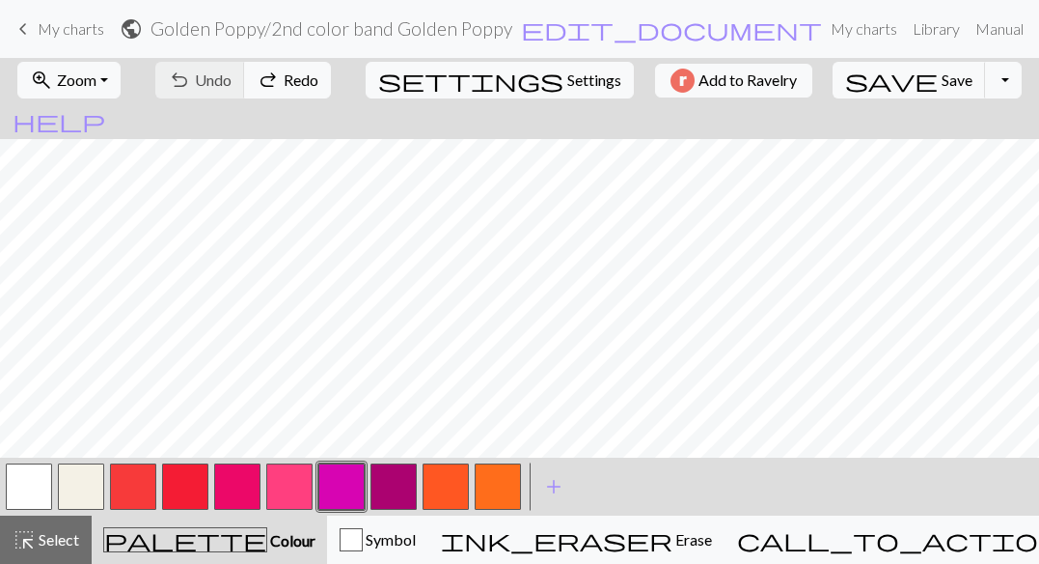
click at [263, 77] on div "undo Undo Undo redo Redo Redo" at bounding box center [243, 80] width 205 height 44
click at [271, 84] on div "undo Undo Undo redo Redo Redo" at bounding box center [243, 80] width 205 height 44
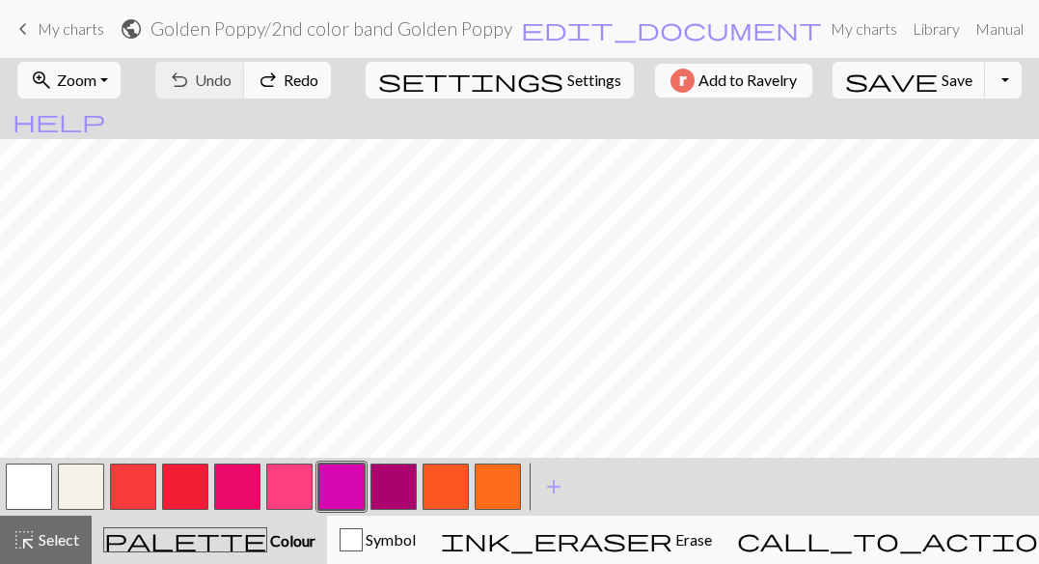
click at [271, 84] on div "undo Undo Undo redo Redo Redo" at bounding box center [243, 80] width 205 height 44
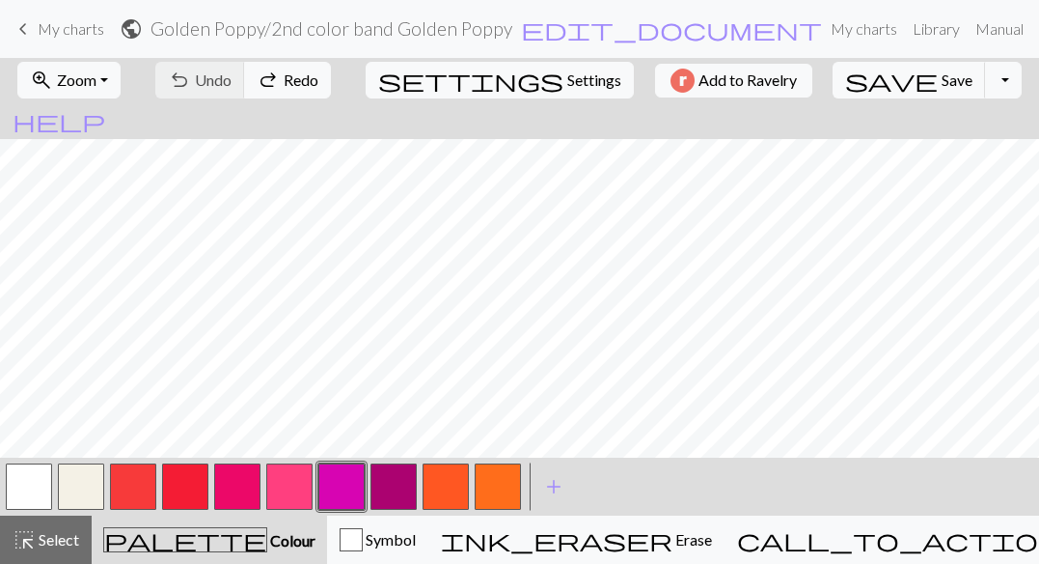
click at [271, 84] on div "undo Undo Undo redo Redo Redo" at bounding box center [243, 80] width 205 height 44
click at [269, 83] on div "undo Undo Undo redo Redo Redo" at bounding box center [243, 80] width 205 height 44
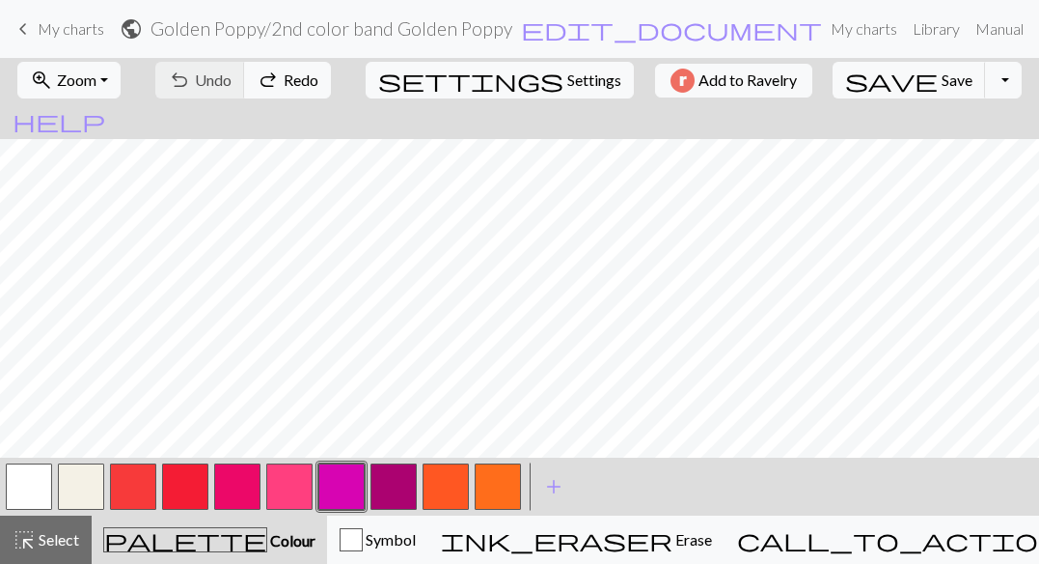
click at [269, 83] on div "undo Undo Undo redo Redo Redo" at bounding box center [243, 80] width 205 height 44
click at [81, 481] on button "button" at bounding box center [81, 486] width 46 height 46
click at [287, 485] on button "button" at bounding box center [289, 486] width 46 height 46
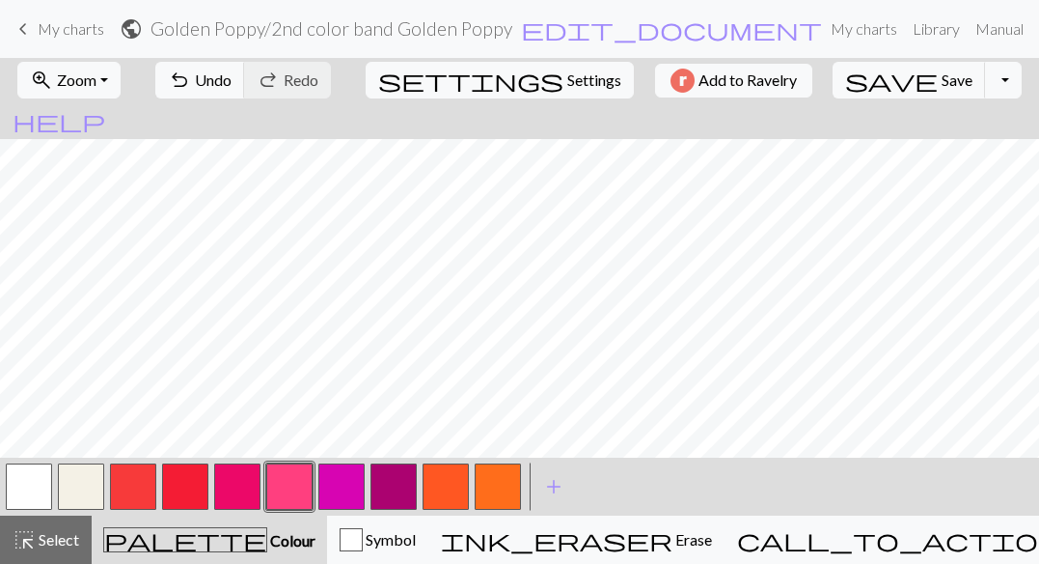
click at [234, 487] on button "button" at bounding box center [237, 486] width 46 height 46
click at [293, 490] on button "button" at bounding box center [289, 486] width 46 height 46
click at [181, 473] on button "button" at bounding box center [185, 486] width 46 height 46
click at [245, 483] on button "button" at bounding box center [237, 486] width 46 height 46
click at [185, 480] on button "button" at bounding box center [185, 486] width 46 height 46
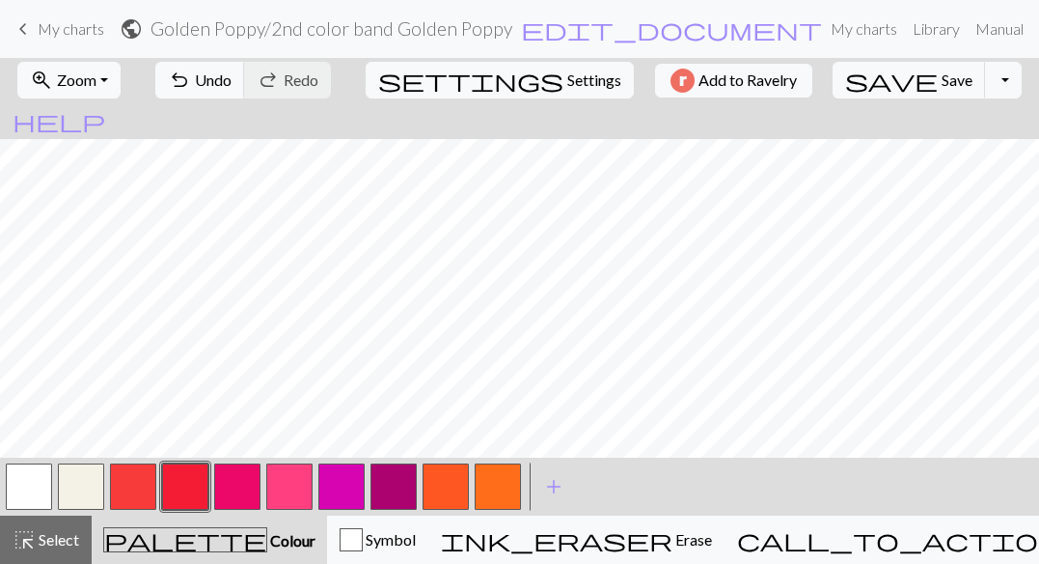
click at [292, 476] on button "button" at bounding box center [289, 486] width 46 height 46
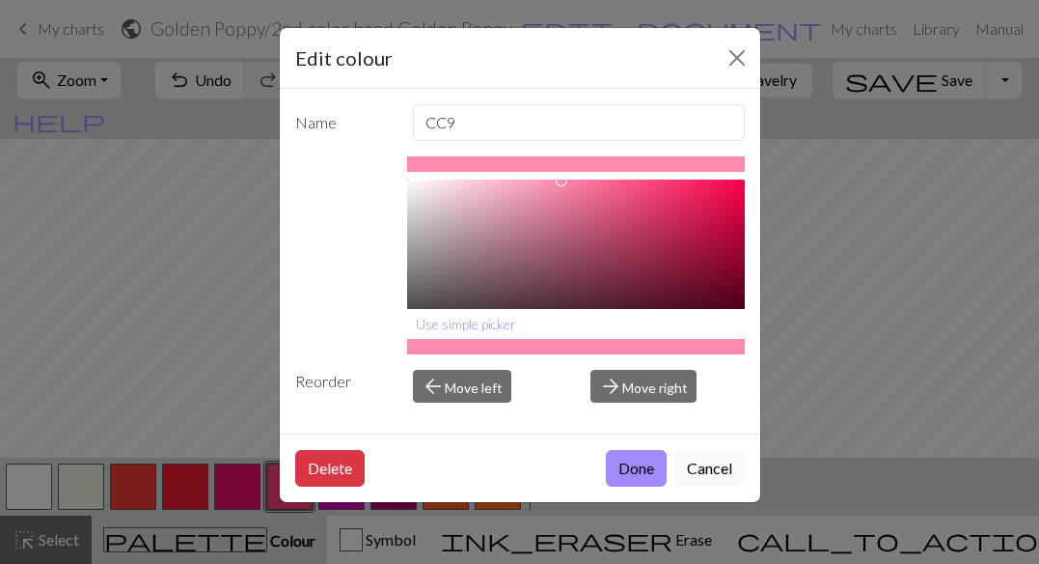
type input "#FE89AC"
drag, startPoint x: 662, startPoint y: 181, endPoint x: 563, endPoint y: 180, distance: 99.4
click at [563, 180] on div at bounding box center [563, 181] width 12 height 12
click at [322, 472] on button "Delete" at bounding box center [329, 468] width 69 height 37
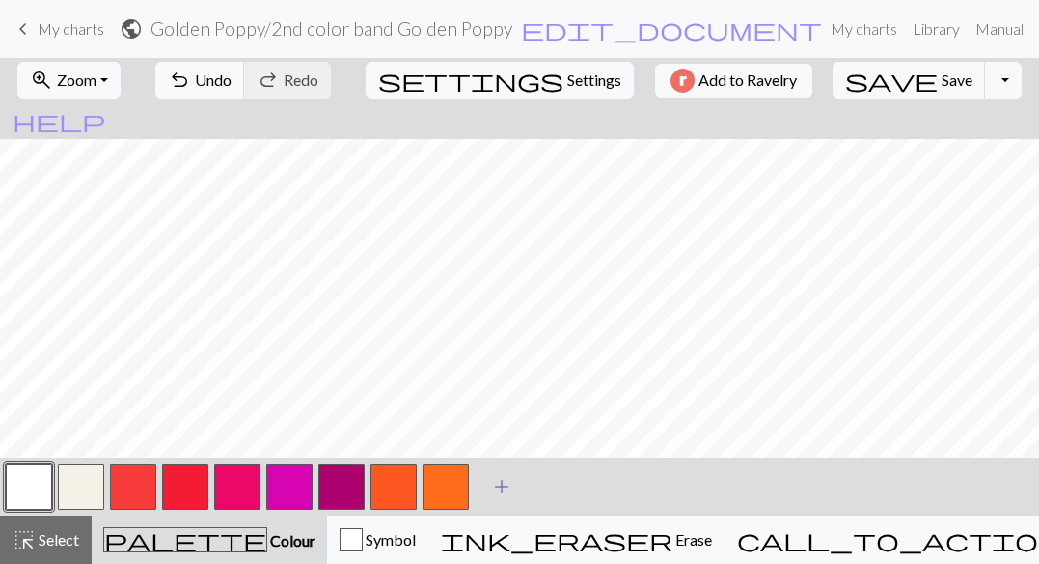
click at [500, 487] on span "add" at bounding box center [501, 486] width 23 height 27
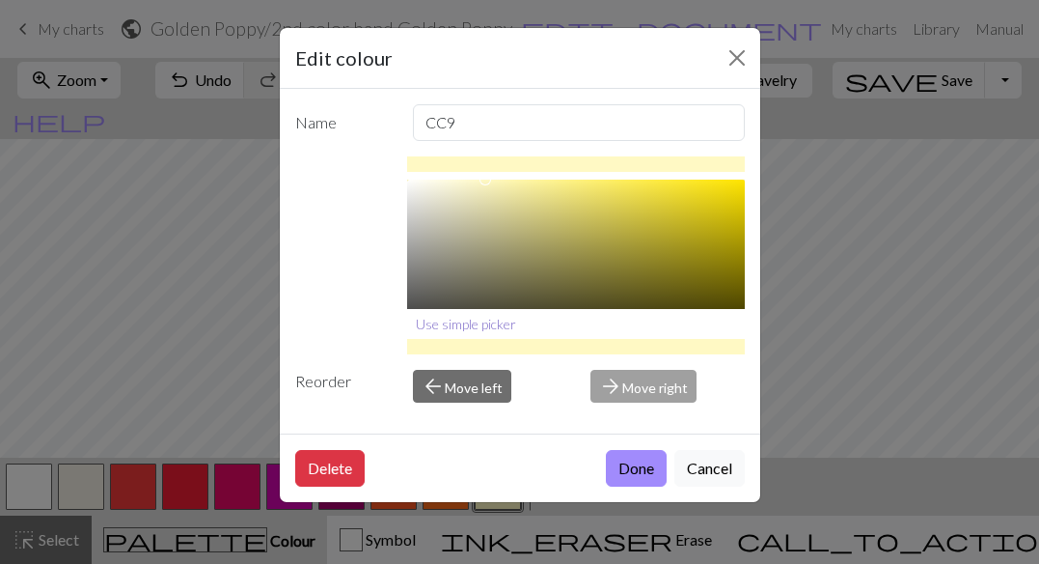
click at [466, 319] on button "Use simple picker" at bounding box center [466, 324] width 118 height 30
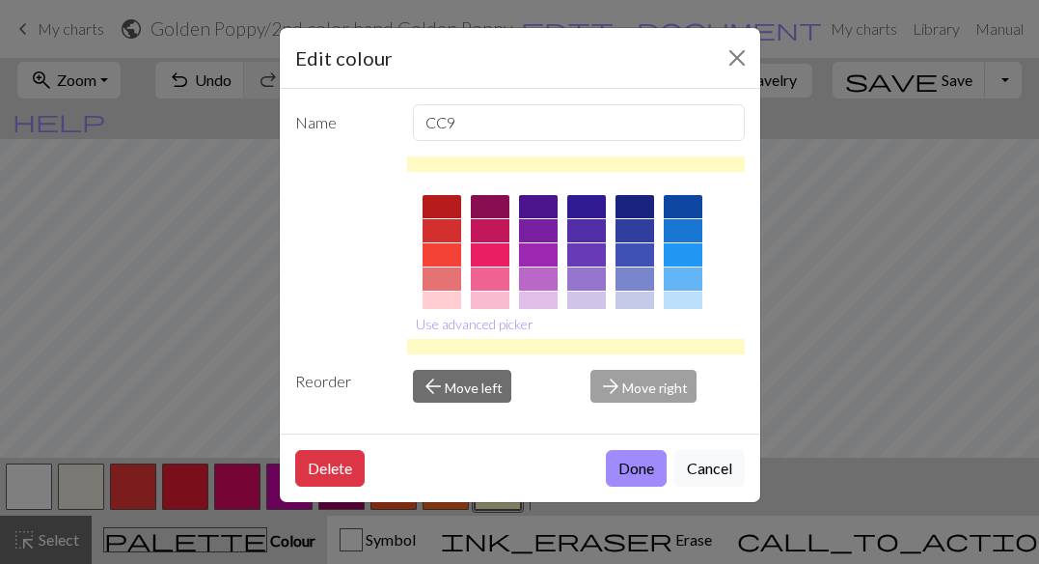
scroll to position [37, 0]
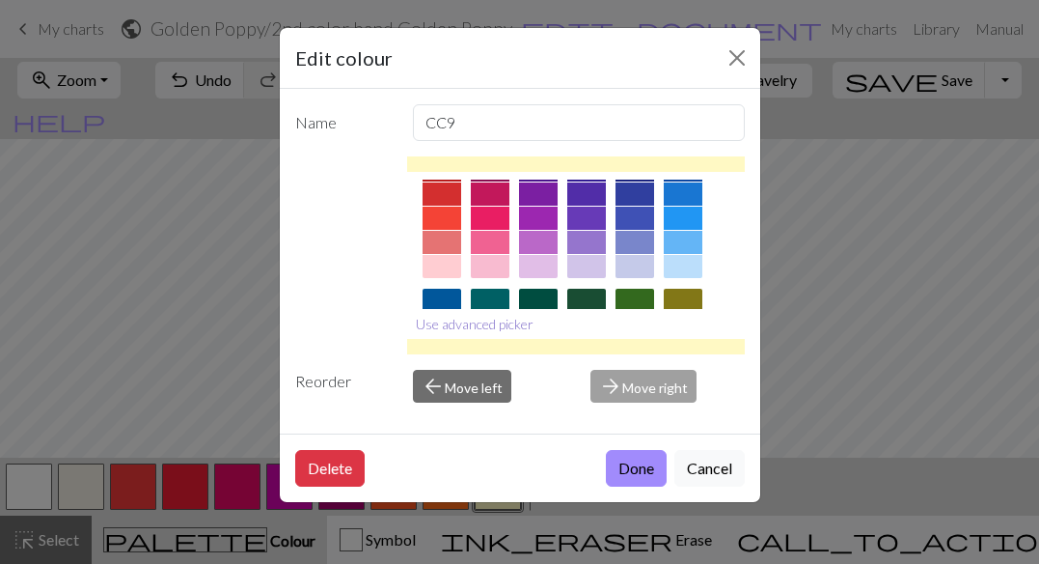
click at [514, 324] on button "Use advanced picker" at bounding box center [474, 324] width 135 height 30
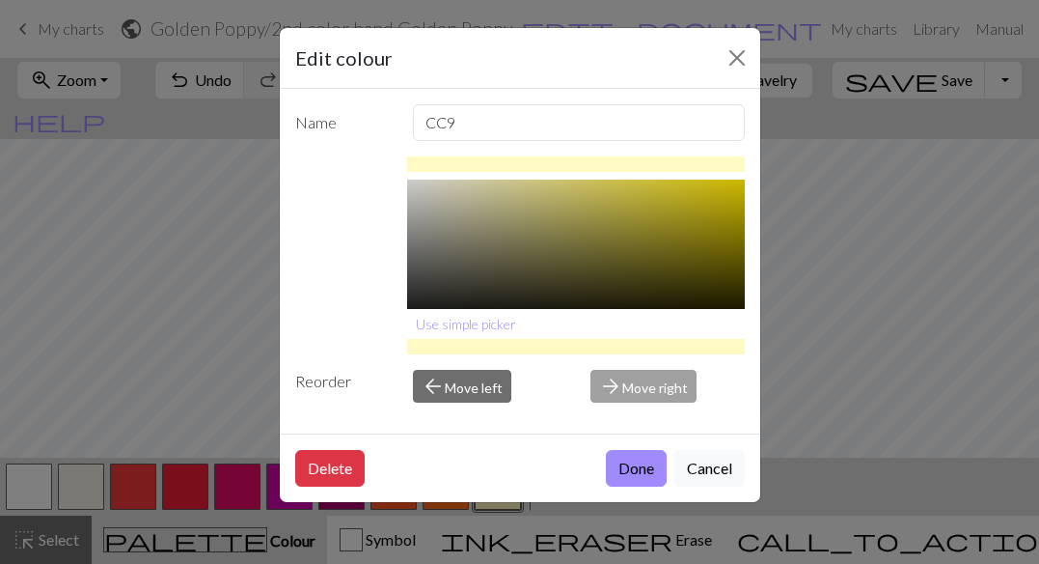
click at [597, 184] on div at bounding box center [576, 235] width 338 height 185
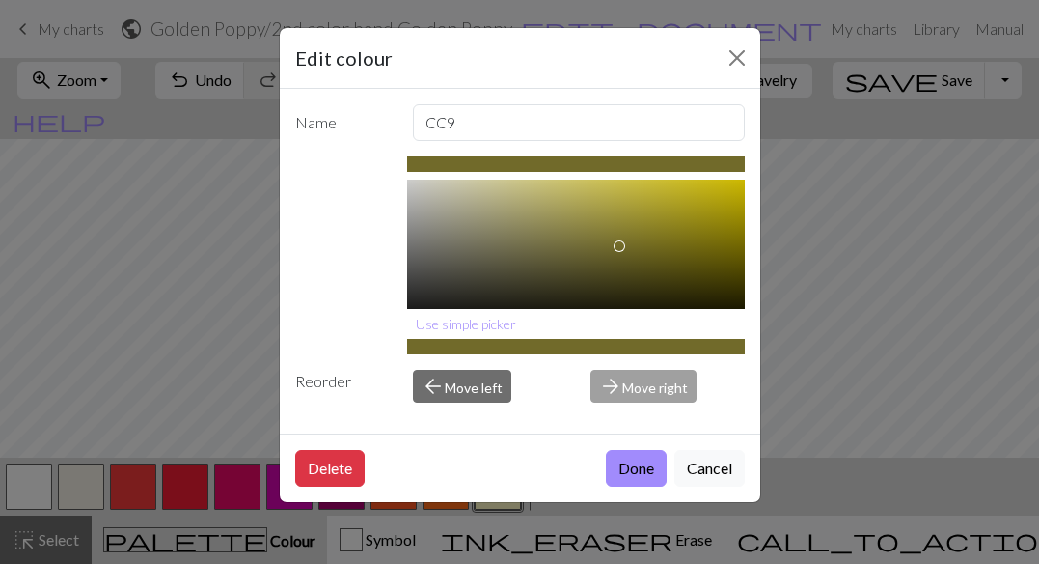
scroll to position [153, 0]
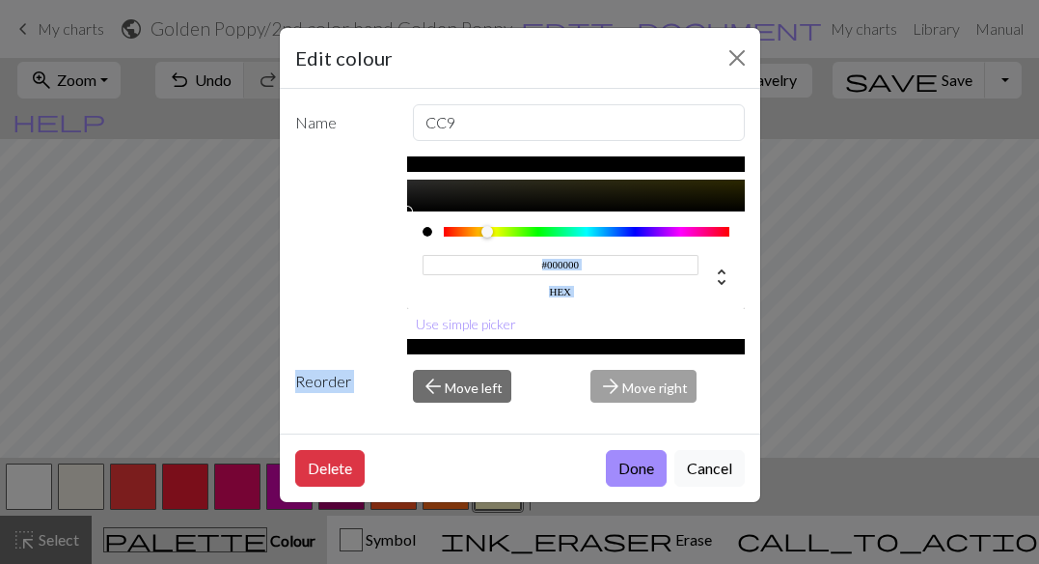
drag, startPoint x: 597, startPoint y: 184, endPoint x: 646, endPoint y: 367, distance: 188.7
click at [646, 367] on div "Name CC9 #000000 hex Use simple picker Reorder arrow_back Move left arrow_forwa…" at bounding box center [520, 261] width 481 height 345
click at [626, 263] on input "#000000" at bounding box center [561, 265] width 276 height 20
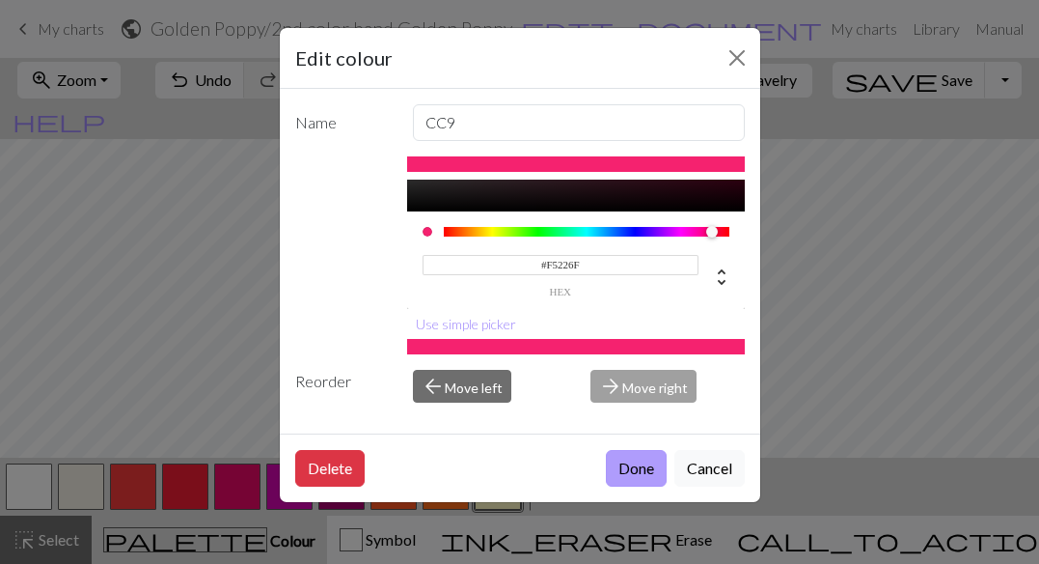
type input "#F5226F"
click at [645, 467] on button "Done" at bounding box center [636, 468] width 61 height 37
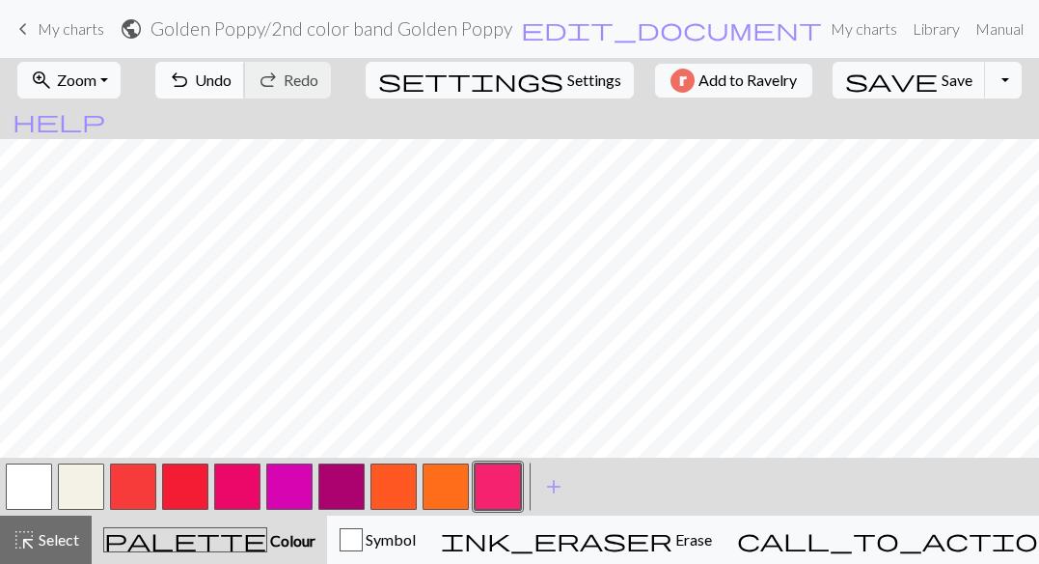
click at [232, 75] on span "Undo" at bounding box center [213, 79] width 37 height 18
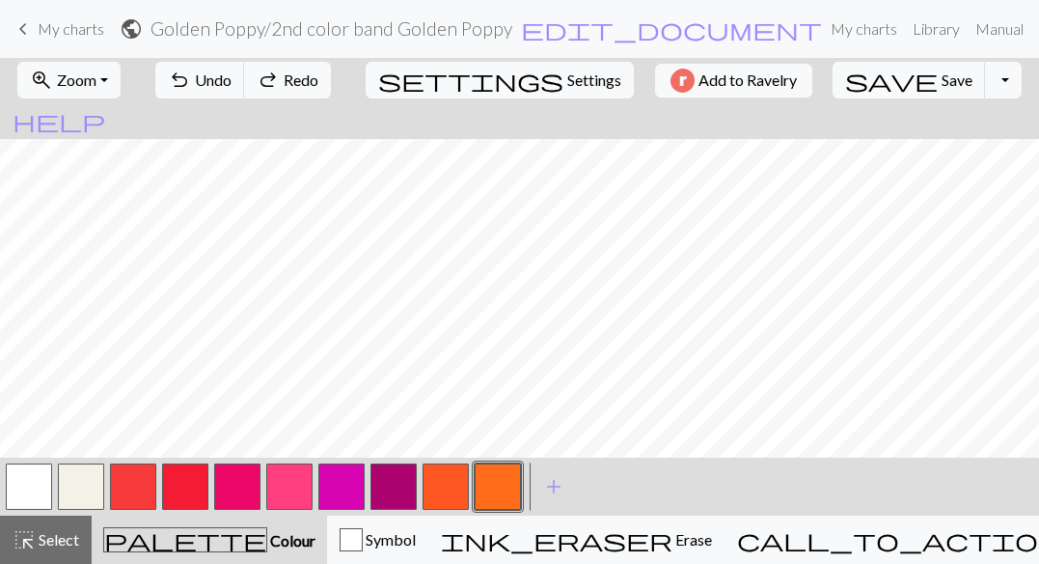
click at [286, 488] on button "button" at bounding box center [289, 486] width 46 height 46
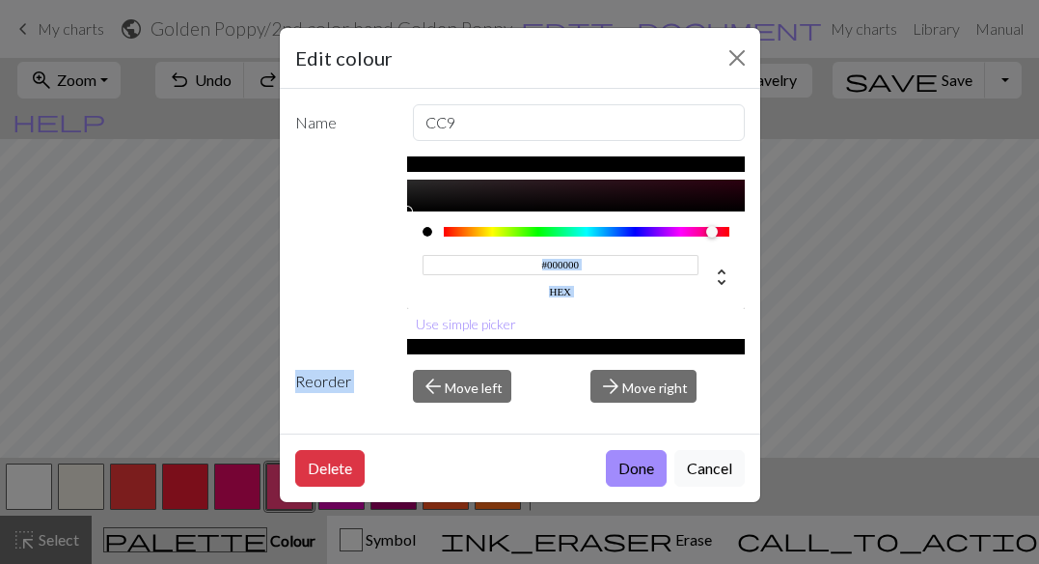
drag, startPoint x: 662, startPoint y: 181, endPoint x: 638, endPoint y: 363, distance: 183.0
click at [638, 363] on div "Name CC9 #000000 hex Use simple picker Reorder arrow_back Move left arrow_forwa…" at bounding box center [520, 261] width 481 height 345
click at [621, 267] on input "#000000" at bounding box center [561, 265] width 276 height 20
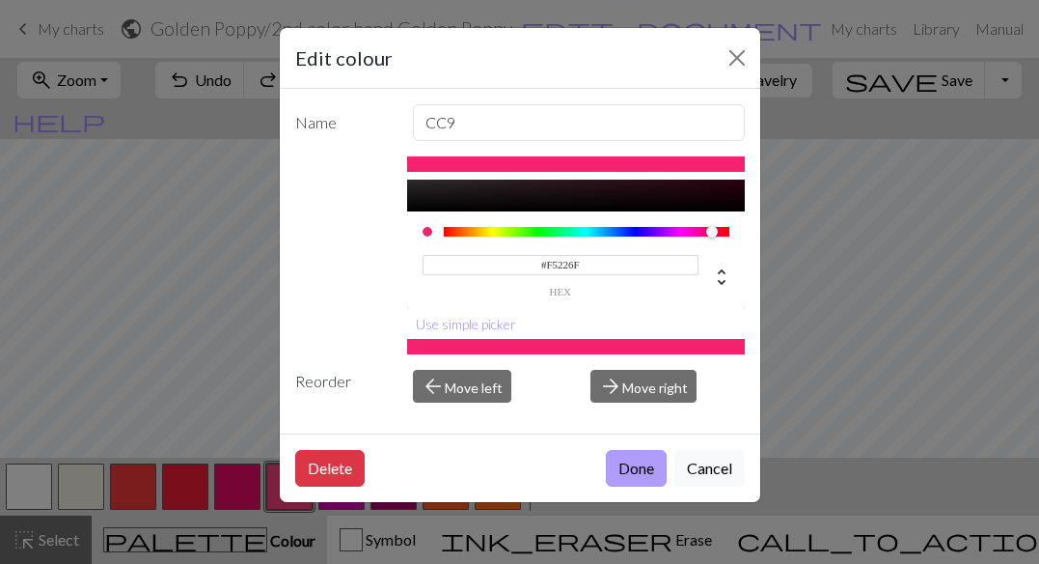
type input "#F5226F"
click at [645, 461] on button "Done" at bounding box center [636, 468] width 61 height 37
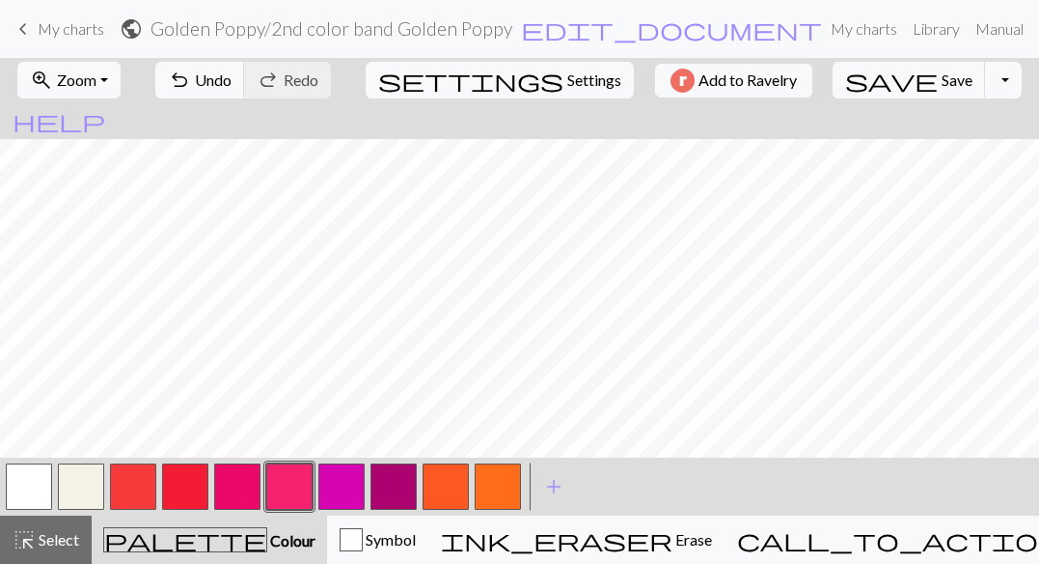
click at [296, 492] on button "button" at bounding box center [289, 486] width 46 height 46
click at [296, 492] on div "Edit colour Name CC9 #F5226F hex Use simple picker Reorder arrow_back Move left…" at bounding box center [519, 282] width 1039 height 564
click at [296, 492] on button "button" at bounding box center [289, 486] width 46 height 46
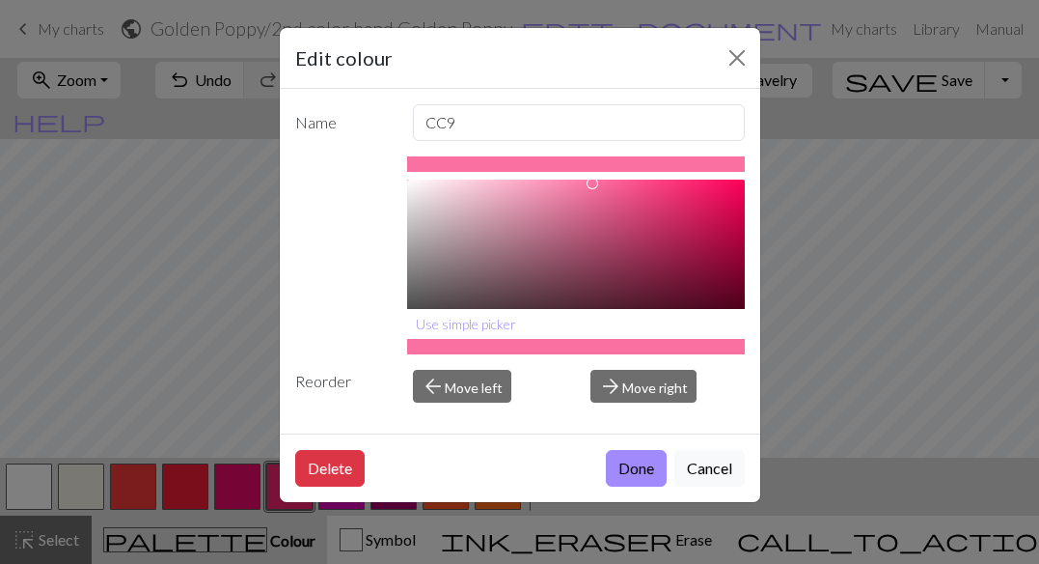
type input "#FA73A2"
drag, startPoint x: 697, startPoint y: 186, endPoint x: 589, endPoint y: 183, distance: 108.1
click at [589, 183] on div at bounding box center [590, 184] width 12 height 12
click at [642, 473] on button "Done" at bounding box center [636, 468] width 61 height 37
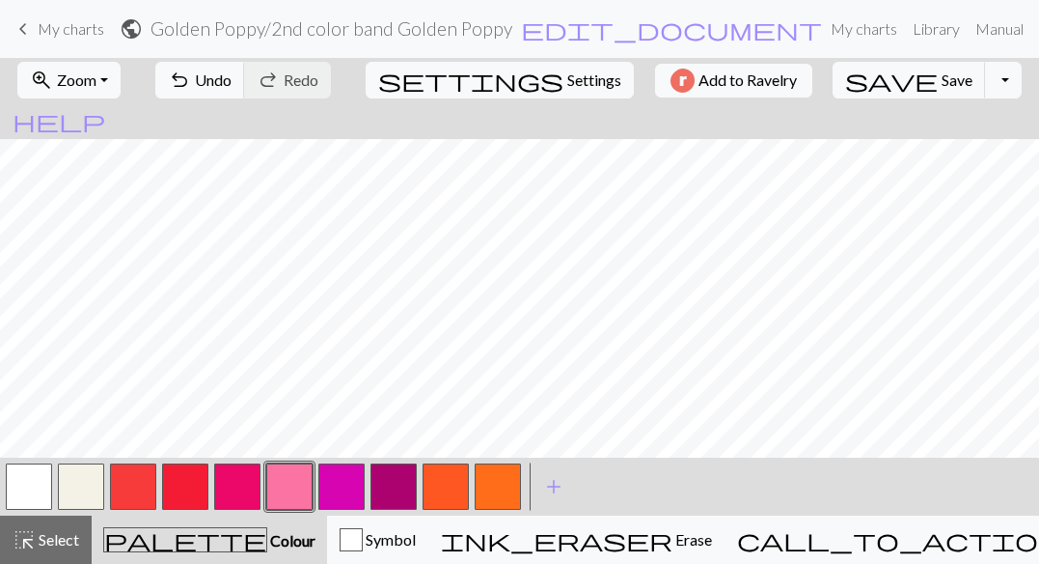
click at [255, 491] on button "button" at bounding box center [237, 486] width 46 height 46
click at [289, 486] on button "button" at bounding box center [289, 486] width 46 height 46
click at [237, 479] on button "button" at bounding box center [237, 486] width 46 height 46
click at [185, 486] on button "button" at bounding box center [185, 486] width 46 height 46
click at [237, 496] on button "button" at bounding box center [237, 486] width 46 height 46
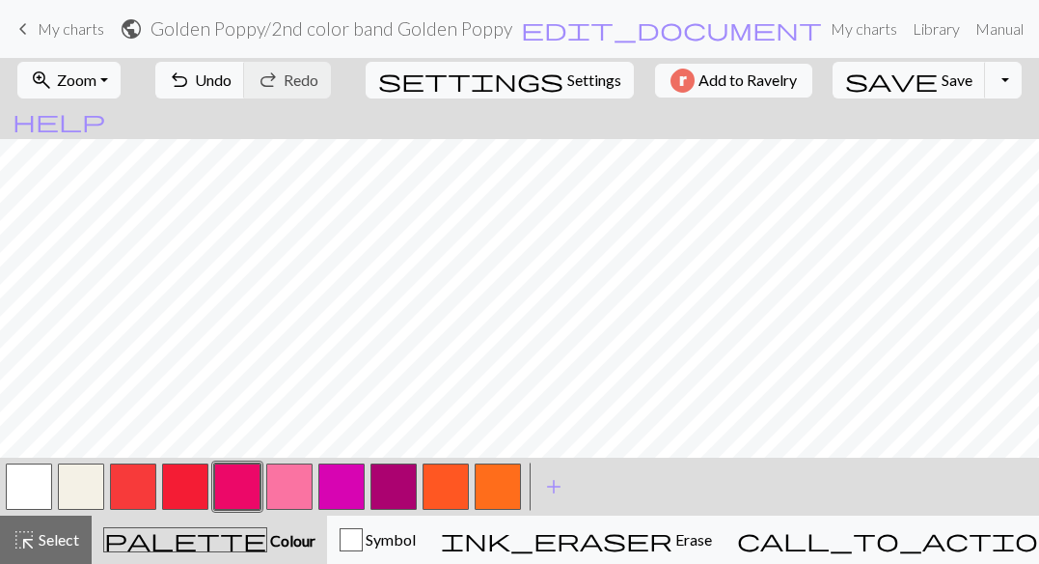
click at [290, 493] on button "button" at bounding box center [289, 486] width 46 height 46
click at [349, 497] on button "button" at bounding box center [342, 486] width 46 height 46
click at [191, 83] on span "undo" at bounding box center [179, 80] width 23 height 27
